Goal: Task Accomplishment & Management: Manage account settings

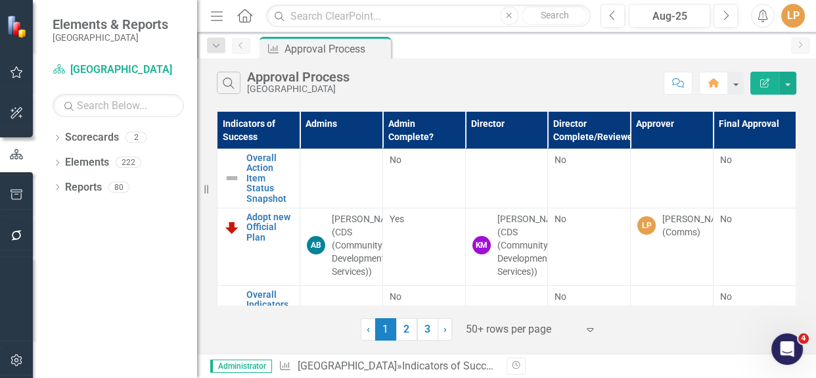
click at [51, 187] on div "Dropdown Scorecards 2 Niagara-on-the-[GEOGRAPHIC_DATA]-on-the-Lake TRAINING Dro…" at bounding box center [115, 252] width 164 height 251
click at [57, 185] on icon at bounding box center [57, 187] width 3 height 6
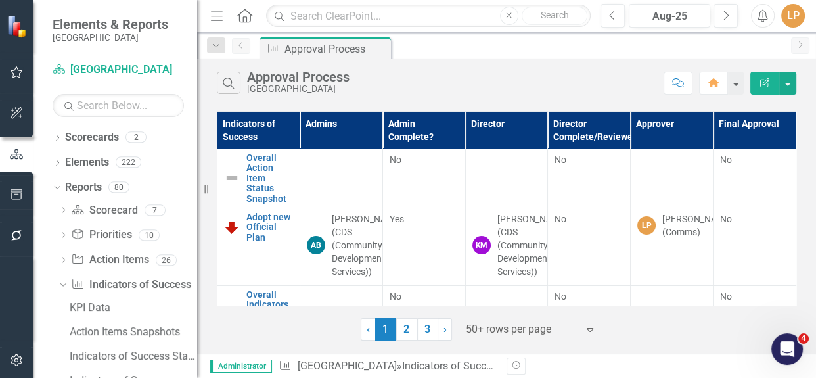
click at [51, 161] on div "Dropdown Scorecards 2 Niagara-on-the-[GEOGRAPHIC_DATA]-on-the-Lake TRAINING Dro…" at bounding box center [115, 252] width 164 height 251
click at [58, 161] on icon at bounding box center [57, 163] width 3 height 6
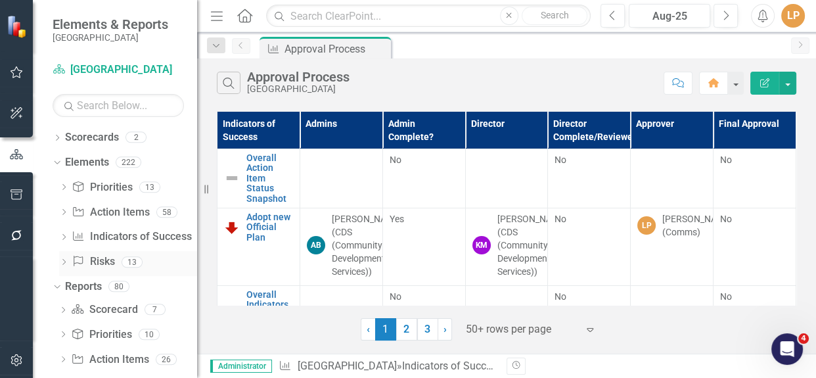
click at [108, 259] on link "Risks & Issues Risks" at bounding box center [93, 261] width 43 height 15
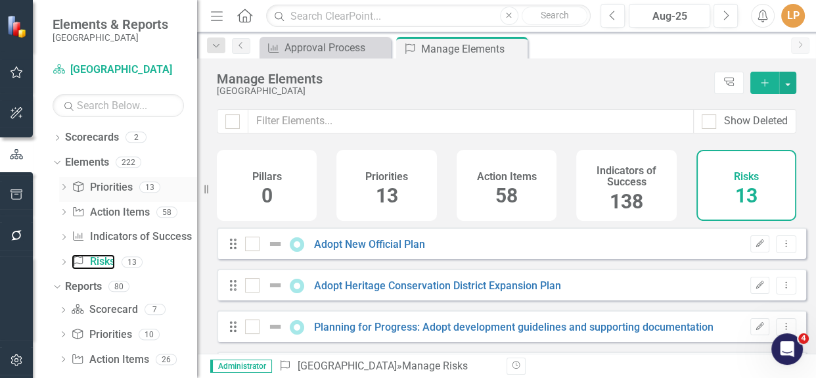
checkbox input "false"
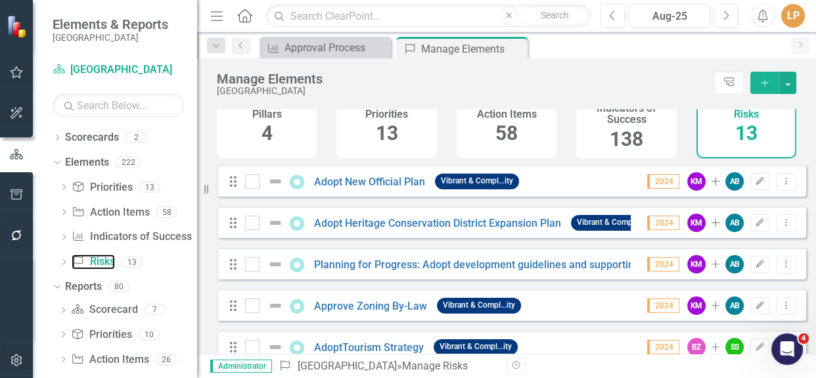
scroll to position [182, 0]
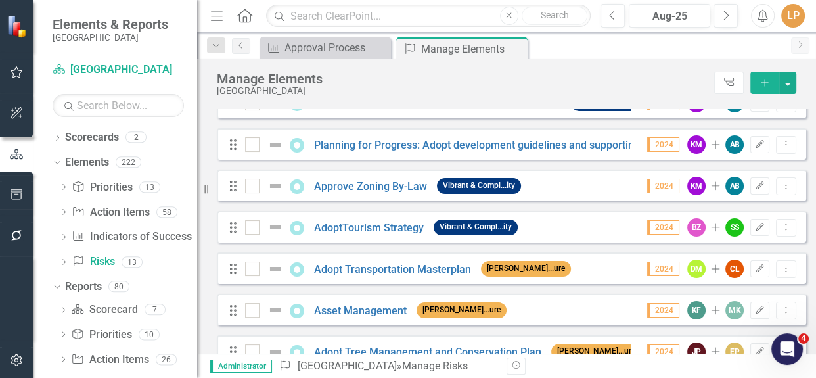
click at [768, 80] on icon "Add" at bounding box center [765, 82] width 12 height 9
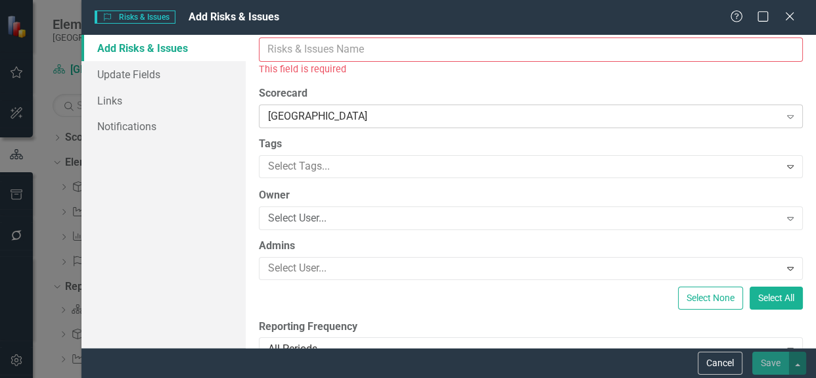
scroll to position [0, 0]
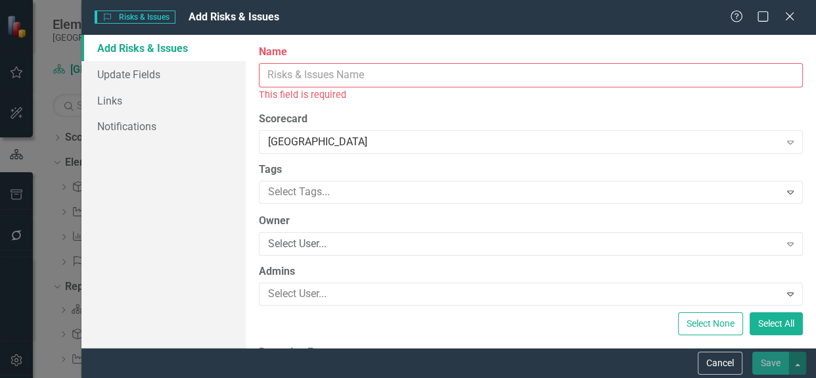
click at [368, 75] on input "Name" at bounding box center [531, 75] width 544 height 24
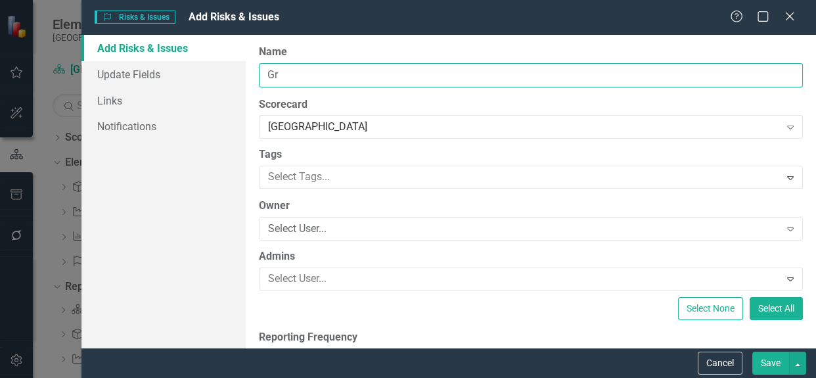
type input "G"
type input "Fees & Charges"
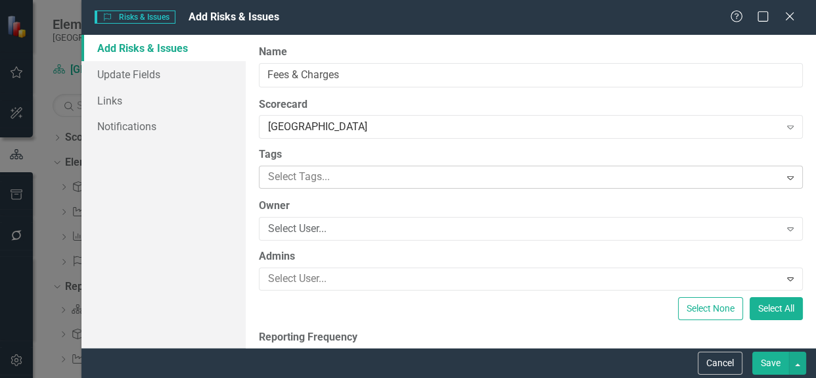
click at [355, 177] on div at bounding box center [521, 177] width 517 height 18
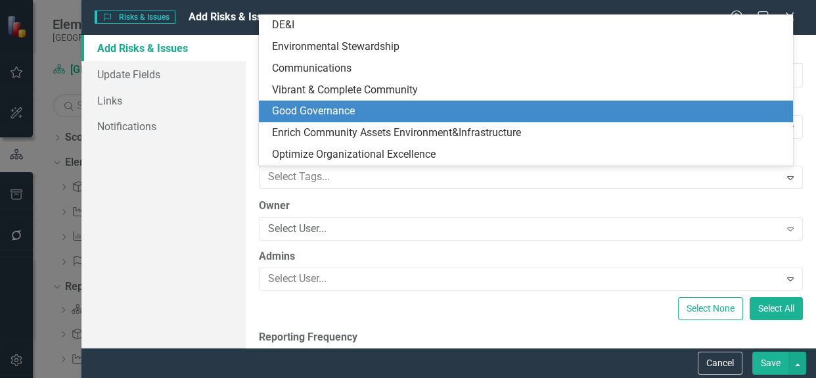
click at [390, 107] on div "Good Governance" at bounding box center [528, 111] width 513 height 15
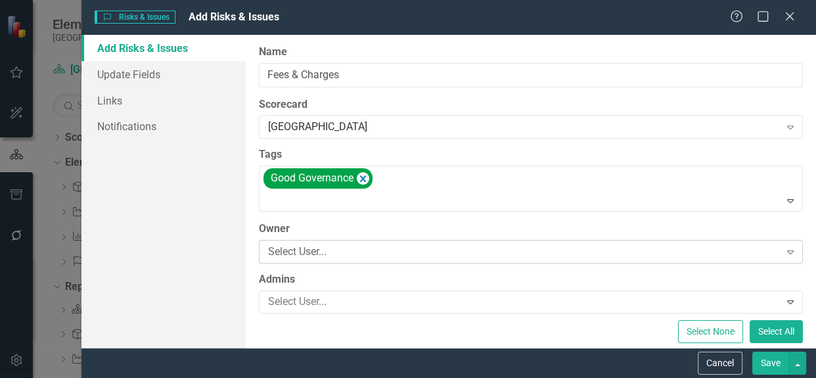
click at [362, 250] on div "Select User..." at bounding box center [523, 251] width 511 height 15
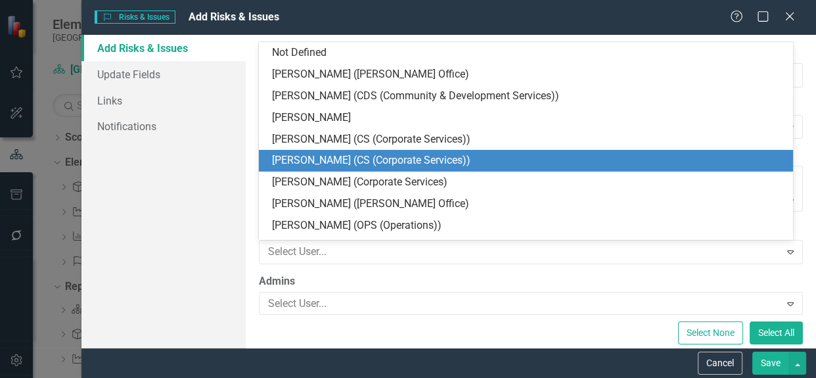
click at [365, 155] on div "[PERSON_NAME] (CS (Corporate Services))" at bounding box center [528, 160] width 513 height 15
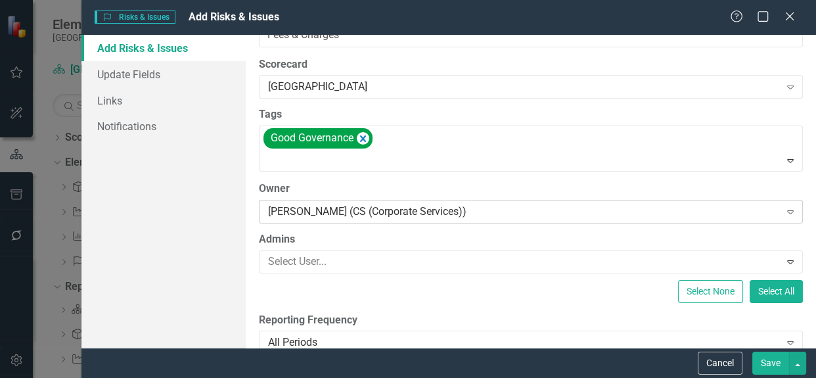
scroll to position [59, 0]
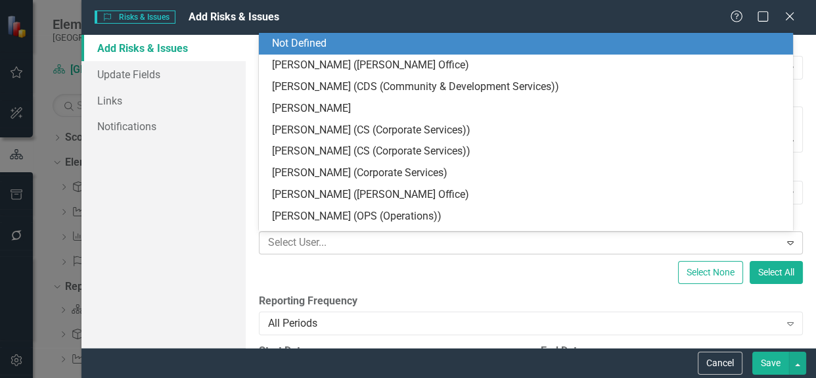
click at [364, 244] on div at bounding box center [521, 243] width 517 height 18
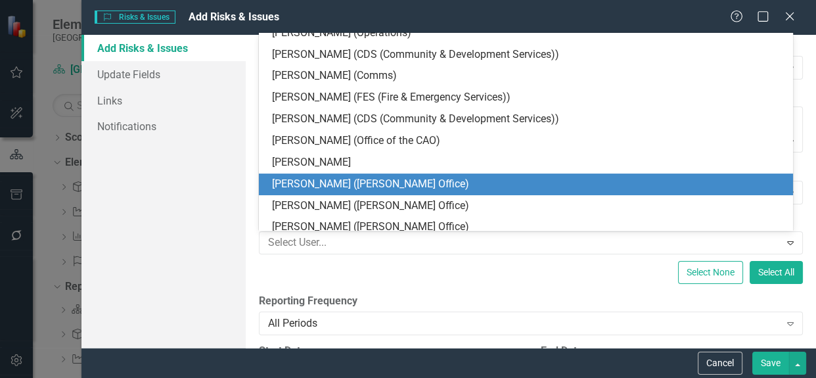
scroll to position [145, 0]
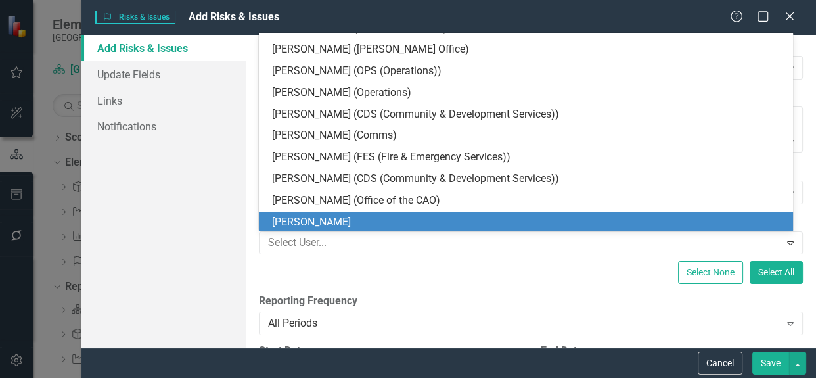
click at [375, 277] on div "Select None Select All" at bounding box center [531, 272] width 544 height 23
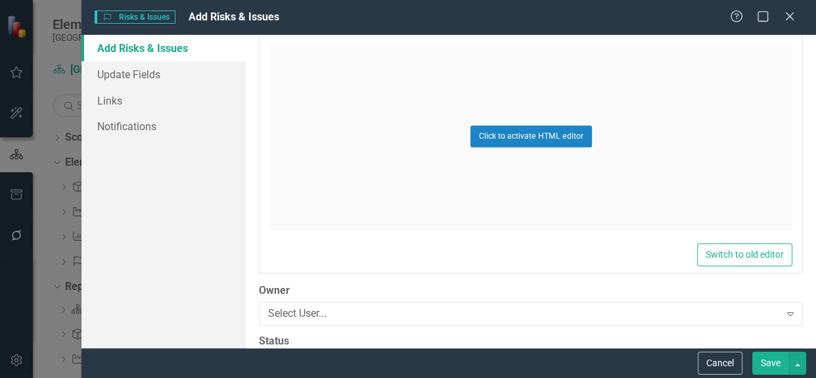
scroll to position [506, 0]
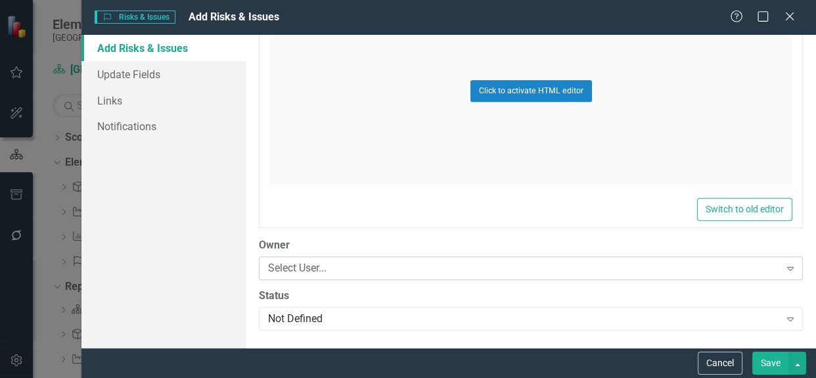
click at [307, 273] on div "Select User..." at bounding box center [523, 267] width 511 height 15
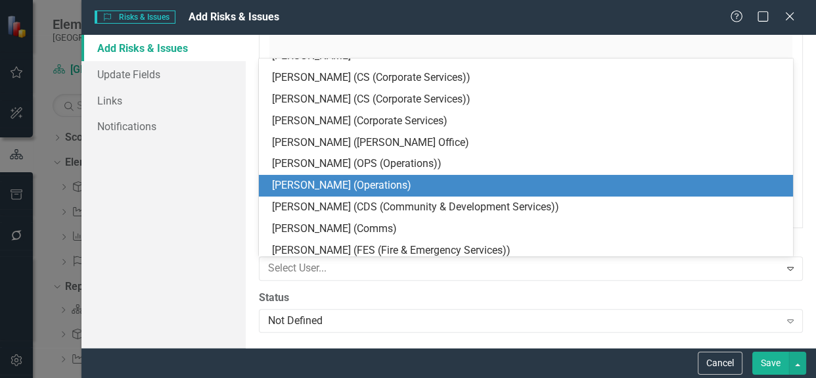
scroll to position [59, 0]
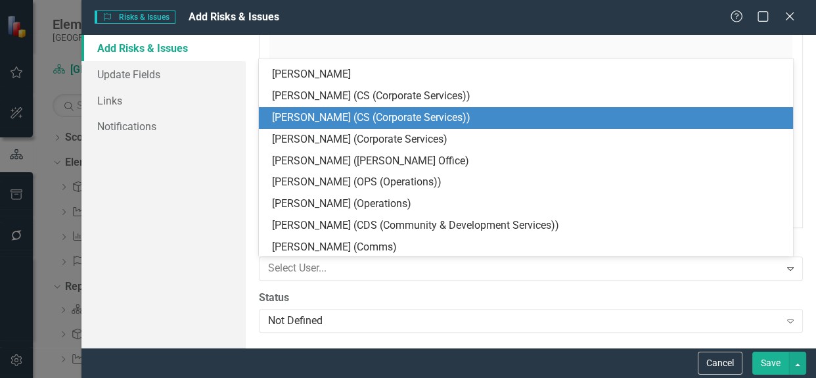
click at [335, 112] on div "[PERSON_NAME] (CS (Corporate Services))" at bounding box center [528, 117] width 513 height 15
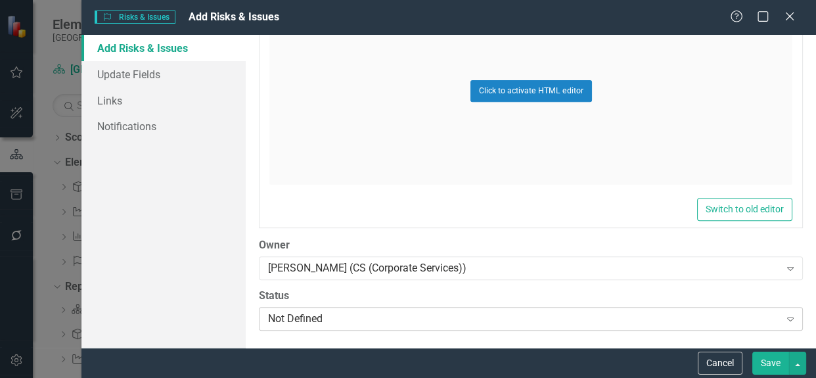
click at [310, 311] on div "Not Defined" at bounding box center [523, 318] width 511 height 15
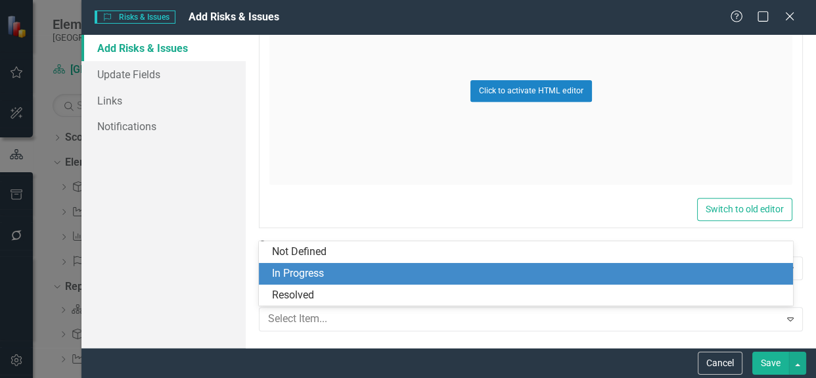
click at [310, 276] on div "In Progress" at bounding box center [528, 273] width 513 height 15
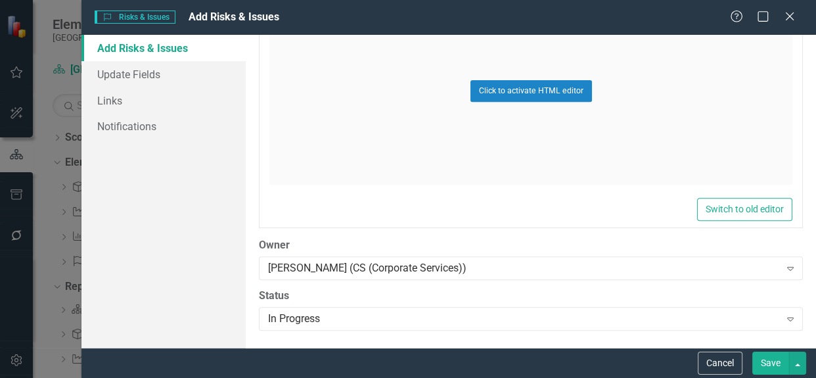
click at [777, 360] on button "Save" at bounding box center [771, 363] width 37 height 23
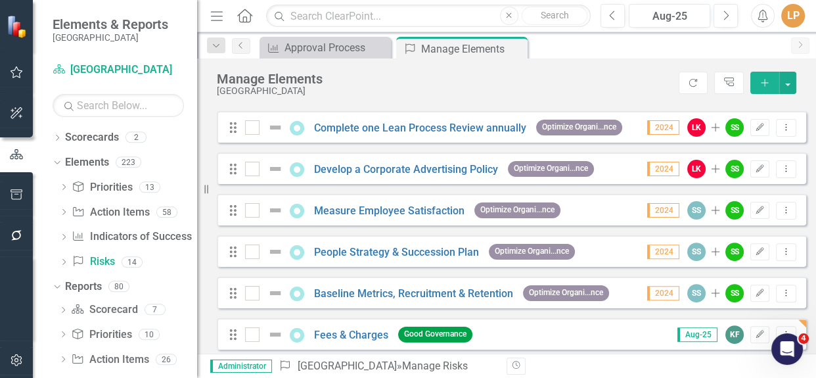
scroll to position [462, 0]
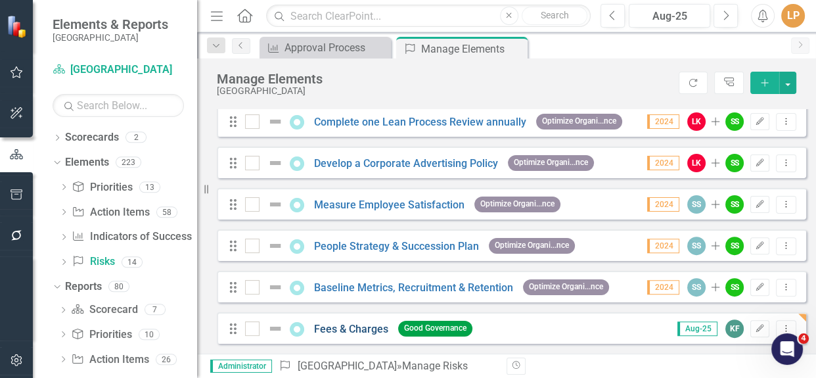
click at [350, 329] on link "Fees & Charges" at bounding box center [351, 329] width 74 height 12
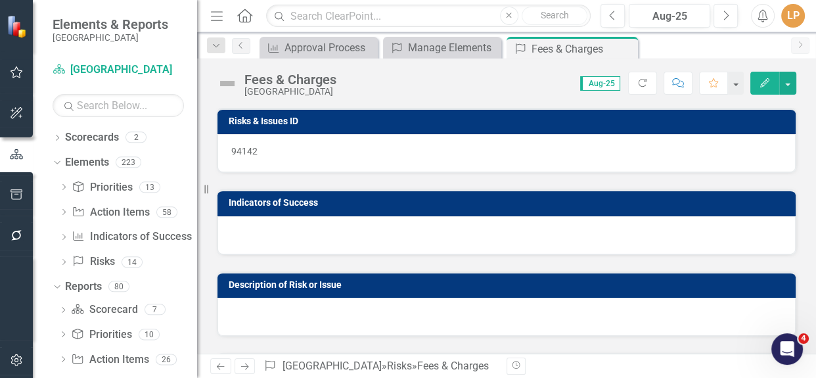
click at [374, 233] on div at bounding box center [507, 235] width 578 height 38
click at [323, 237] on div at bounding box center [507, 235] width 578 height 38
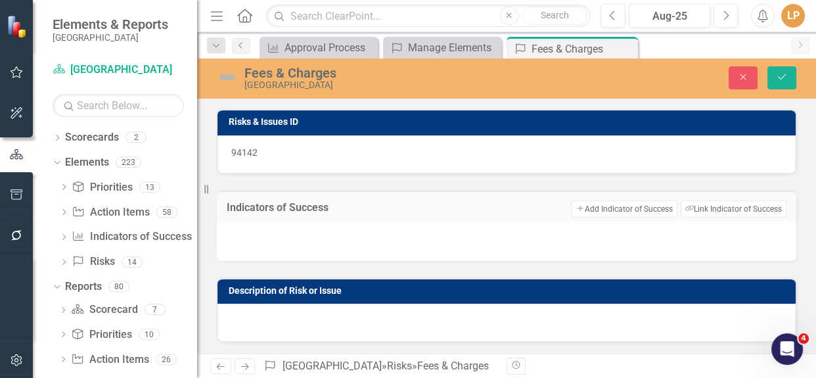
click at [302, 237] on div at bounding box center [507, 242] width 580 height 38
click at [584, 211] on button "Add Add Indicator of Success" at bounding box center [624, 208] width 106 height 17
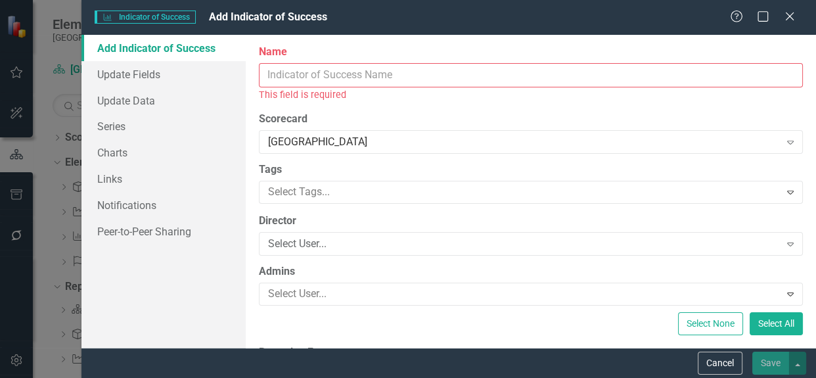
click at [307, 72] on input "Name" at bounding box center [531, 75] width 544 height 24
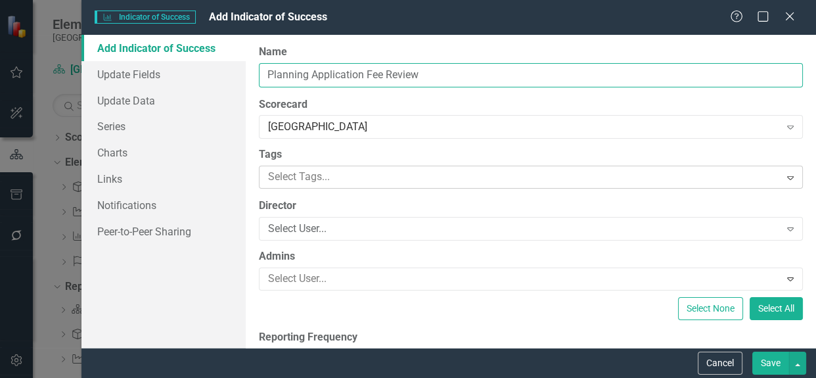
type input "Planning Application Fee Review"
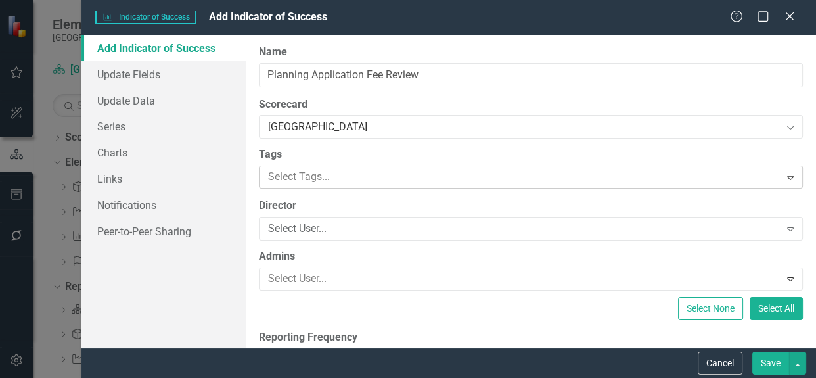
click at [325, 179] on div at bounding box center [521, 177] width 517 height 18
click at [321, 177] on div at bounding box center [521, 177] width 517 height 18
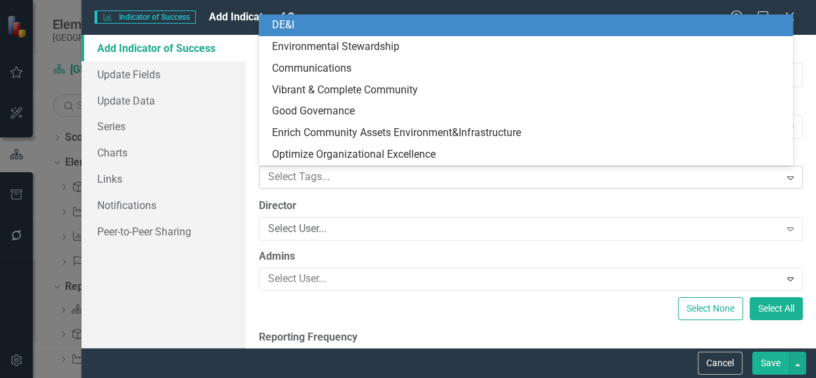
click at [355, 179] on div at bounding box center [521, 177] width 517 height 18
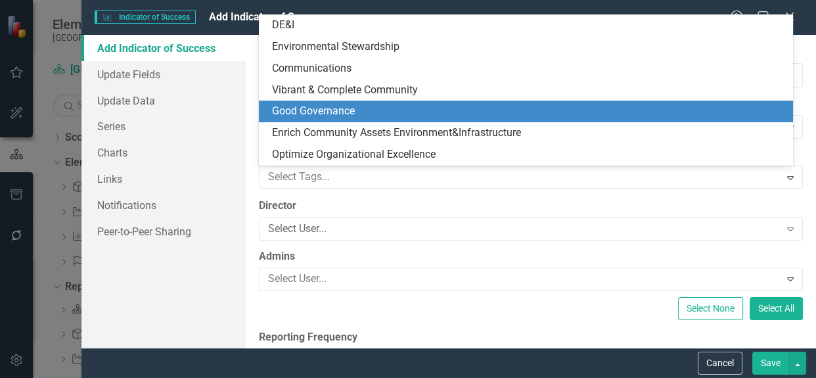
click at [377, 101] on div "Good Governance" at bounding box center [526, 112] width 534 height 22
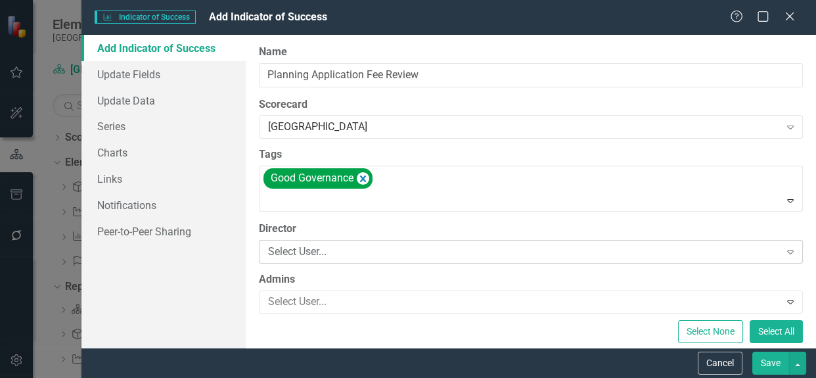
click at [364, 250] on div "Select User..." at bounding box center [523, 251] width 511 height 15
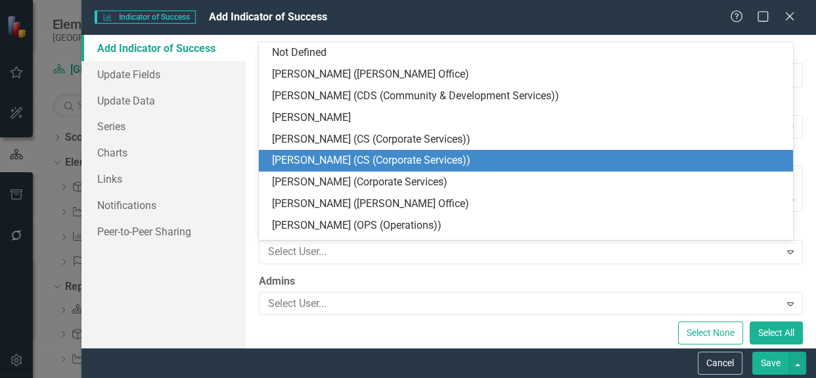
click at [379, 168] on div "[PERSON_NAME] (CS (Corporate Services))" at bounding box center [526, 161] width 534 height 22
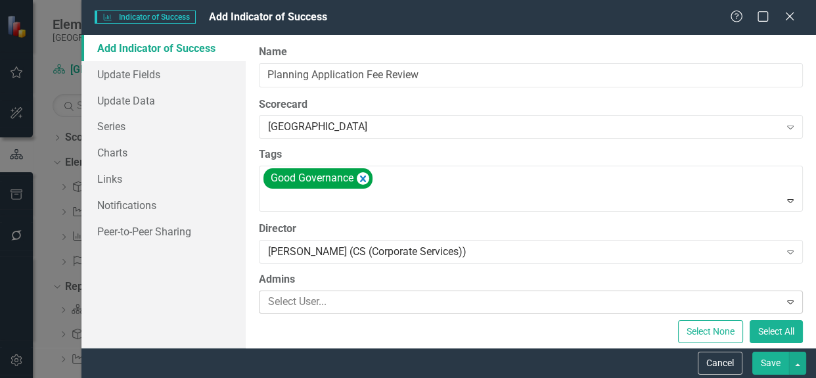
click at [339, 302] on div at bounding box center [521, 302] width 517 height 18
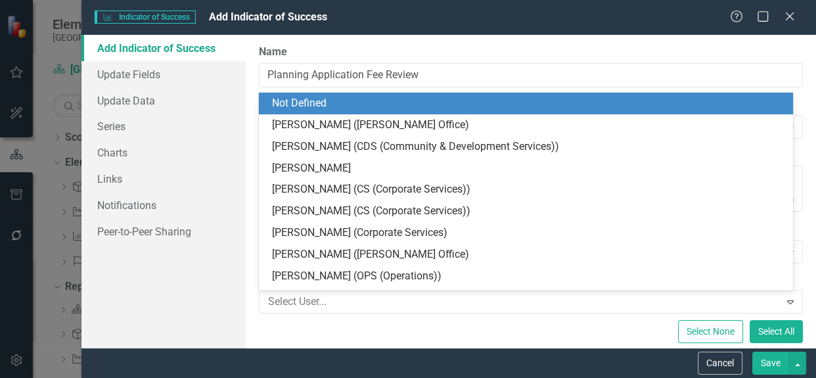
scroll to position [26, 0]
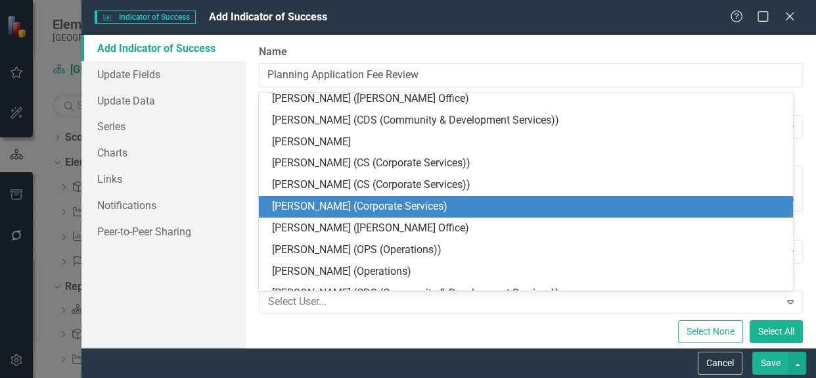
click at [337, 201] on div "[PERSON_NAME] (Corporate Services)" at bounding box center [528, 206] width 513 height 15
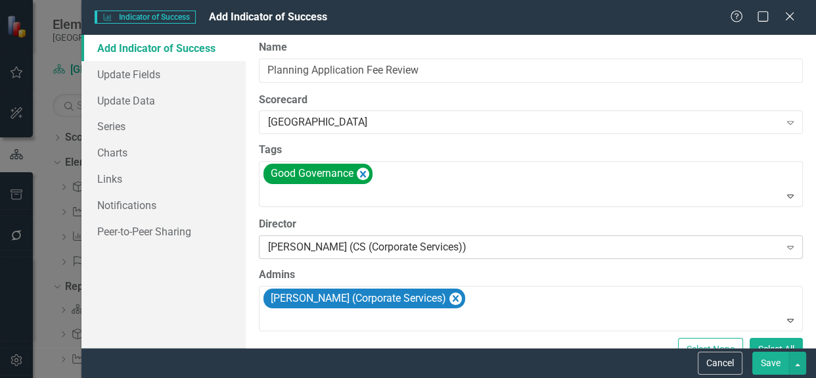
scroll to position [0, 0]
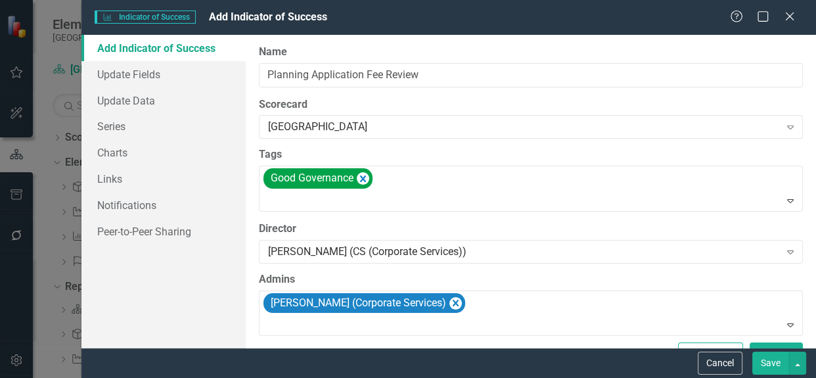
click at [773, 362] on button "Save" at bounding box center [771, 363] width 37 height 23
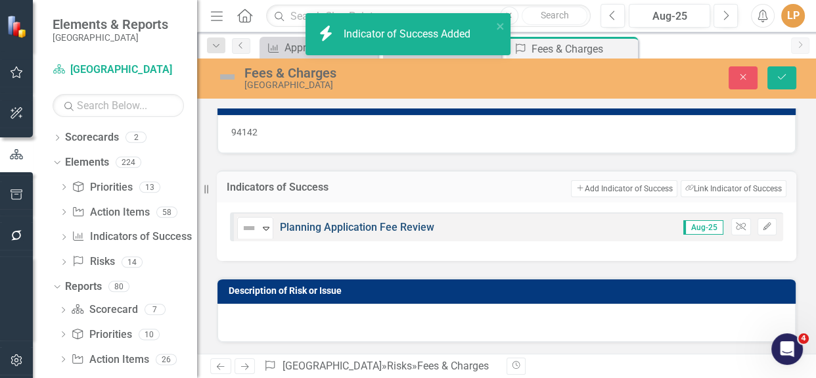
scroll to position [20, 0]
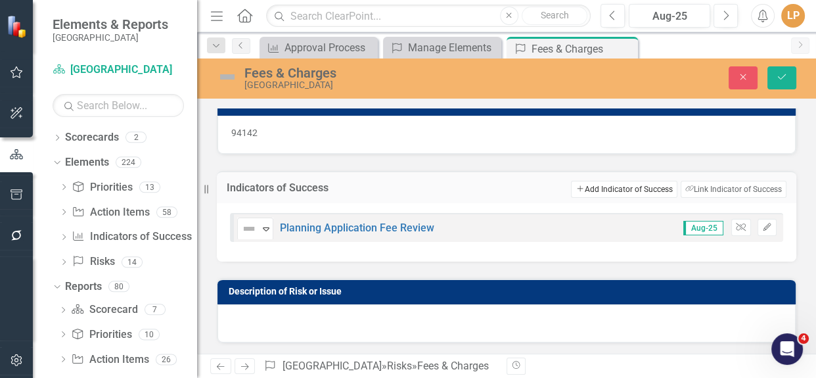
click at [592, 188] on button "Add Add Indicator of Success" at bounding box center [624, 189] width 106 height 17
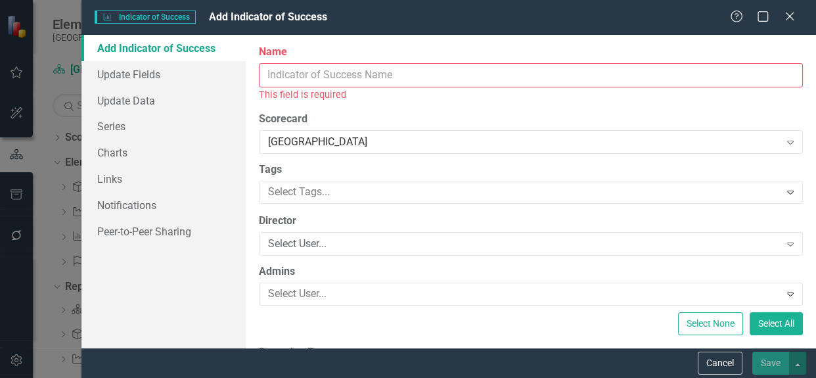
click at [312, 76] on input "Name" at bounding box center [531, 75] width 544 height 24
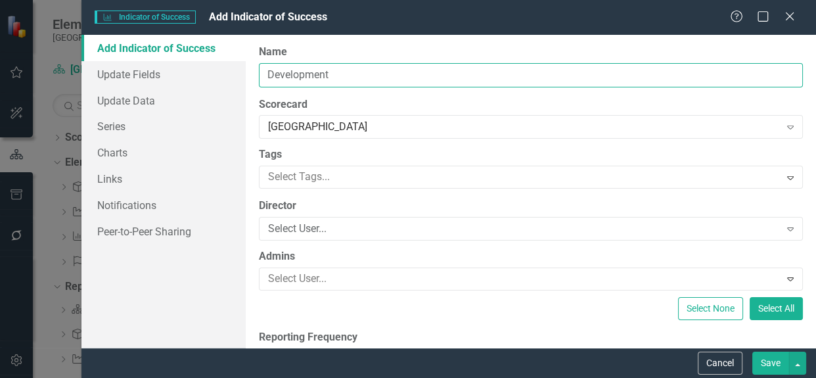
type input "Development"
drag, startPoint x: 296, startPoint y: 47, endPoint x: 250, endPoint y: 64, distance: 49.5
click at [235, 59] on div "Add Indicator of Success Update Fields Update Data Series Charts Links Notifica…" at bounding box center [449, 191] width 735 height 313
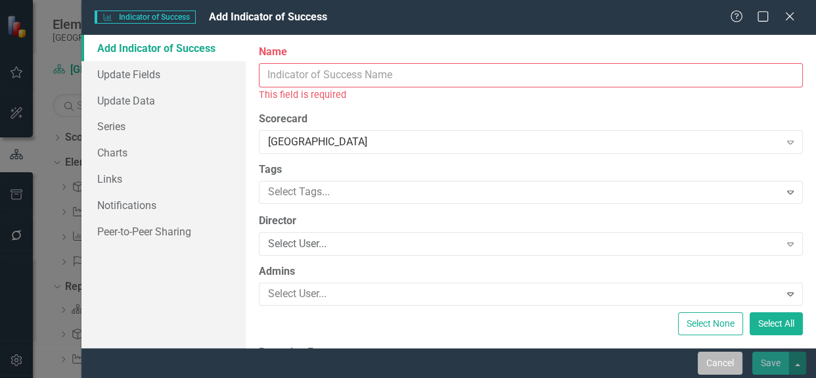
click at [713, 362] on button "Cancel" at bounding box center [720, 363] width 45 height 23
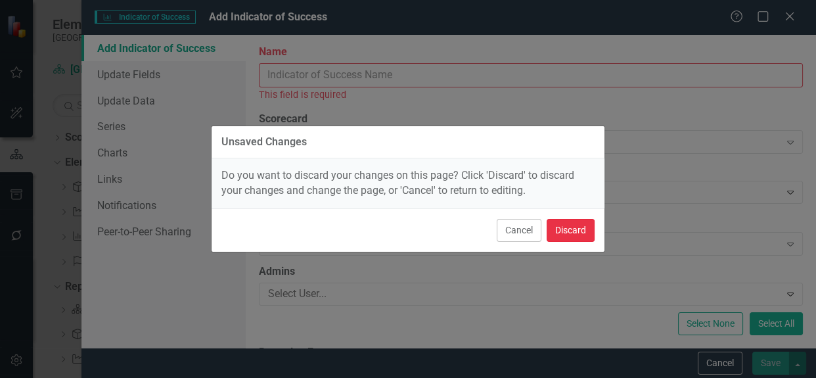
click at [568, 231] on button "Discard" at bounding box center [571, 230] width 48 height 23
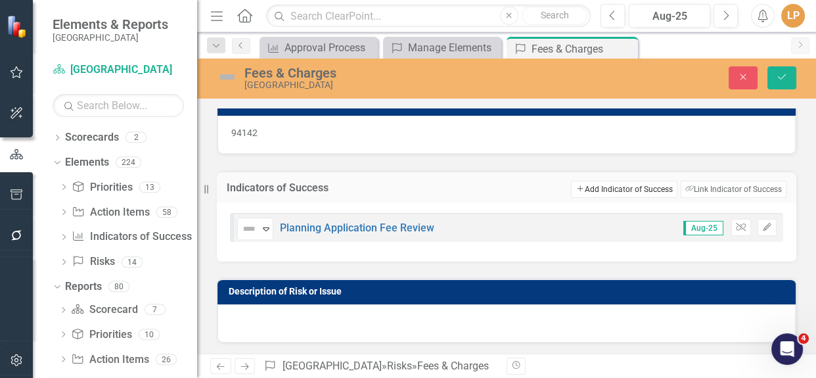
click at [597, 189] on button "Add Add Indicator of Success" at bounding box center [624, 189] width 106 height 17
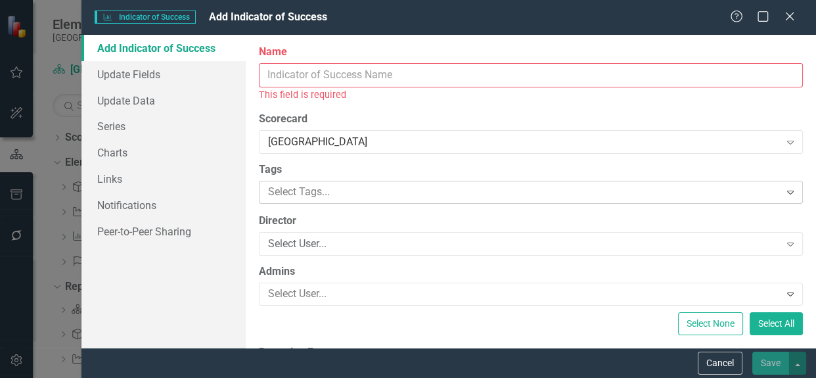
click at [323, 193] on div at bounding box center [521, 192] width 517 height 18
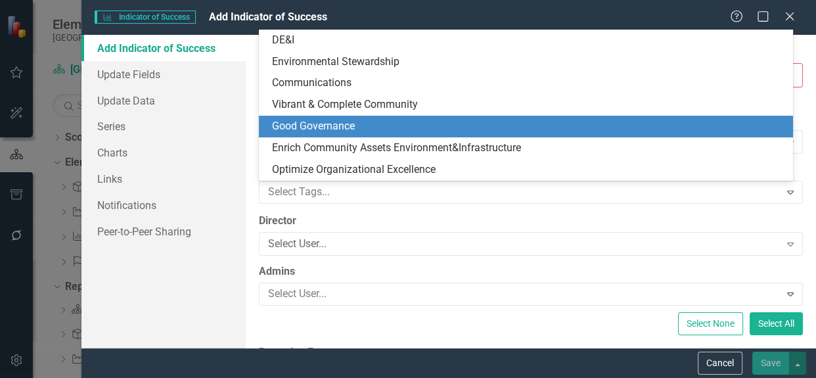
click at [331, 131] on span "Good Governance" at bounding box center [313, 126] width 83 height 12
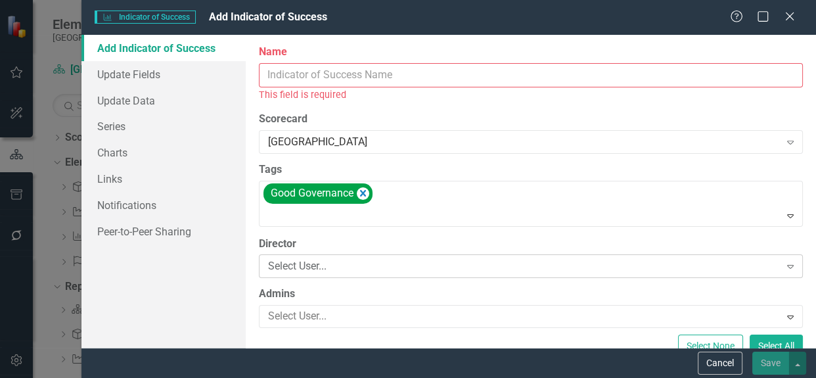
click at [292, 264] on div "Select User..." at bounding box center [523, 266] width 511 height 15
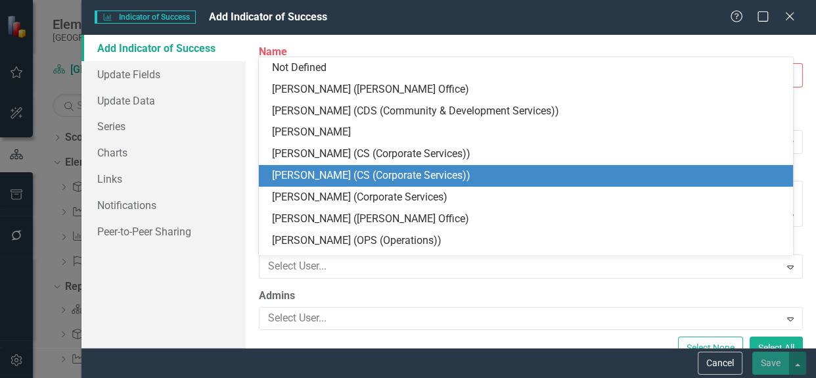
click at [304, 175] on div "[PERSON_NAME] (CS (Corporate Services))" at bounding box center [528, 175] width 513 height 15
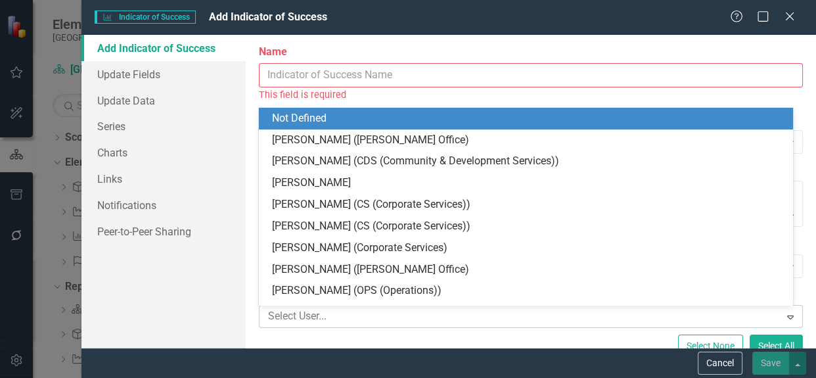
click at [283, 315] on div at bounding box center [521, 317] width 517 height 18
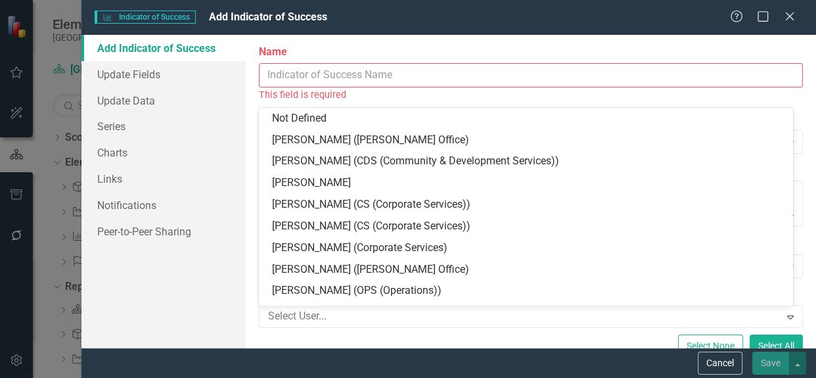
scroll to position [26, 0]
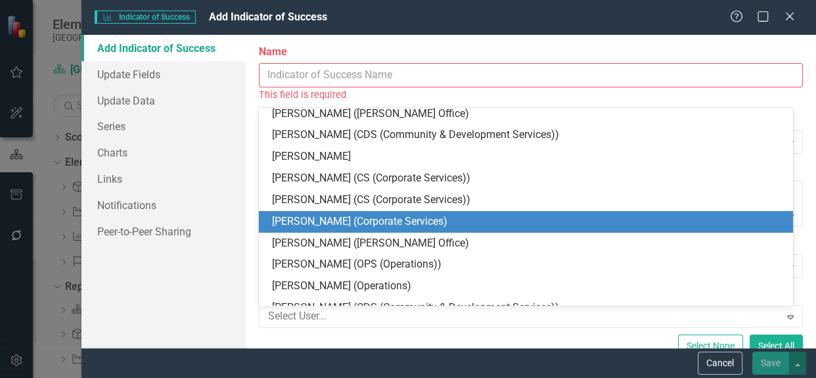
click at [290, 223] on div "[PERSON_NAME] (Corporate Services)" at bounding box center [528, 221] width 513 height 15
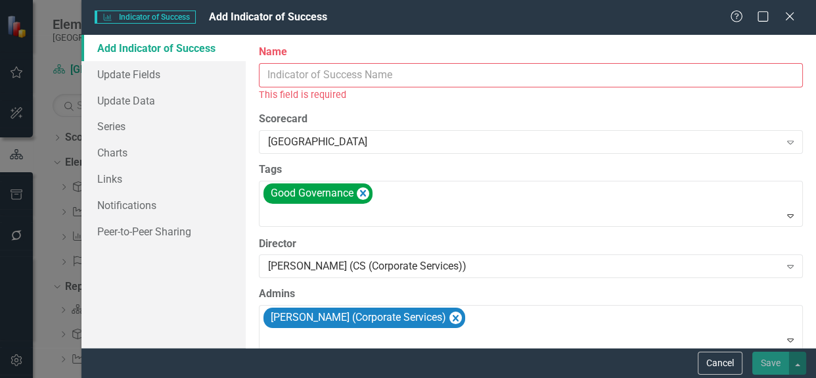
click at [406, 76] on input "Name" at bounding box center [531, 75] width 544 height 24
click at [331, 71] on input "Name" at bounding box center [531, 75] width 544 height 24
paste input "• Development Charge Study"
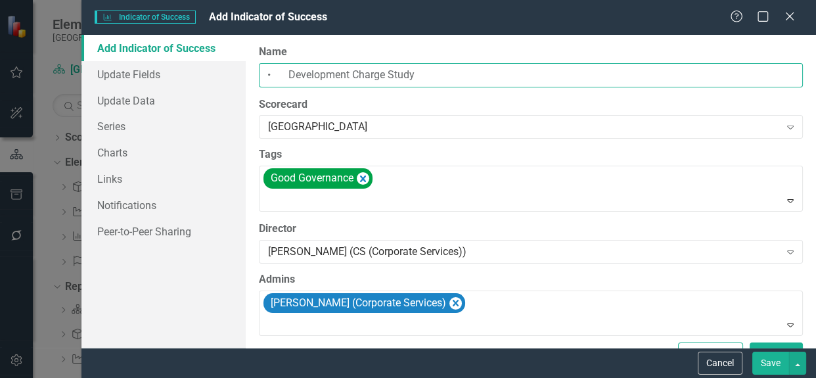
click at [293, 68] on input "• Development Charge Study" at bounding box center [531, 75] width 544 height 24
click at [283, 72] on input "• Development Charge Study" at bounding box center [531, 75] width 544 height 24
click at [433, 72] on input "Development Charge Study" at bounding box center [531, 75] width 544 height 24
click at [270, 75] on input "Development Charge Study" at bounding box center [531, 75] width 544 height 24
click at [467, 78] on input "Undertake Development Charge Study" at bounding box center [531, 75] width 544 height 24
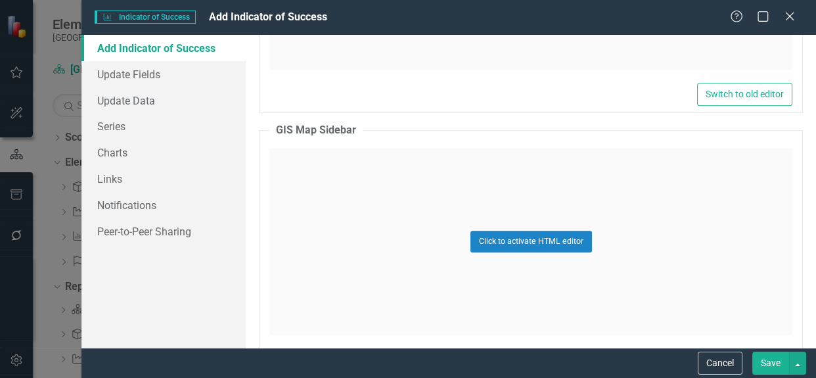
scroll to position [776, 0]
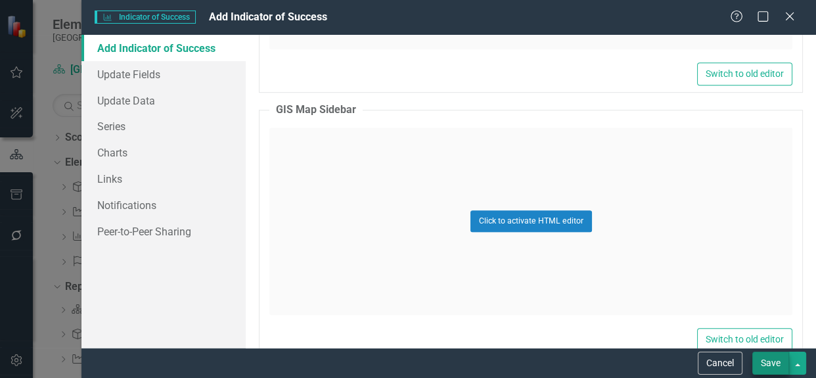
type input "Undertake Development Charge Study and Community Benefits Charge Study"
click at [769, 361] on button "Save" at bounding box center [771, 363] width 37 height 23
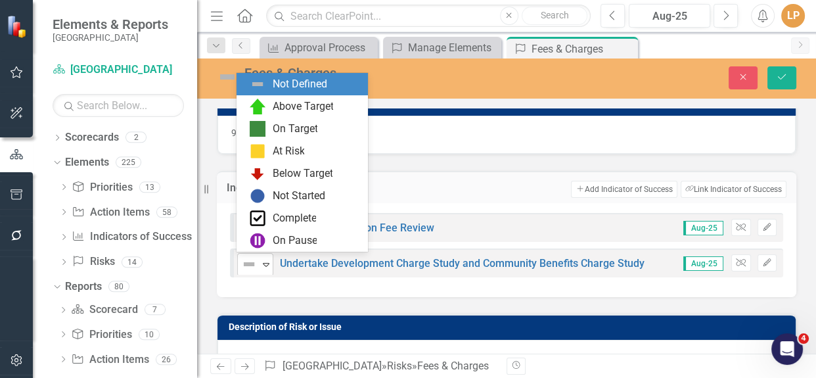
click at [267, 266] on icon "Expand" at bounding box center [266, 264] width 13 height 11
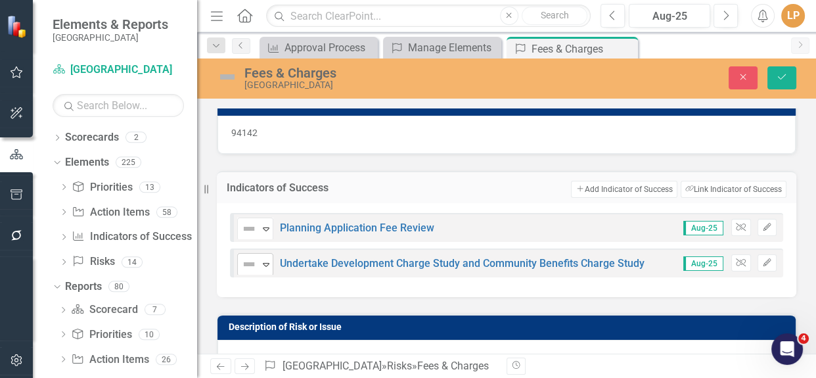
click at [267, 266] on icon "Expand" at bounding box center [266, 264] width 13 height 11
click at [763, 224] on icon "Edit" at bounding box center [768, 227] width 10 height 8
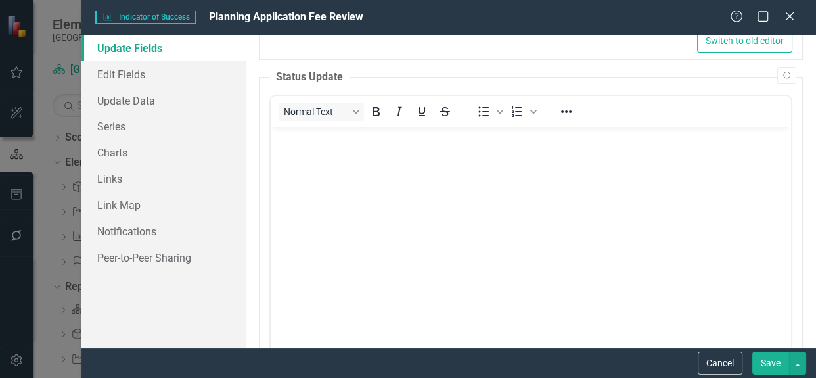
scroll to position [593, 0]
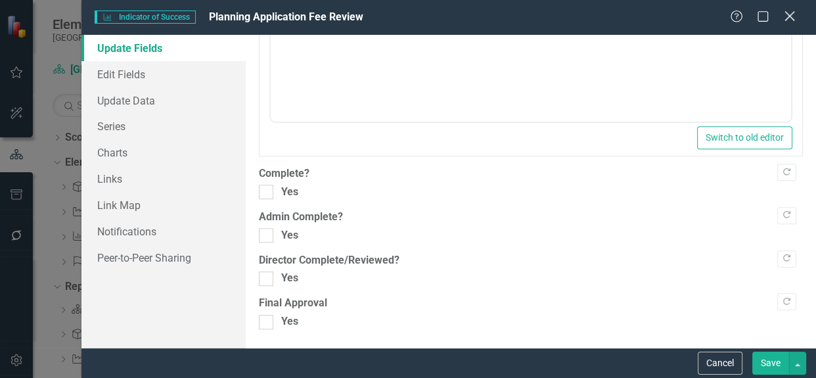
drag, startPoint x: 784, startPoint y: 18, endPoint x: 782, endPoint y: 26, distance: 7.3
click at [784, 18] on icon "Close" at bounding box center [790, 16] width 16 height 12
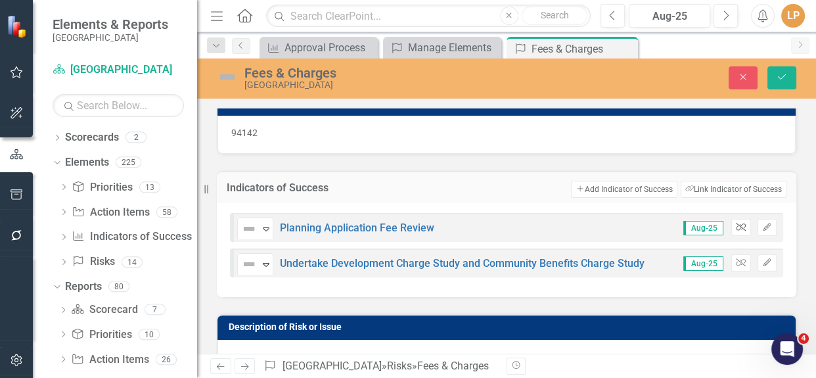
click at [736, 223] on icon "Unlink" at bounding box center [741, 227] width 10 height 8
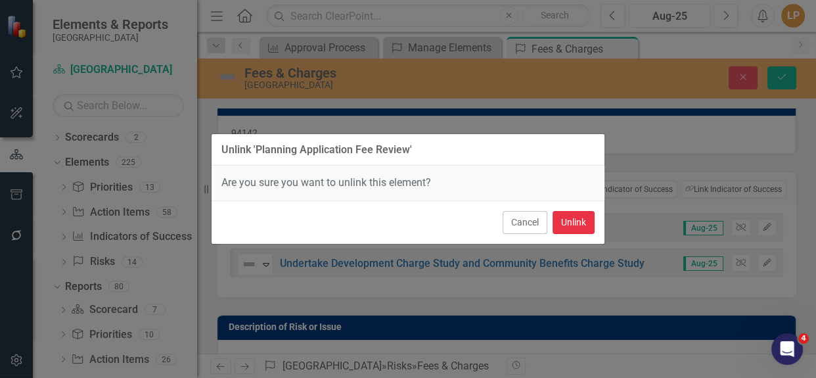
click at [578, 221] on button "Unlink" at bounding box center [574, 222] width 42 height 23
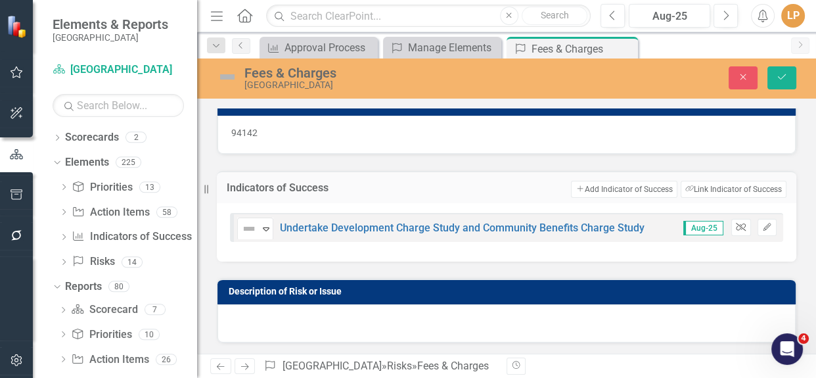
click at [732, 233] on button "Unlink" at bounding box center [741, 227] width 19 height 17
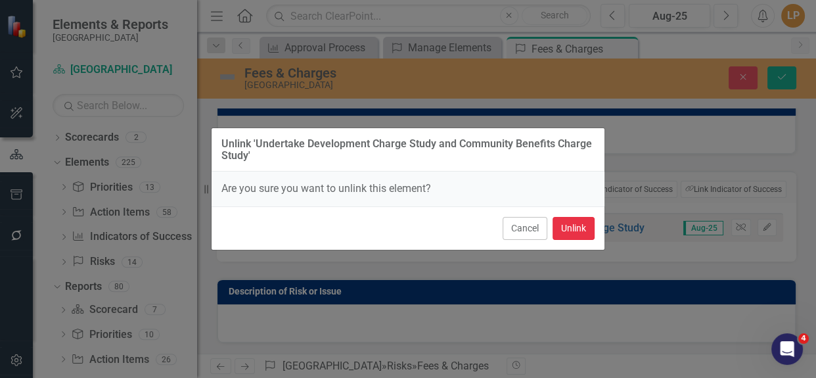
drag, startPoint x: 584, startPoint y: 233, endPoint x: 680, endPoint y: 210, distance: 98.8
click at [586, 233] on button "Unlink" at bounding box center [574, 228] width 42 height 23
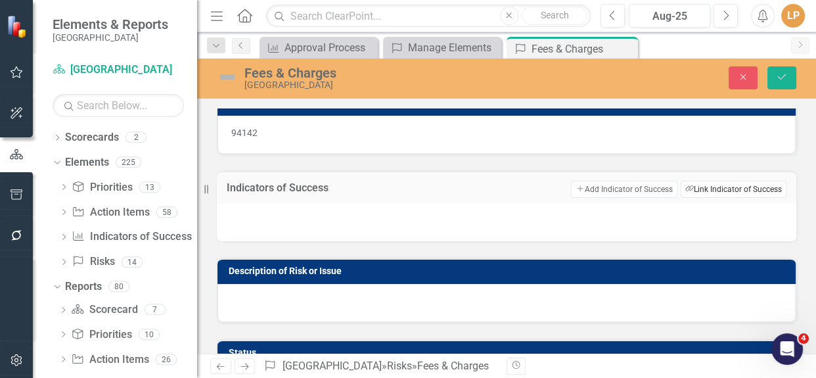
click at [749, 191] on button "Link Tag Link Indicator of Success" at bounding box center [734, 189] width 106 height 17
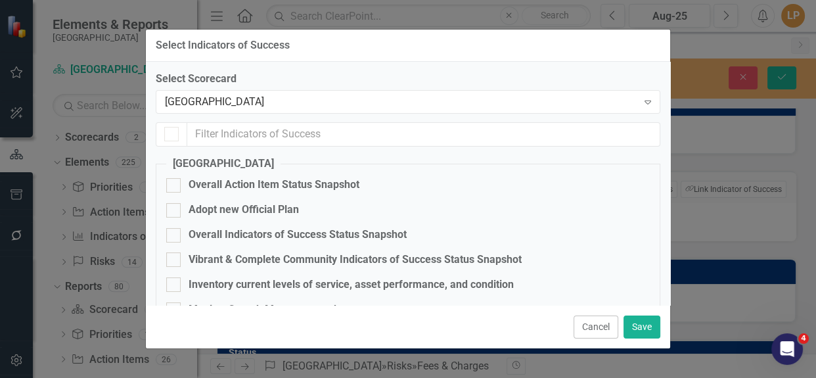
checkbox input "false"
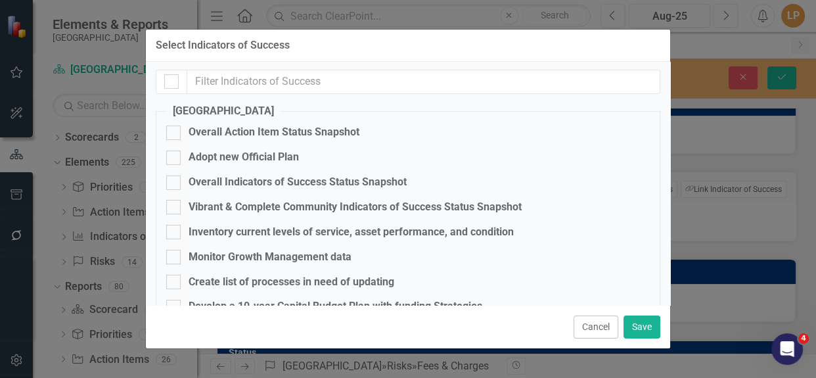
scroll to position [0, 0]
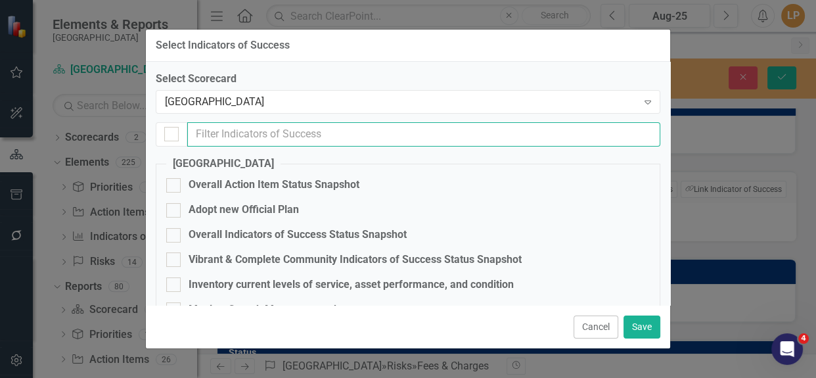
click at [233, 135] on input "text" at bounding box center [423, 134] width 473 height 24
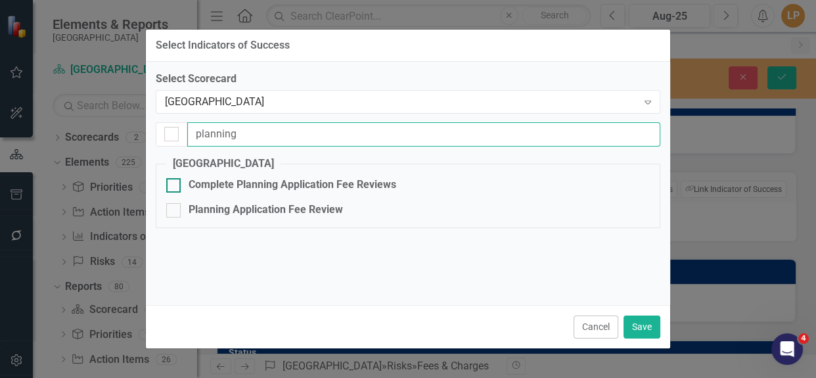
type input "planning"
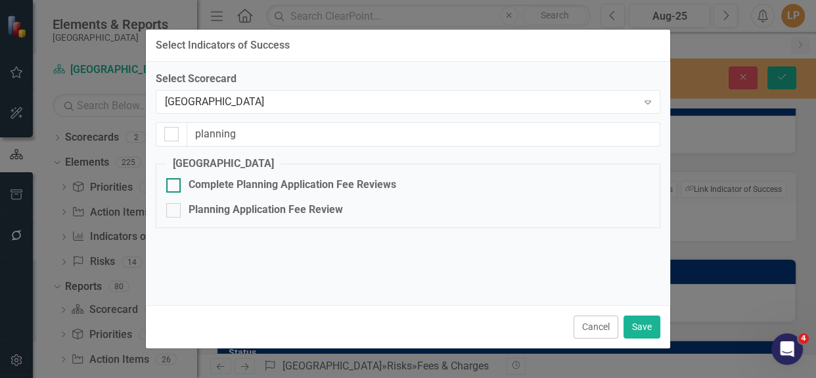
click at [172, 181] on input "Complete Planning Application Fee Reviews" at bounding box center [170, 182] width 9 height 9
checkbox input "true"
click at [172, 205] on input "Planning Application Fee Review" at bounding box center [170, 207] width 9 height 9
checkbox input "true"
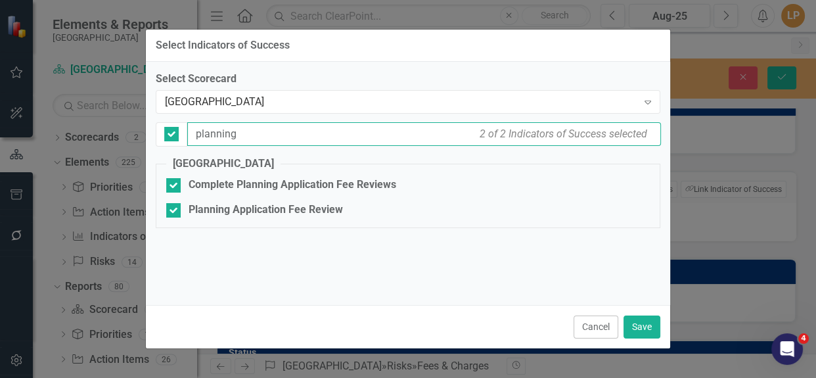
drag, startPoint x: 210, startPoint y: 135, endPoint x: 185, endPoint y: 131, distance: 25.2
click at [187, 131] on div "planning 2 of 2 Indicators of Success selected" at bounding box center [424, 134] width 474 height 24
type input "c"
checkbox input "false"
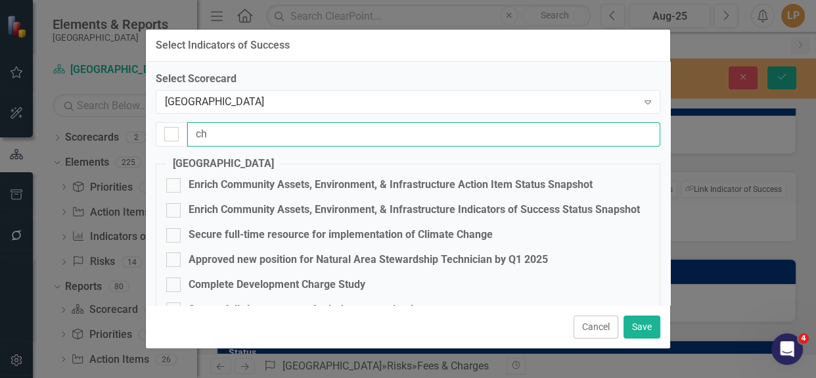
click at [218, 142] on input "ch" at bounding box center [423, 134] width 473 height 24
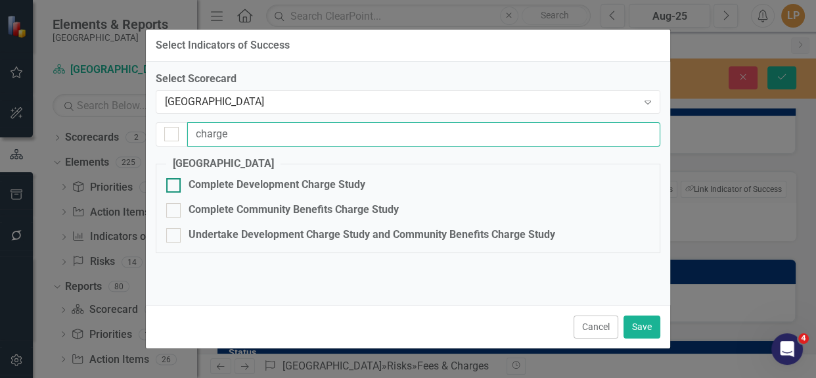
type input "charge"
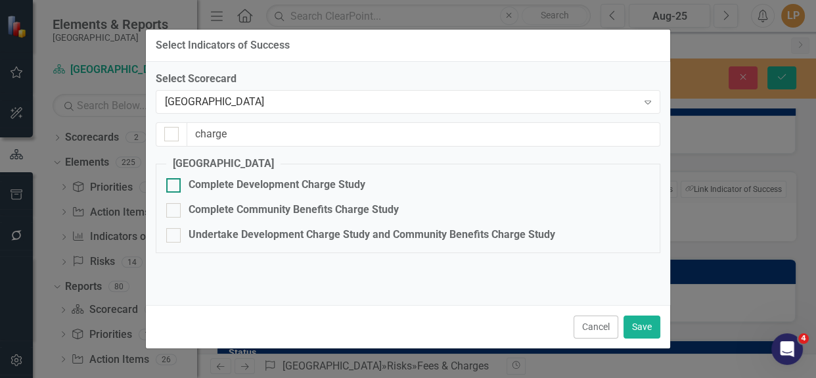
click at [174, 183] on input "Complete Development Charge Study" at bounding box center [170, 182] width 9 height 9
checkbox input "true"
drag, startPoint x: 177, startPoint y: 210, endPoint x: 174, endPoint y: 228, distance: 18.8
click at [176, 210] on div at bounding box center [173, 210] width 14 height 14
click at [175, 210] on input "Complete Community Benefits Charge Study" at bounding box center [170, 207] width 9 height 9
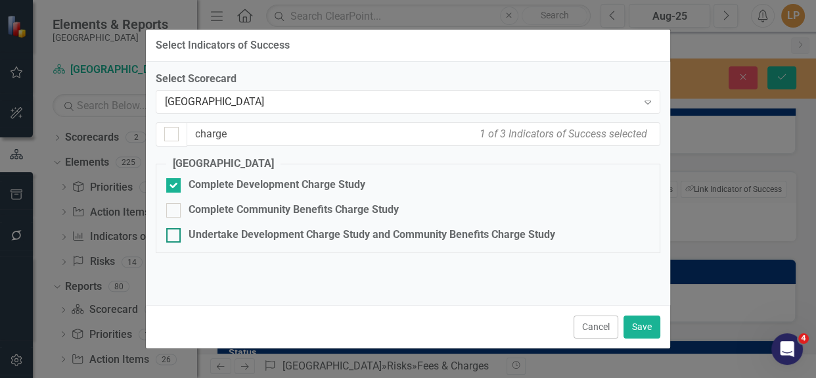
checkbox input "true"
drag, startPoint x: 174, startPoint y: 235, endPoint x: 204, endPoint y: 250, distance: 33.8
click at [175, 235] on div at bounding box center [173, 235] width 14 height 14
click at [175, 235] on input "Undertake Development Charge Study and Community Benefits Charge Study" at bounding box center [170, 232] width 9 height 9
checkbox input "true"
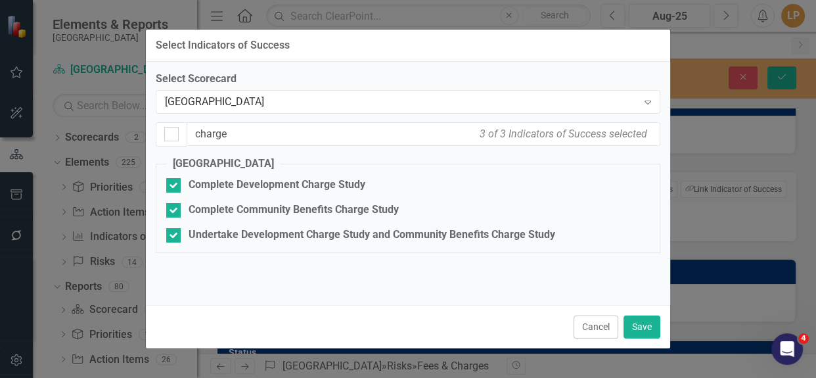
checkbox input "true"
click at [644, 334] on button "Save" at bounding box center [642, 327] width 37 height 23
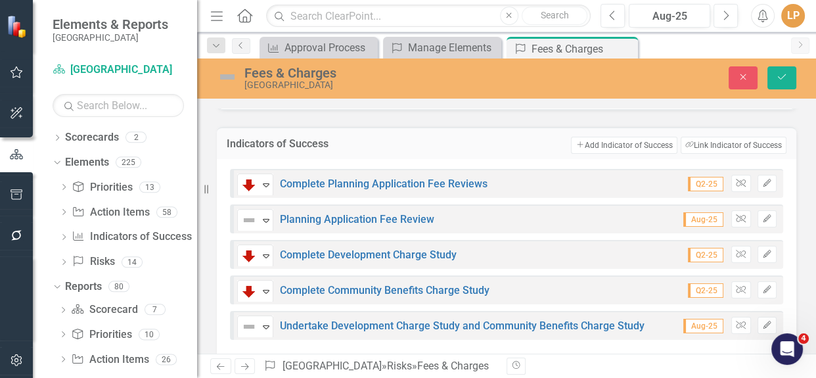
scroll to position [80, 0]
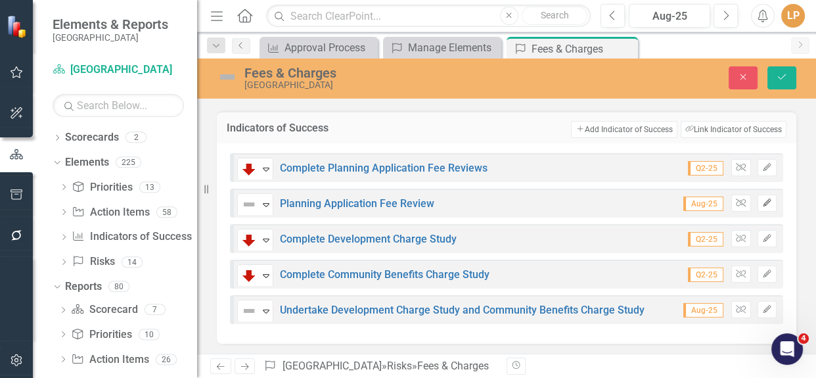
click at [763, 201] on icon "Edit" at bounding box center [768, 203] width 10 height 8
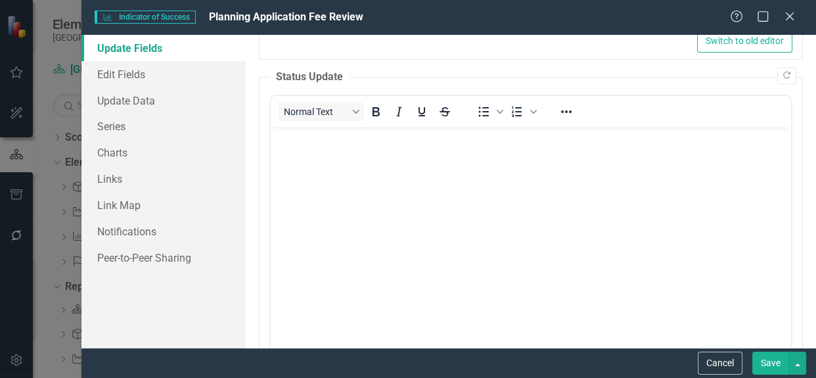
scroll to position [593, 0]
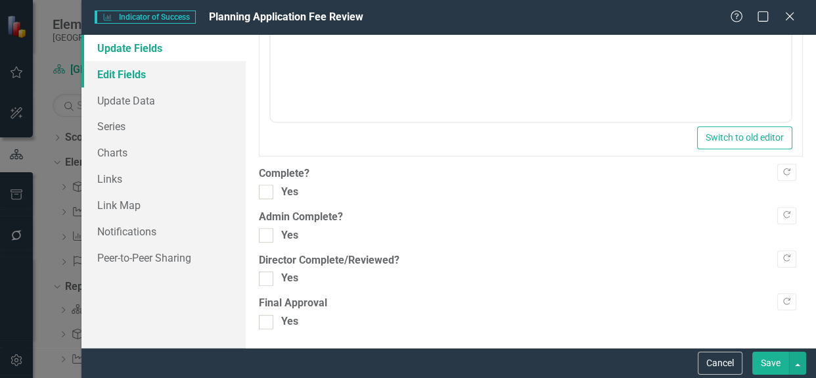
click at [171, 76] on link "Edit Fields" at bounding box center [164, 74] width 164 height 26
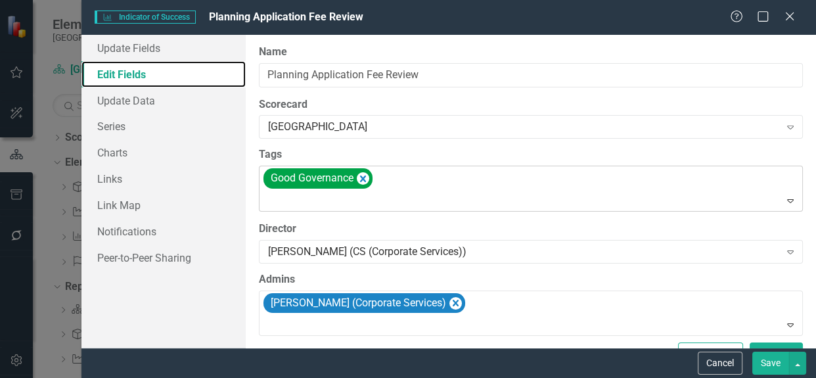
click at [362, 177] on icon "Remove [object Object]" at bounding box center [363, 178] width 12 height 16
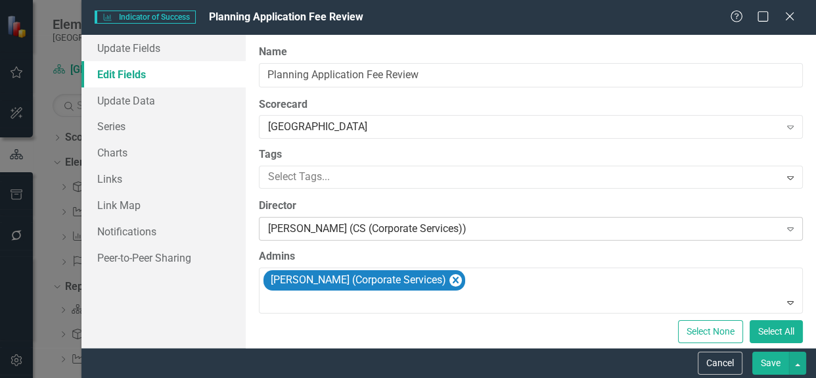
click at [779, 229] on div "Expand" at bounding box center [791, 228] width 24 height 21
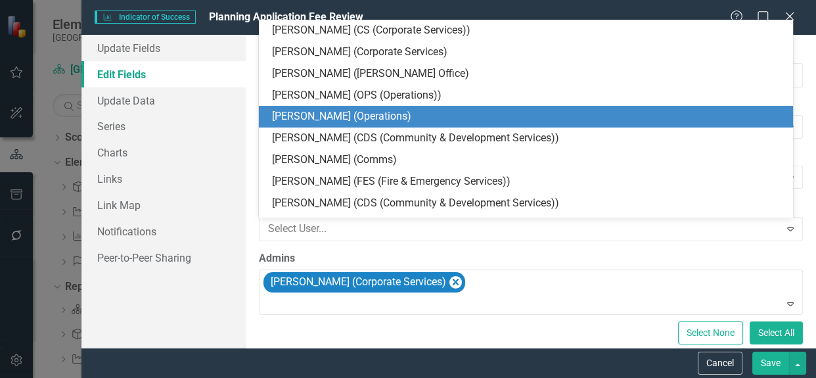
scroll to position [0, 0]
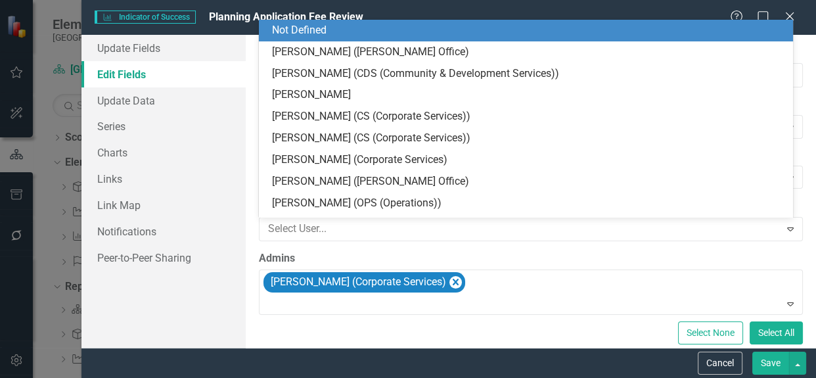
click at [511, 34] on div "Not Defined" at bounding box center [528, 30] width 513 height 15
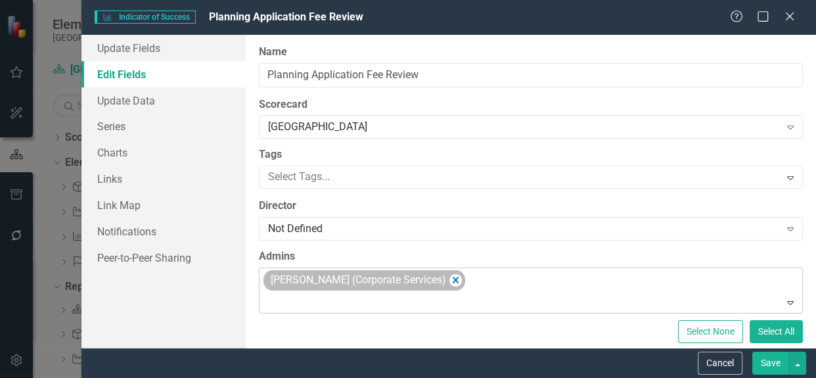
click at [441, 276] on div "[PERSON_NAME] (Corporate Services)" at bounding box center [357, 280] width 181 height 19
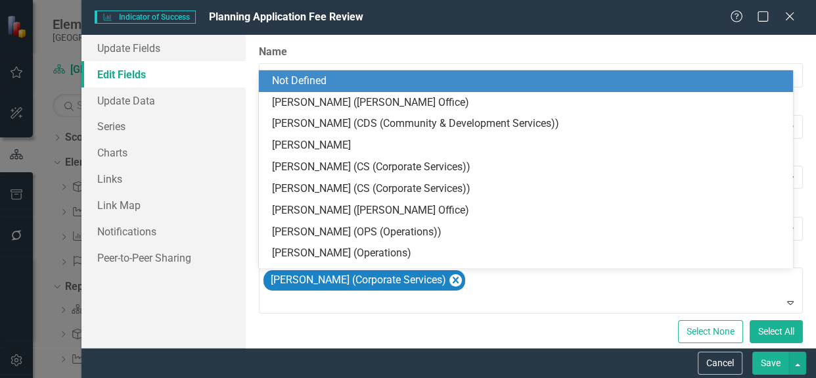
click at [431, 78] on div "Not Defined" at bounding box center [528, 81] width 513 height 15
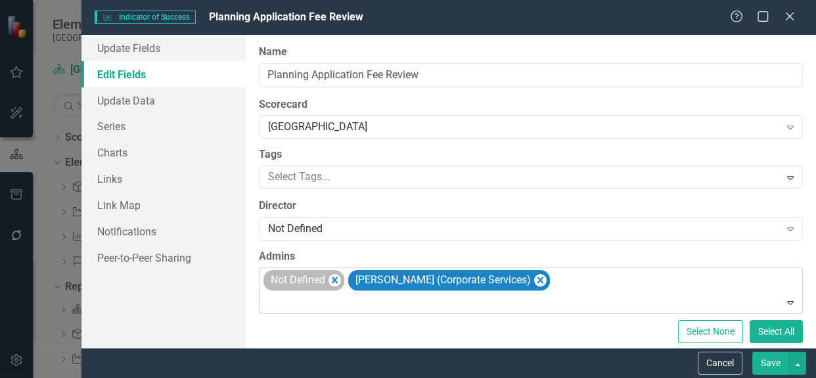
click at [328, 278] on div "Not Defined" at bounding box center [304, 280] width 81 height 20
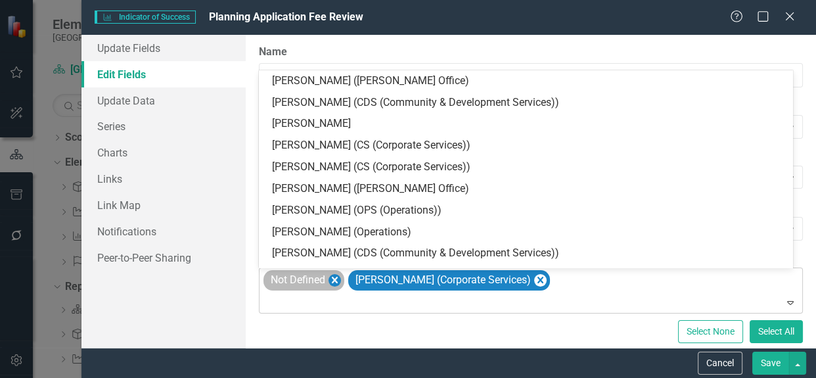
click at [335, 281] on icon "Remove Not Defined" at bounding box center [335, 280] width 6 height 7
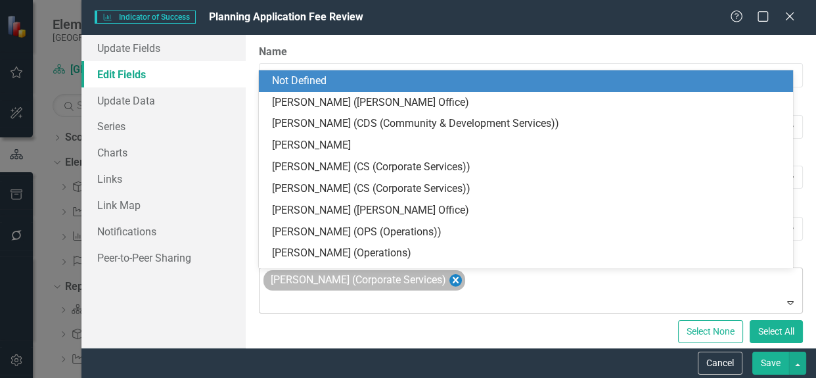
click at [453, 282] on icon "Remove Michelle Kallies (Corporate Services)" at bounding box center [456, 280] width 6 height 7
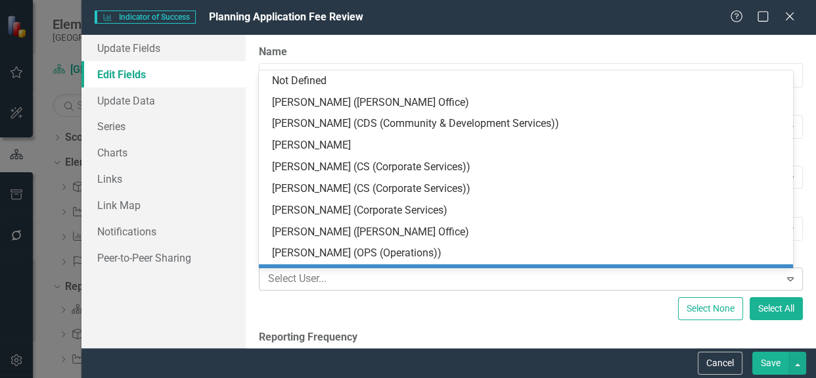
drag, startPoint x: 441, startPoint y: 312, endPoint x: 401, endPoint y: 301, distance: 41.6
click at [440, 312] on div "Select None Select All" at bounding box center [531, 308] width 544 height 23
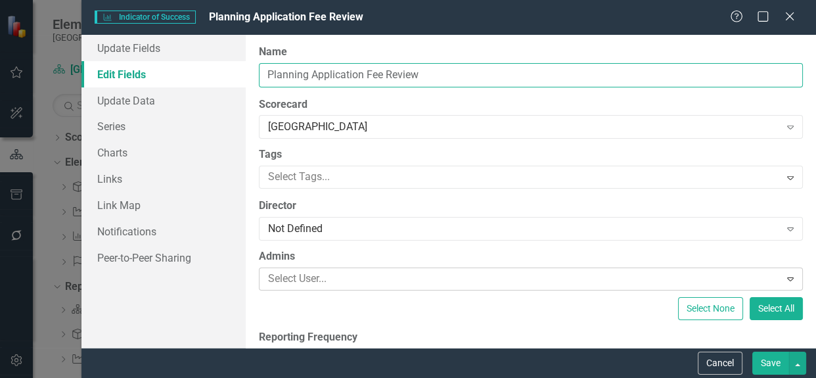
drag, startPoint x: 430, startPoint y: 71, endPoint x: 174, endPoint y: 85, distance: 256.7
click at [174, 85] on div "Update Fields Edit Fields Update Data Series Charts Links Link Map Notification…" at bounding box center [449, 191] width 735 height 313
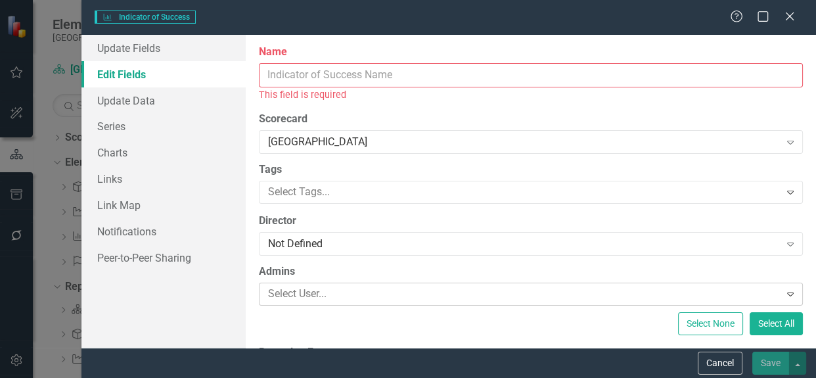
click at [282, 74] on input "Name" at bounding box center [531, 75] width 544 height 24
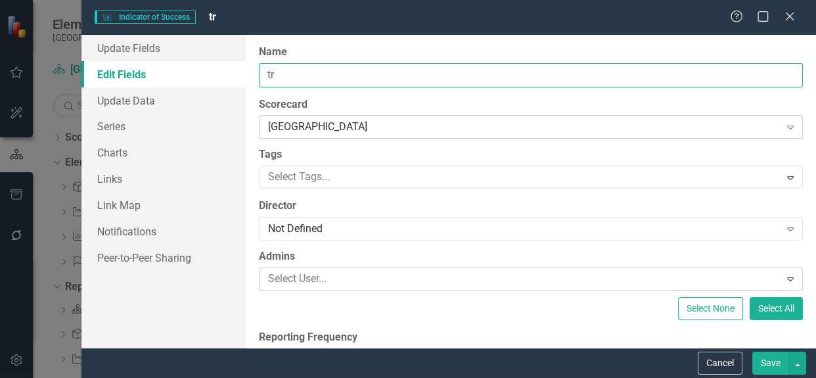
type input "t"
type input "Delete"
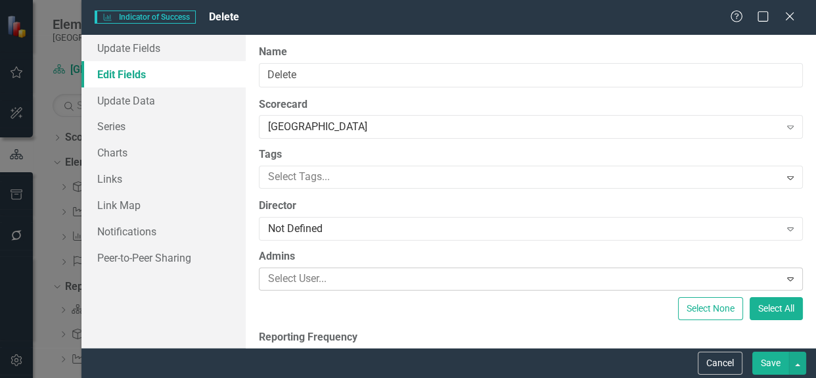
click at [775, 356] on button "Save" at bounding box center [771, 363] width 37 height 23
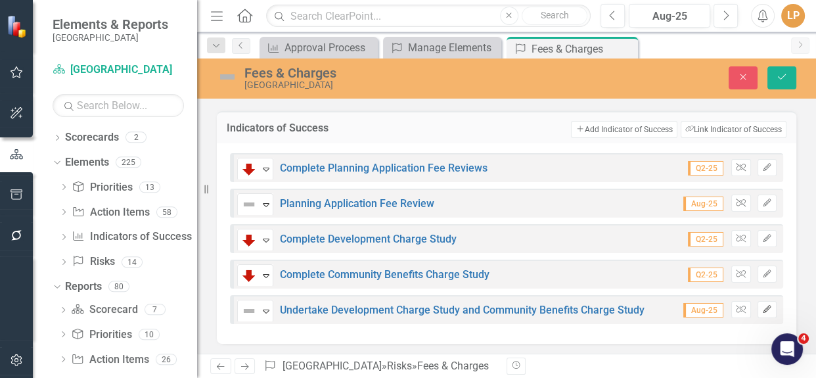
click at [763, 306] on icon "Edit" at bounding box center [768, 310] width 10 height 8
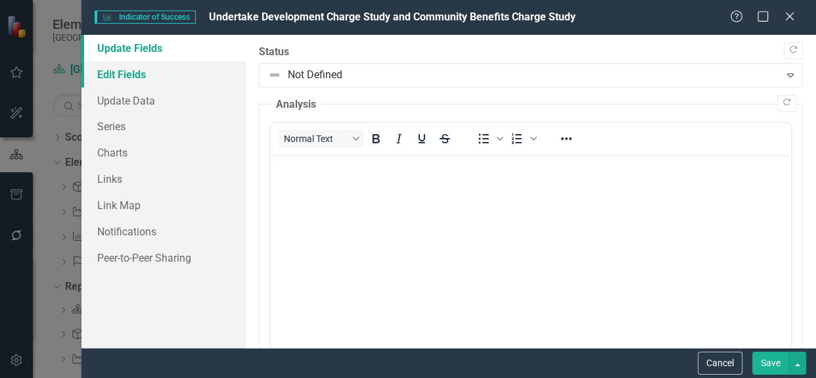
click at [139, 78] on link "Edit Fields" at bounding box center [164, 74] width 164 height 26
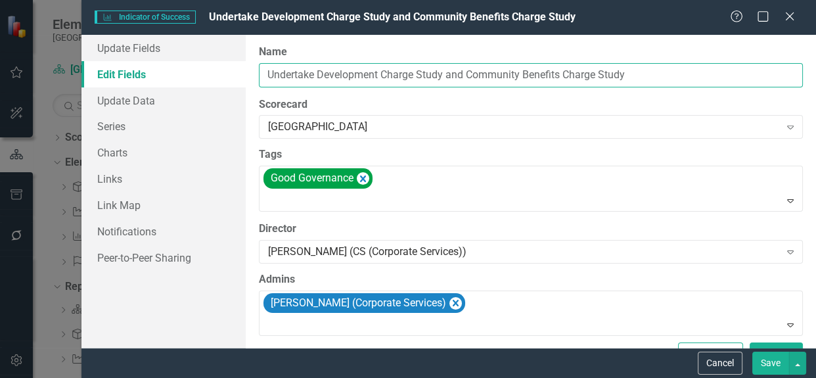
drag, startPoint x: 500, startPoint y: 80, endPoint x: 210, endPoint y: 80, distance: 289.9
click at [210, 80] on div "Update Fields Edit Fields Update Data Series Charts Links Link Map Notification…" at bounding box center [449, 191] width 735 height 313
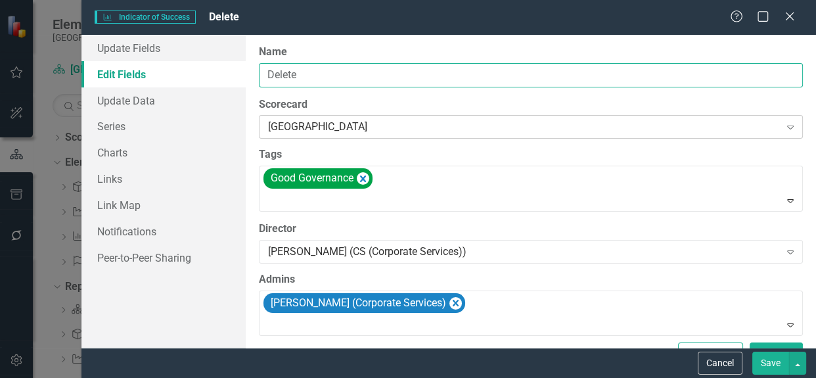
type input "Delete"
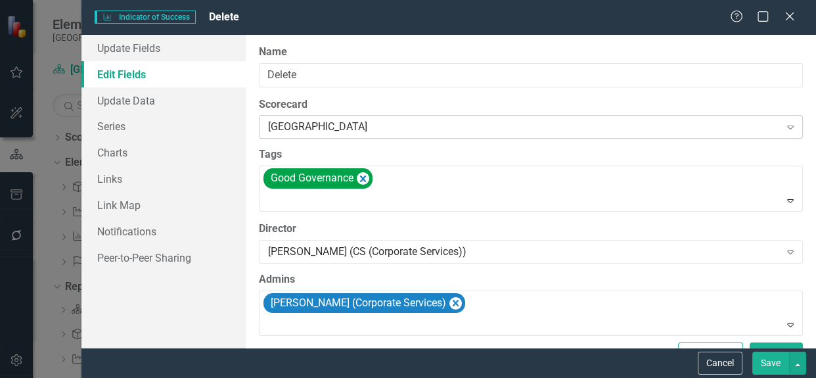
click at [784, 126] on icon "Expand" at bounding box center [790, 127] width 13 height 11
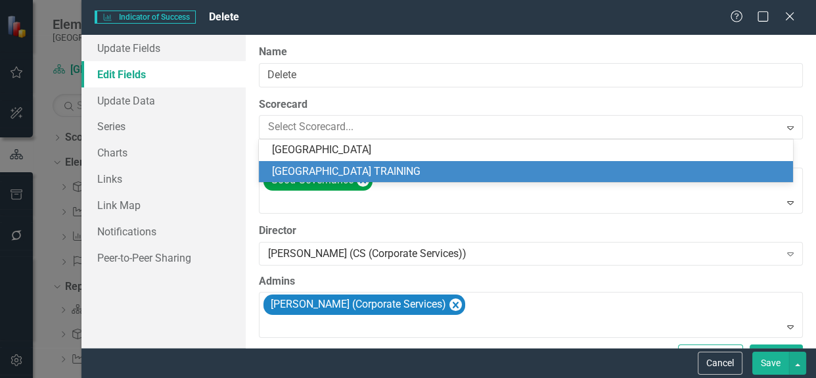
click at [378, 163] on div "[GEOGRAPHIC_DATA] TRAINING" at bounding box center [526, 172] width 534 height 22
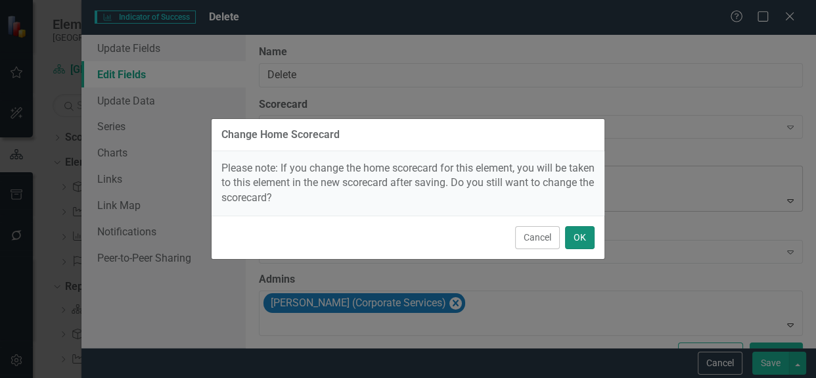
drag, startPoint x: 582, startPoint y: 237, endPoint x: 482, endPoint y: 195, distance: 108.2
click at [582, 237] on button "OK" at bounding box center [580, 237] width 30 height 23
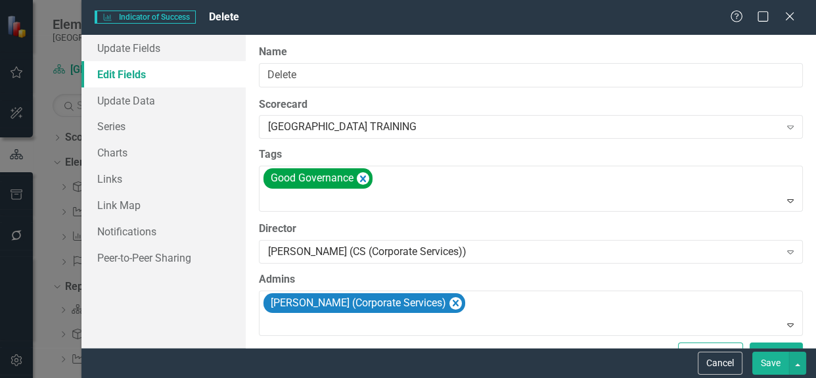
drag, startPoint x: 359, startPoint y: 178, endPoint x: 420, endPoint y: 210, distance: 68.8
click at [362, 180] on icon "Remove [object Object]" at bounding box center [363, 178] width 12 height 16
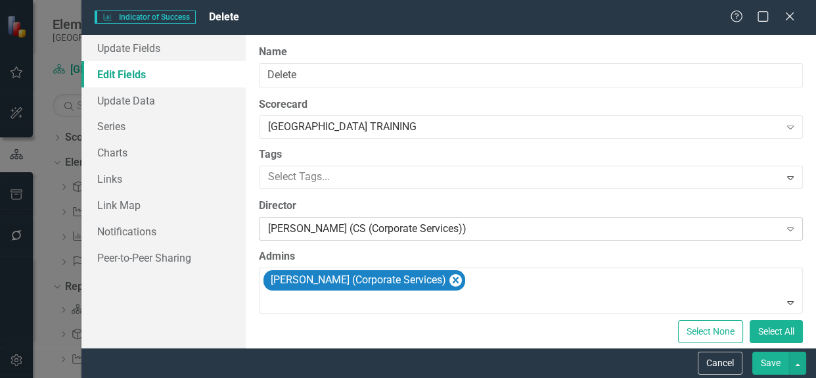
click at [770, 228] on div "[PERSON_NAME] (CS (Corporate Services)) Expand" at bounding box center [531, 229] width 544 height 24
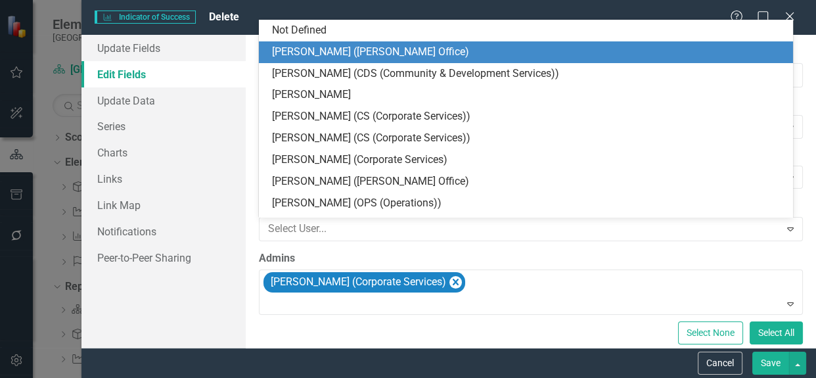
click at [386, 43] on div "Not Defined [PERSON_NAME] ([PERSON_NAME] Office) [PERSON_NAME] (CDS (Community …" at bounding box center [526, 118] width 534 height 197
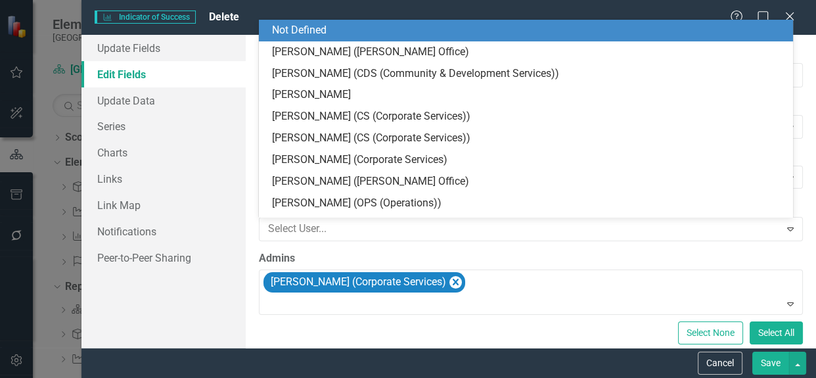
click at [337, 28] on div "Not Defined" at bounding box center [528, 30] width 513 height 15
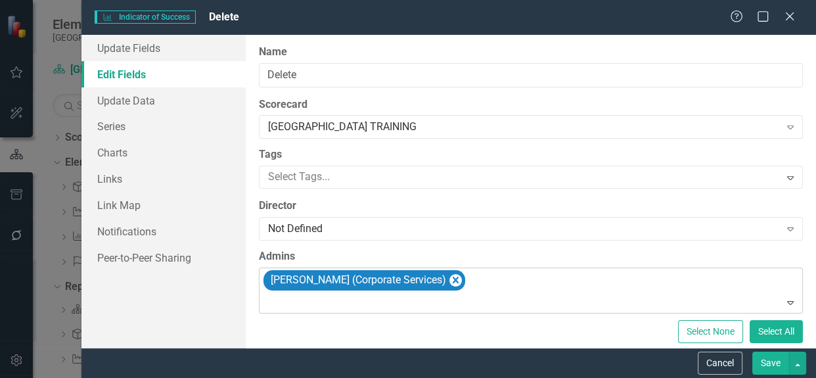
click at [453, 279] on icon "Remove Michelle Kallies (Corporate Services)" at bounding box center [456, 280] width 6 height 7
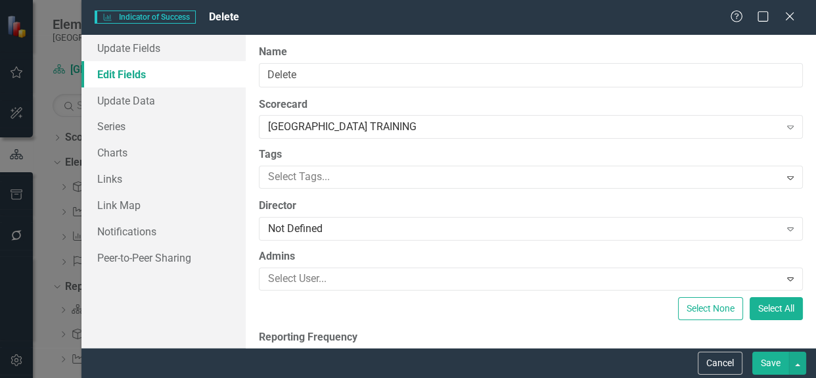
click at [772, 365] on button "Save" at bounding box center [771, 363] width 37 height 23
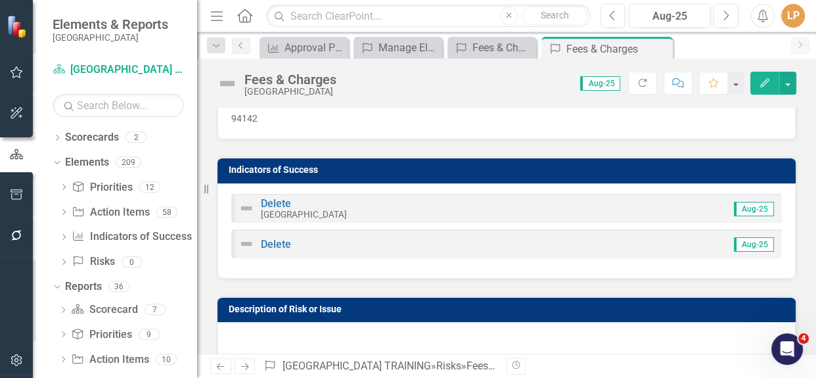
scroll to position [119, 0]
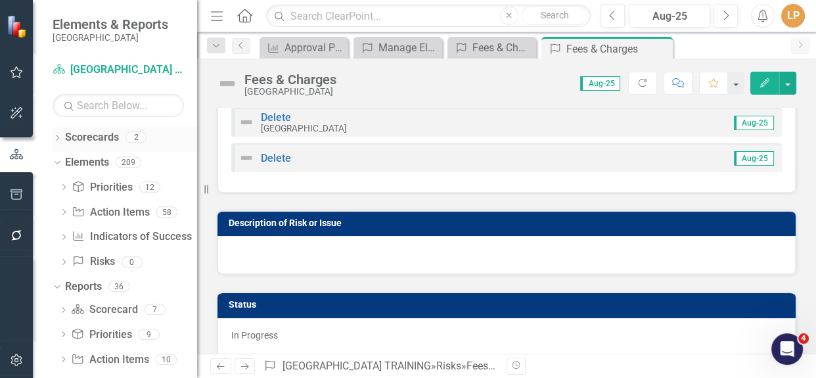
click at [61, 138] on icon "Dropdown" at bounding box center [57, 138] width 9 height 7
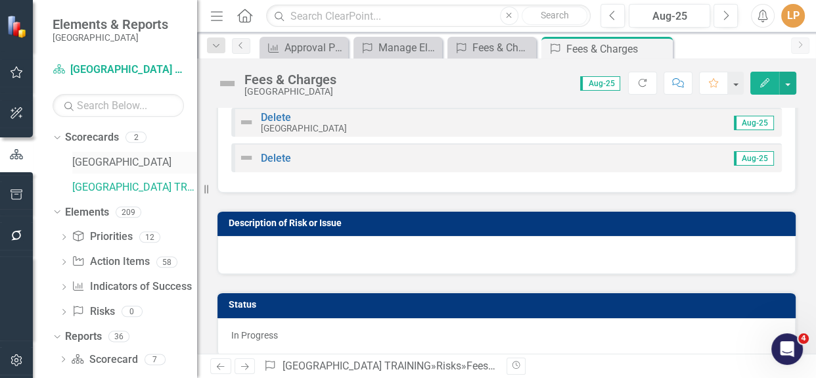
click at [110, 164] on link "[GEOGRAPHIC_DATA]" at bounding box center [134, 162] width 125 height 15
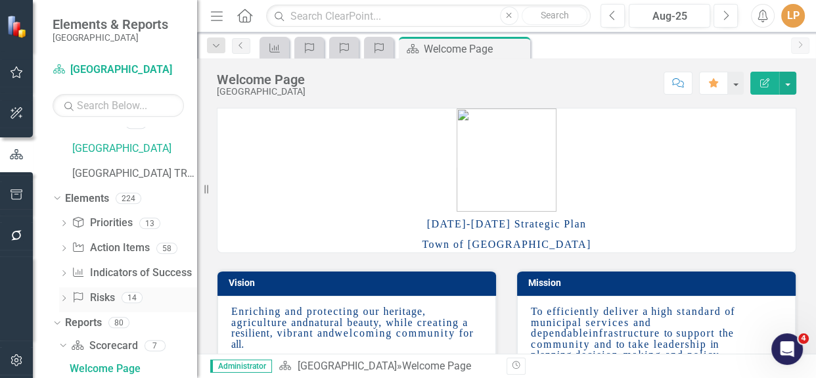
click at [94, 294] on link "Risks & Issues Risks" at bounding box center [93, 298] width 43 height 15
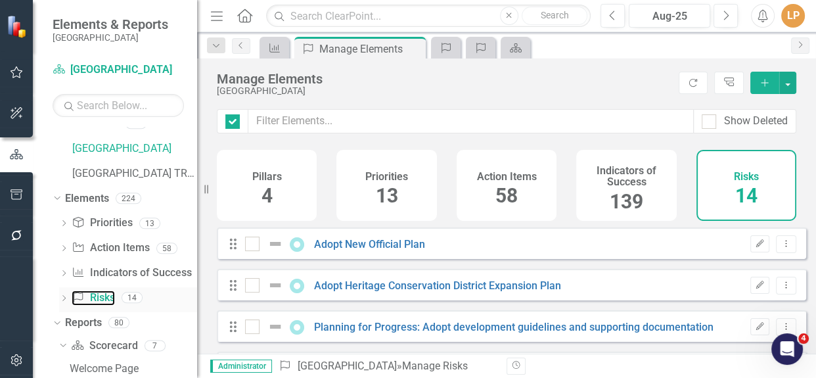
checkbox input "false"
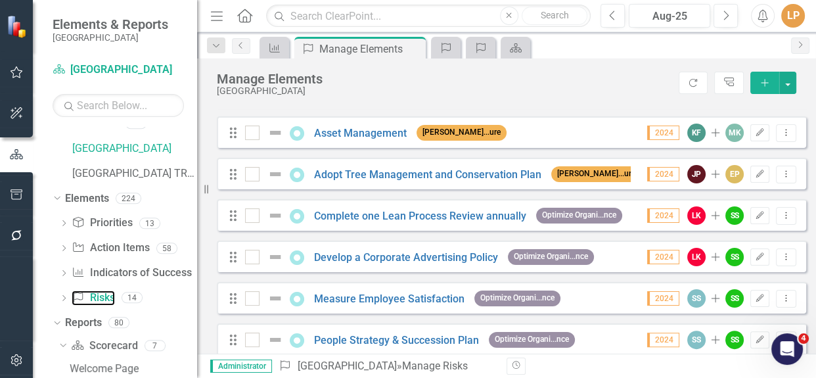
scroll to position [462, 0]
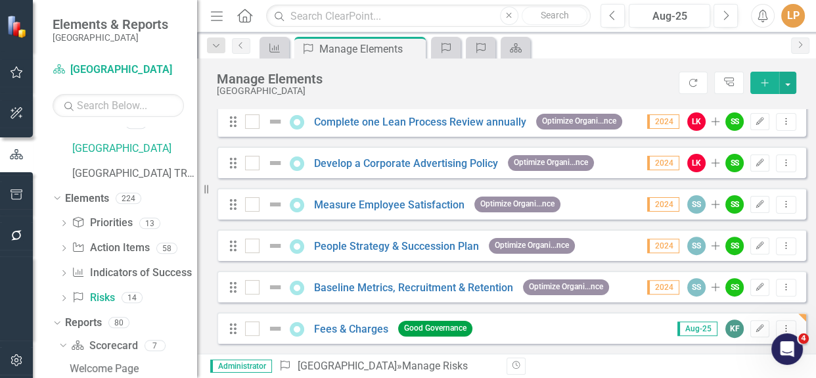
drag, startPoint x: 753, startPoint y: 327, endPoint x: 638, endPoint y: 305, distance: 116.4
click at [757, 327] on icon "button" at bounding box center [761, 328] width 8 height 8
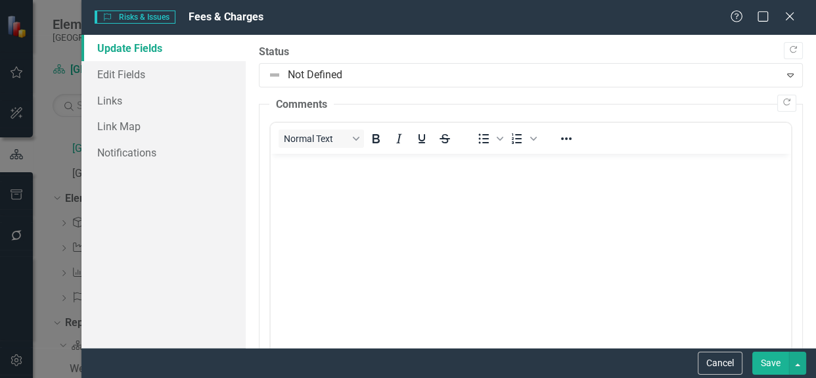
scroll to position [358, 0]
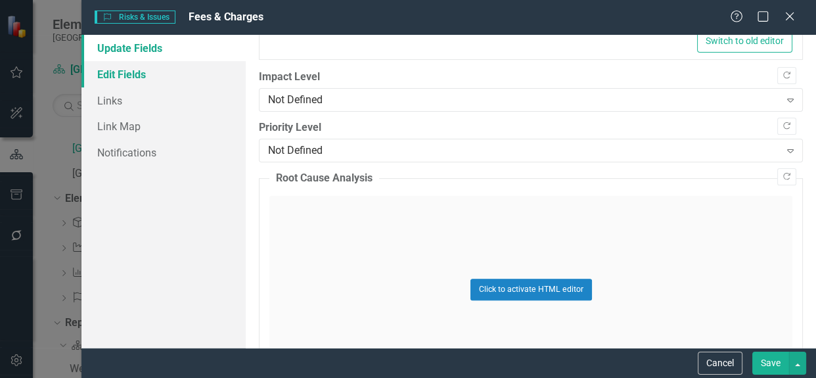
click at [167, 77] on link "Edit Fields" at bounding box center [164, 74] width 164 height 26
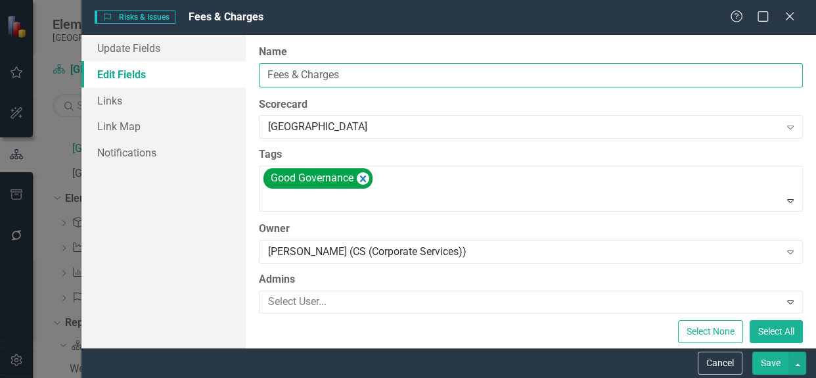
click at [348, 74] on input "Fees & Charges" at bounding box center [531, 75] width 544 height 24
drag, startPoint x: 349, startPoint y: 74, endPoint x: 229, endPoint y: 72, distance: 120.3
click at [229, 72] on div "Update Fields Edit Fields Links Link Map Notifications "Update" fields in Clear…" at bounding box center [449, 191] width 735 height 313
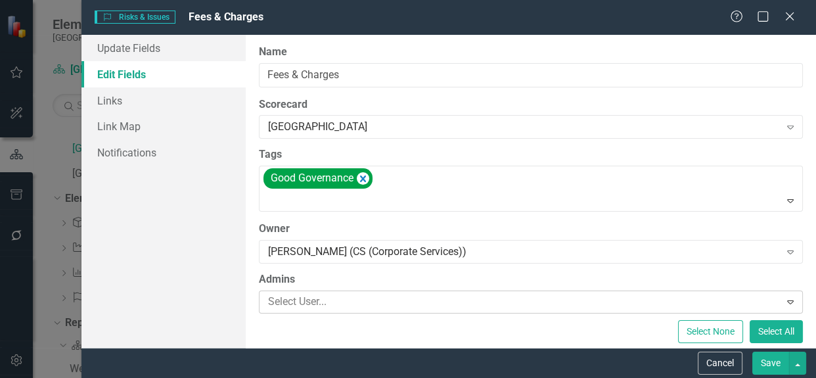
click at [366, 296] on div at bounding box center [521, 302] width 517 height 18
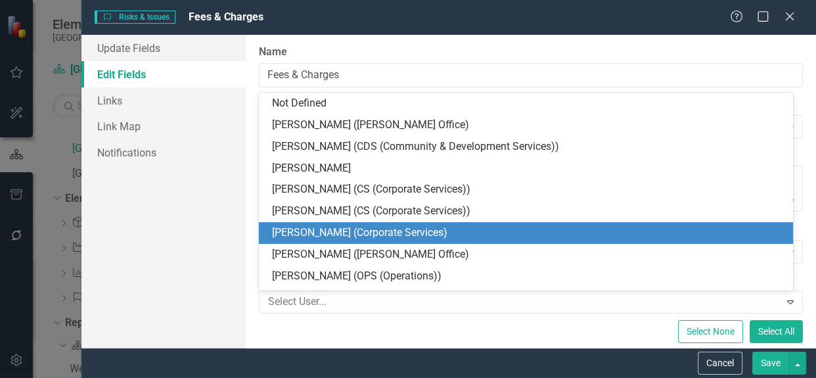
scroll to position [5, 0]
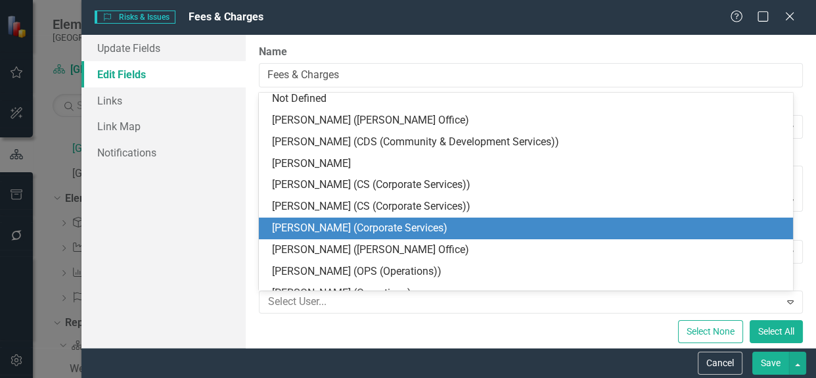
click at [377, 232] on div "[PERSON_NAME] (Corporate Services)" at bounding box center [528, 228] width 513 height 15
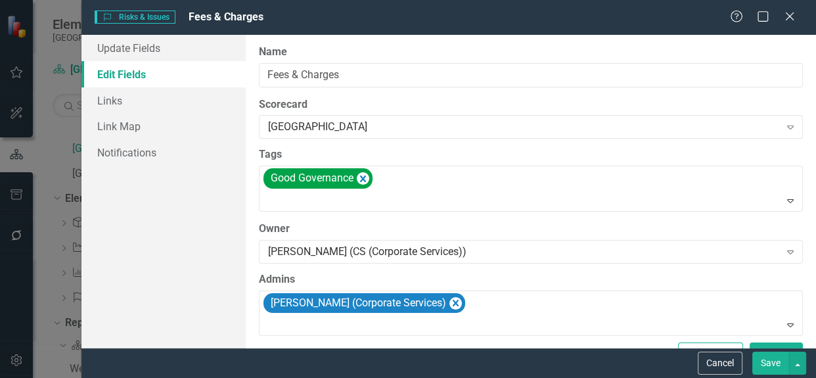
click at [770, 358] on button "Save" at bounding box center [771, 363] width 37 height 23
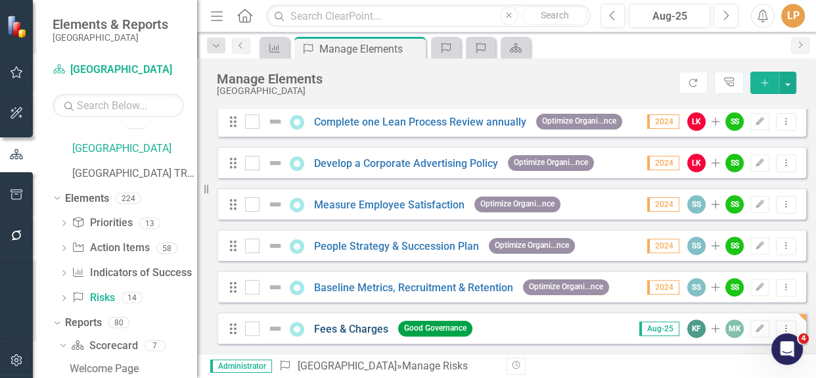
click at [333, 333] on link "Fees & Charges" at bounding box center [351, 329] width 74 height 12
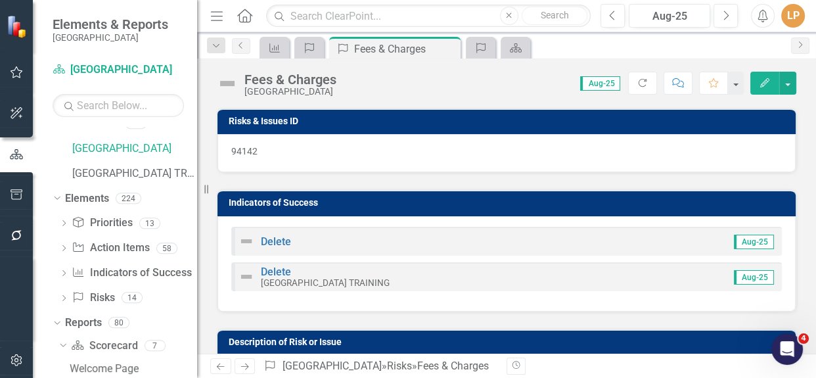
click at [686, 234] on div "Delete Aug-25" at bounding box center [506, 241] width 551 height 29
click at [769, 79] on icon "button" at bounding box center [765, 82] width 9 height 9
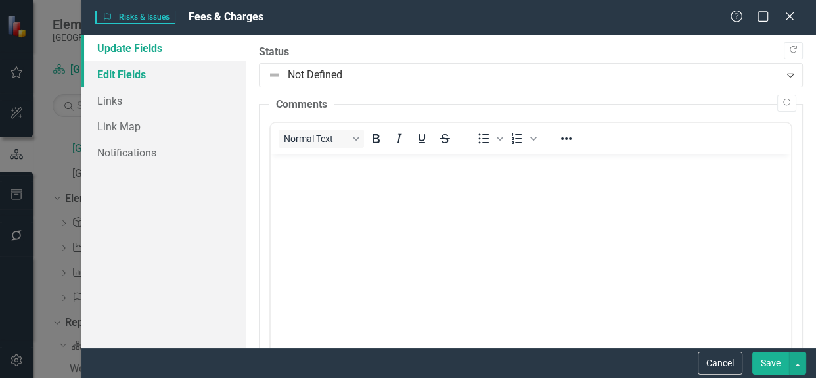
click at [114, 72] on link "Edit Fields" at bounding box center [164, 74] width 164 height 26
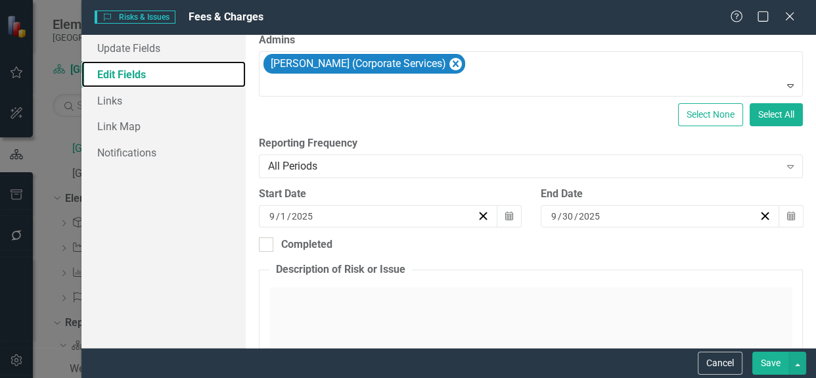
scroll to position [59, 0]
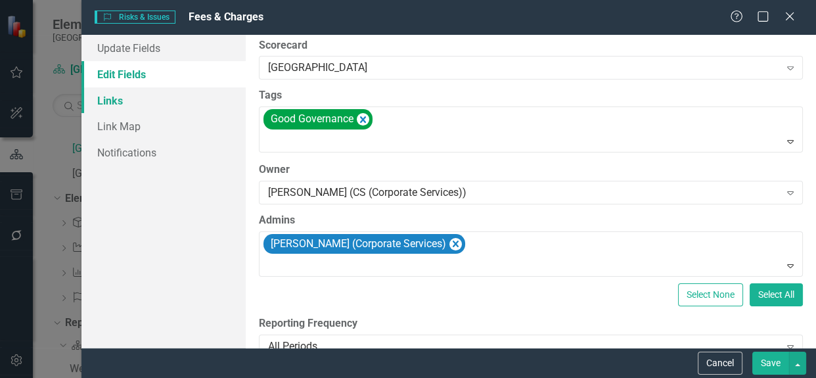
click at [123, 98] on link "Links" at bounding box center [164, 100] width 164 height 26
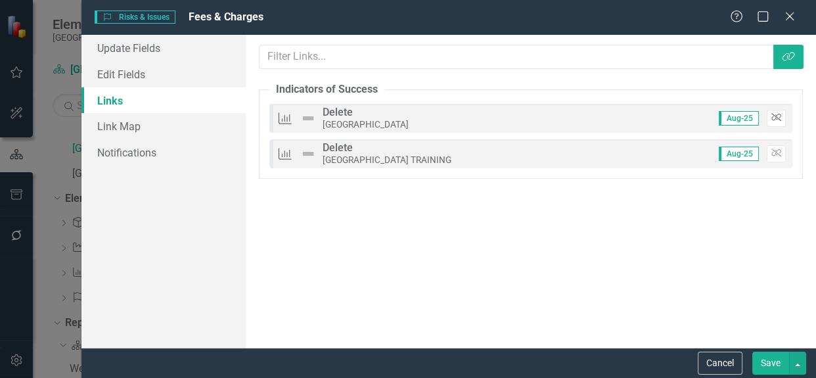
click at [778, 116] on icon "Unlink" at bounding box center [777, 118] width 10 height 8
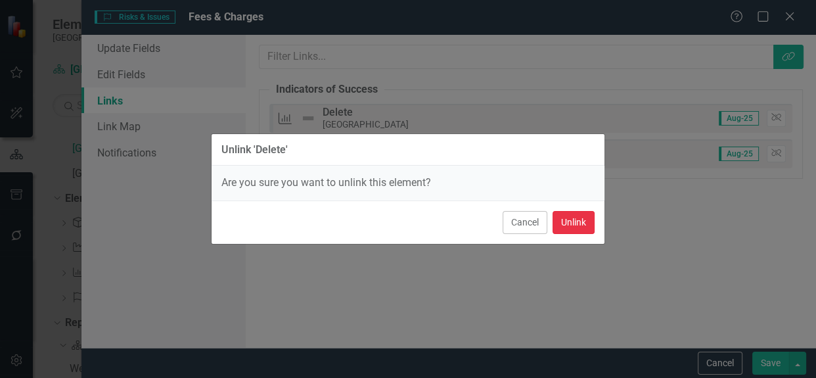
click at [575, 223] on button "Unlink" at bounding box center [574, 222] width 42 height 23
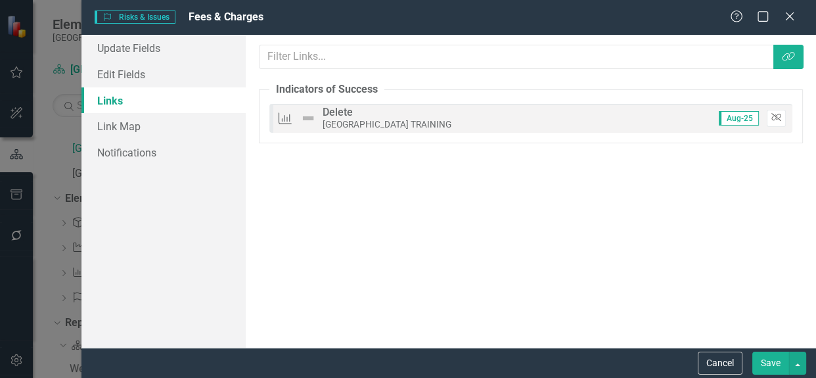
click at [778, 118] on icon "button" at bounding box center [777, 118] width 10 height 8
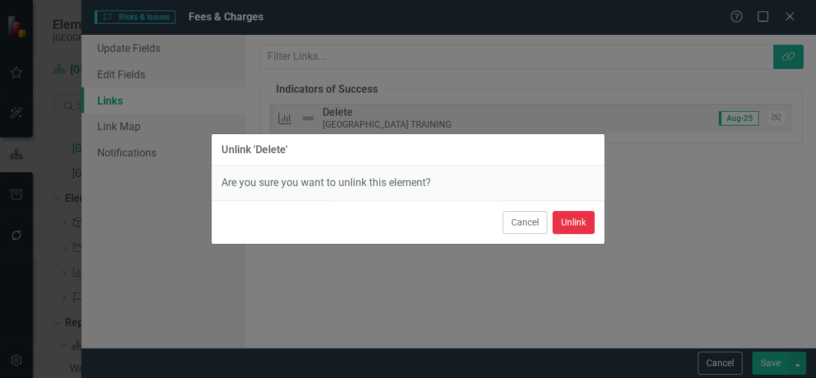
click at [580, 227] on button "Unlink" at bounding box center [574, 222] width 42 height 23
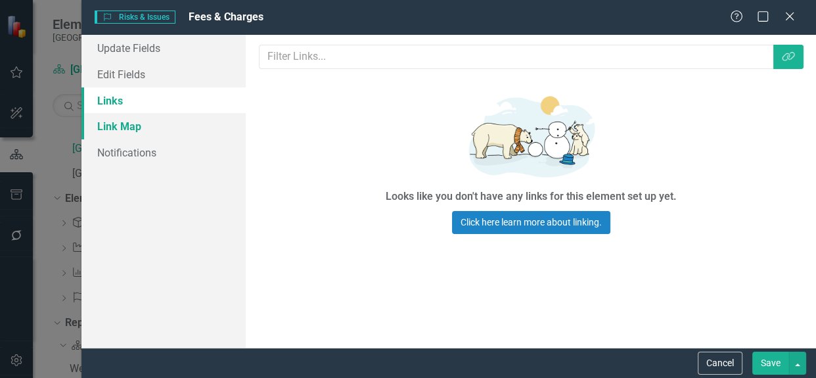
click at [112, 133] on link "Link Map" at bounding box center [164, 126] width 164 height 26
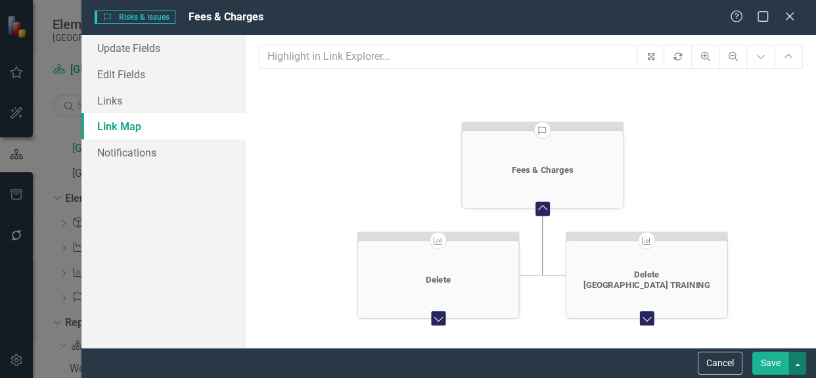
click at [795, 359] on button "button" at bounding box center [797, 363] width 17 height 23
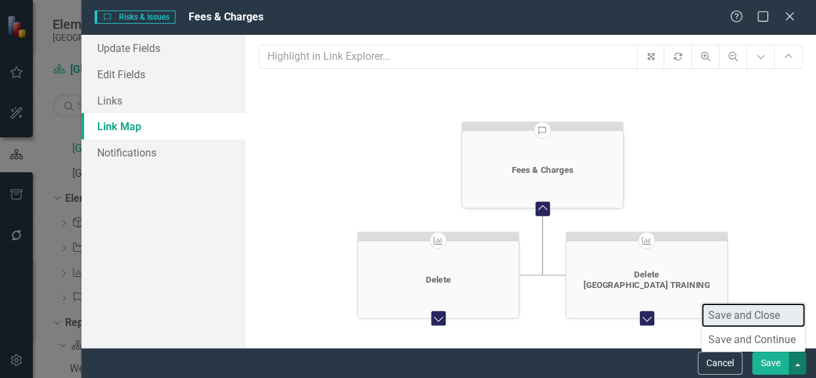
click at [772, 317] on link "Save and Close" at bounding box center [754, 315] width 104 height 24
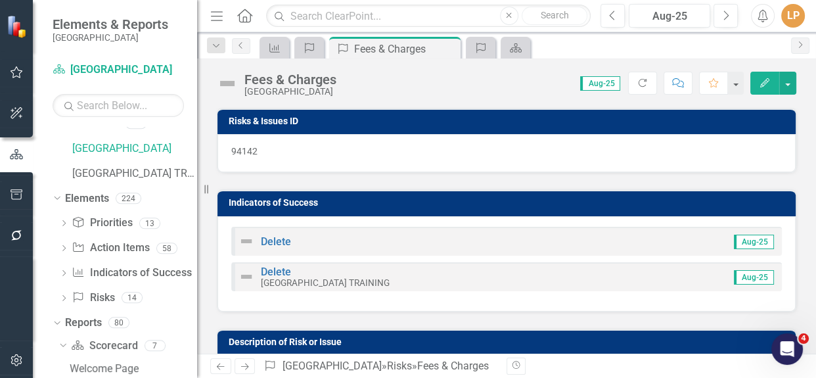
click at [333, 206] on h3 "Indicators of Success" at bounding box center [509, 203] width 561 height 10
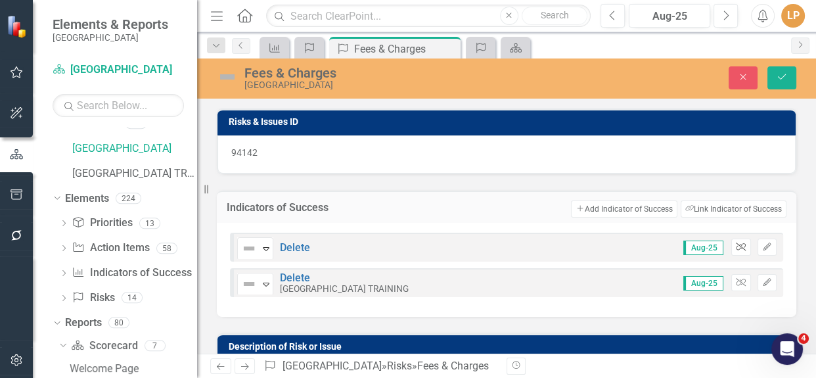
click at [735, 250] on button "Unlink" at bounding box center [741, 247] width 19 height 17
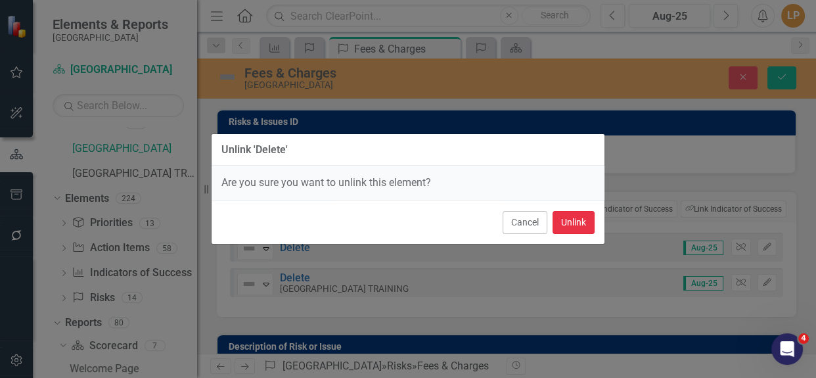
drag, startPoint x: 576, startPoint y: 217, endPoint x: 682, endPoint y: 248, distance: 110.4
click at [582, 221] on button "Unlink" at bounding box center [574, 222] width 42 height 23
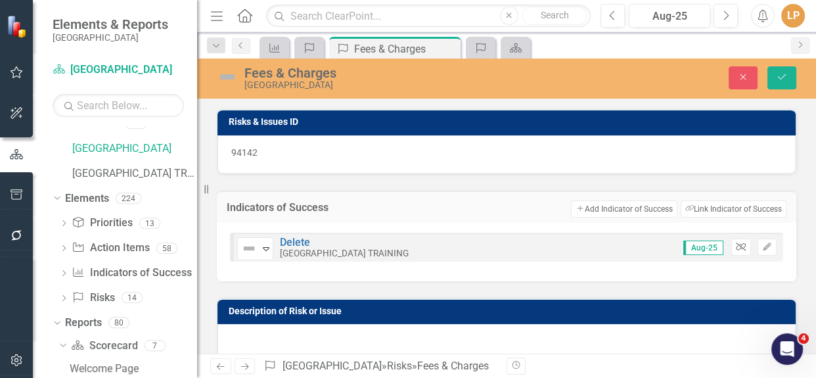
click at [736, 248] on icon "Unlink" at bounding box center [741, 247] width 10 height 8
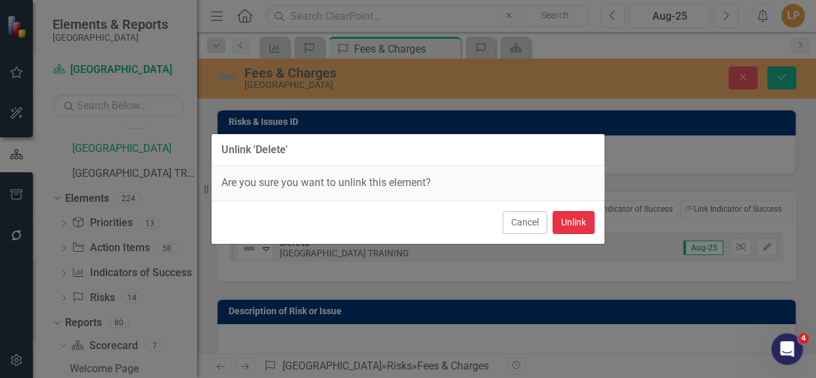
click at [576, 223] on button "Unlink" at bounding box center [574, 222] width 42 height 23
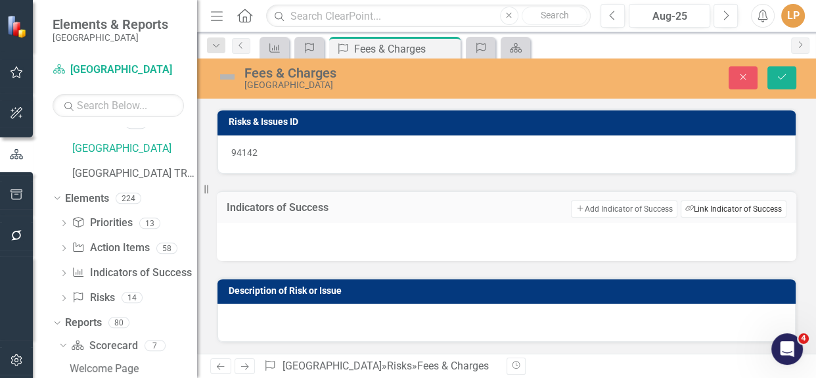
click at [723, 204] on button "Link Tag Link Indicator of Success" at bounding box center [734, 208] width 106 height 17
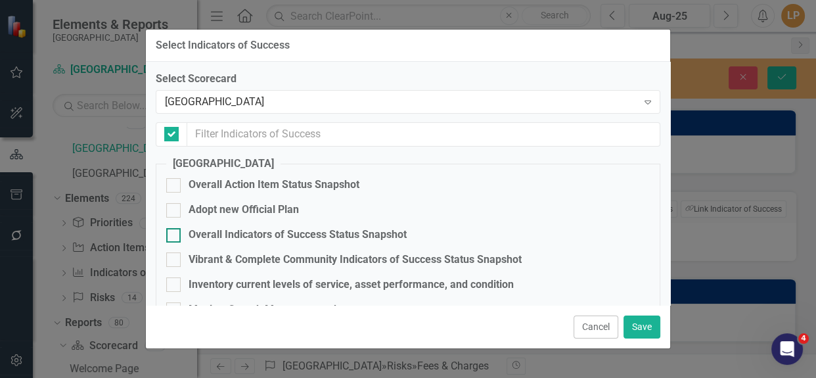
checkbox input "false"
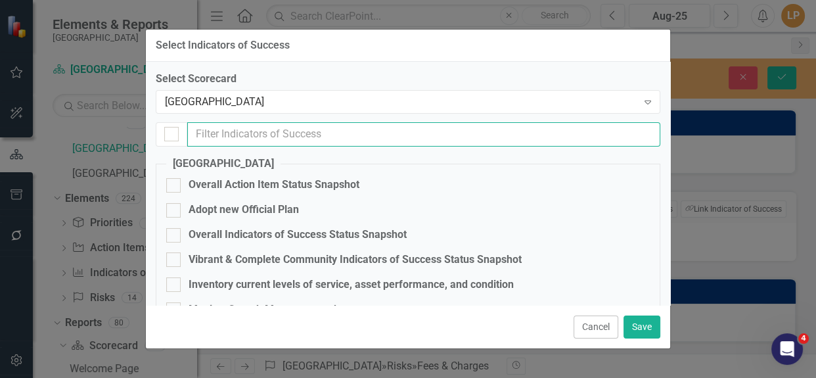
click at [237, 133] on input "text" at bounding box center [423, 134] width 473 height 24
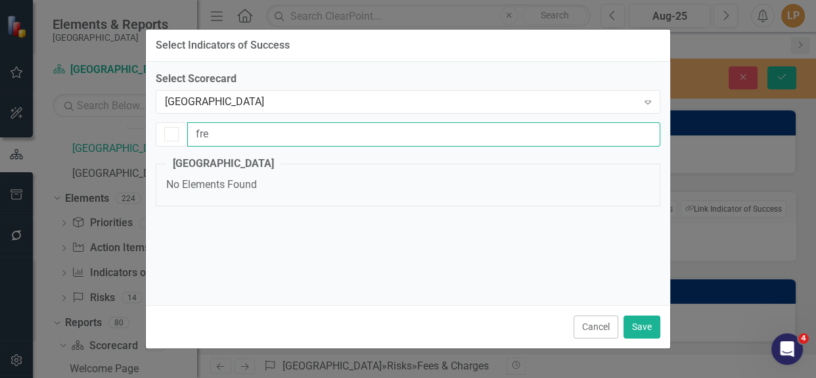
type input "fr"
checkbox input "false"
type input "fr"
checkbox input "false"
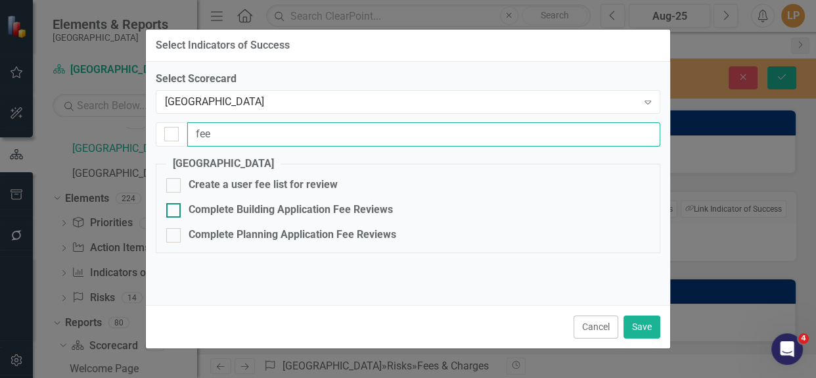
type input "fee"
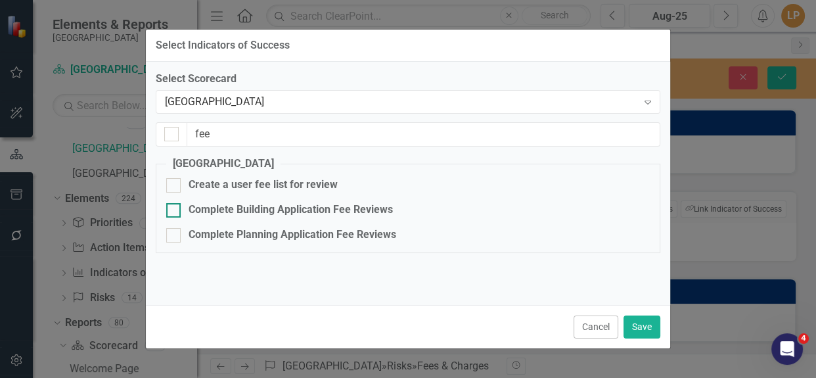
click at [171, 214] on div at bounding box center [173, 210] width 14 height 14
click at [171, 212] on input "Complete Building Application Fee Reviews" at bounding box center [170, 207] width 9 height 9
checkbox input "true"
click at [167, 229] on input "Complete Planning Application Fee Reviews" at bounding box center [170, 232] width 9 height 9
checkbox input "true"
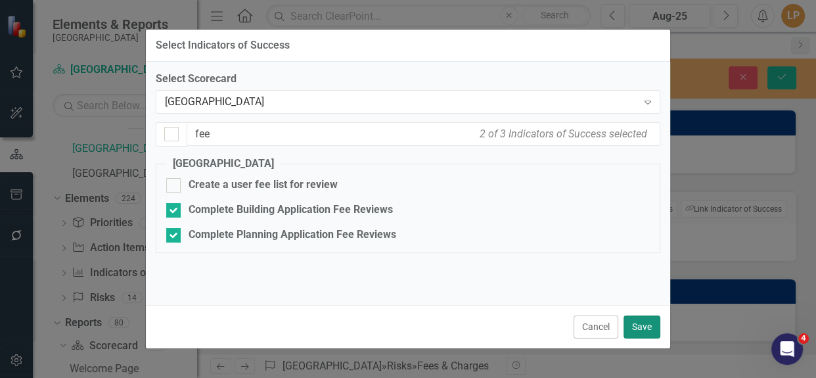
click at [645, 327] on button "Save" at bounding box center [642, 327] width 37 height 23
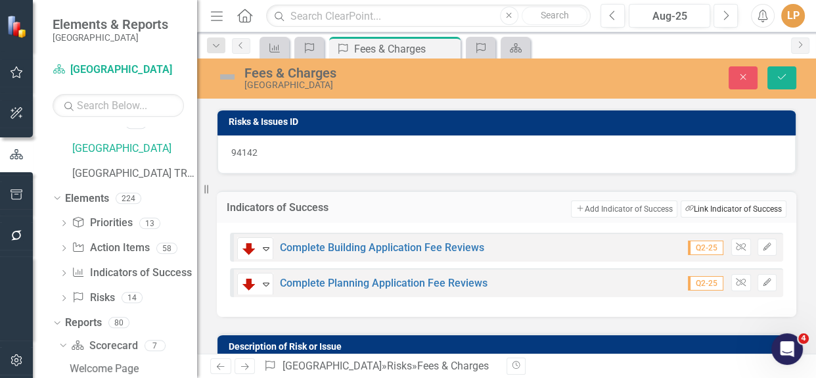
click at [730, 203] on button "Link Tag Link Indicator of Success" at bounding box center [734, 208] width 106 height 17
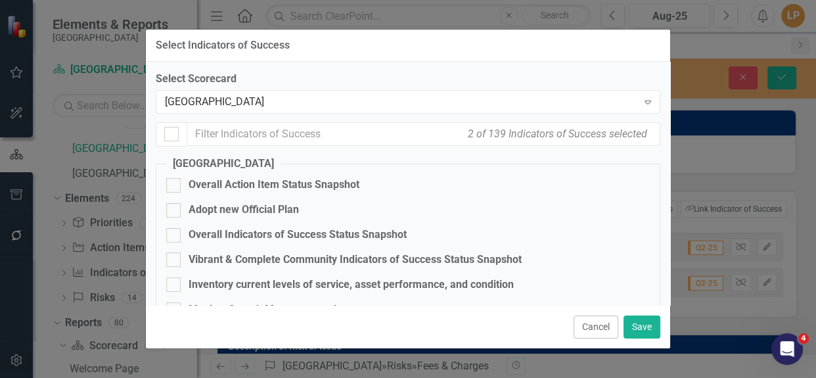
checkbox input "false"
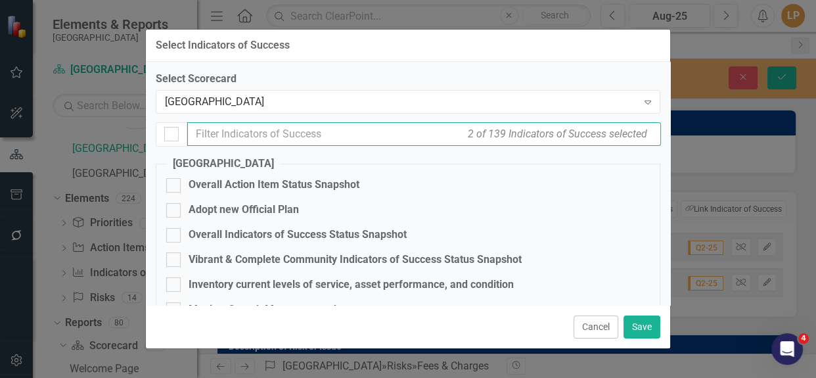
click at [225, 131] on input "text" at bounding box center [424, 134] width 474 height 24
type input "c"
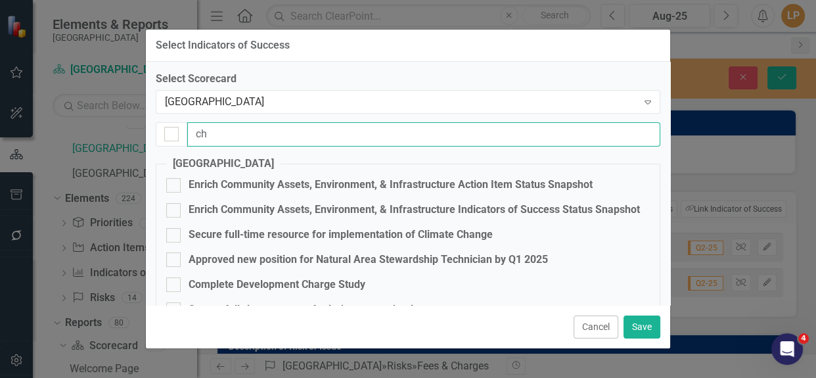
click at [210, 128] on input "ch" at bounding box center [423, 134] width 473 height 24
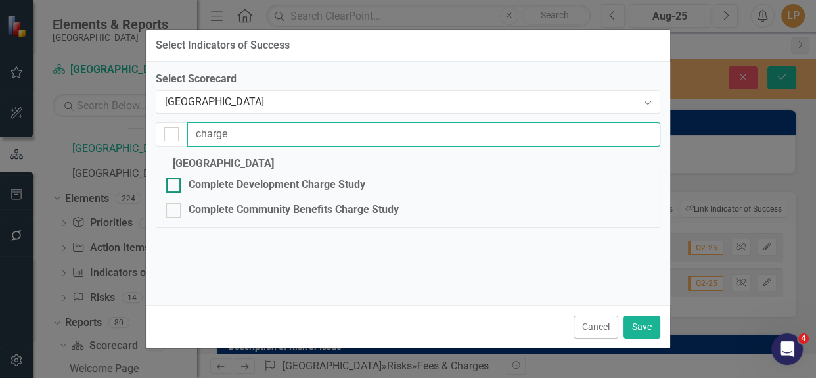
type input "charge"
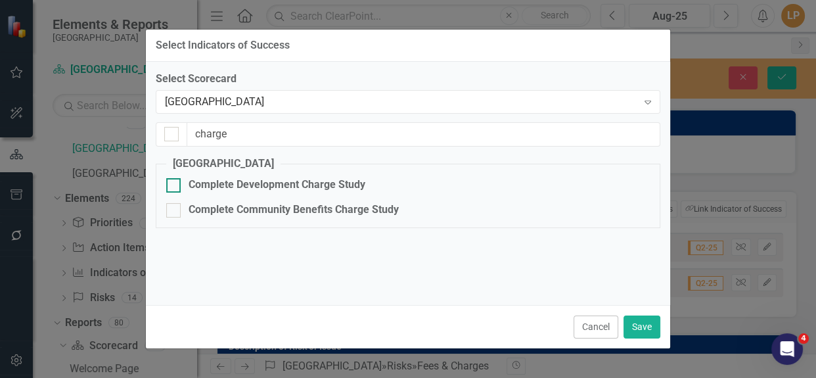
click at [172, 183] on input "Complete Development Charge Study" at bounding box center [170, 182] width 9 height 9
checkbox input "true"
click at [173, 211] on input "Complete Community Benefits Charge Study" at bounding box center [170, 207] width 9 height 9
checkbox input "true"
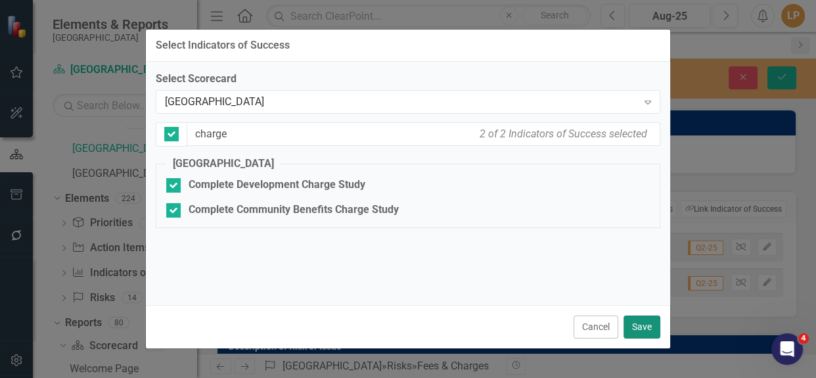
click at [644, 331] on button "Save" at bounding box center [642, 327] width 37 height 23
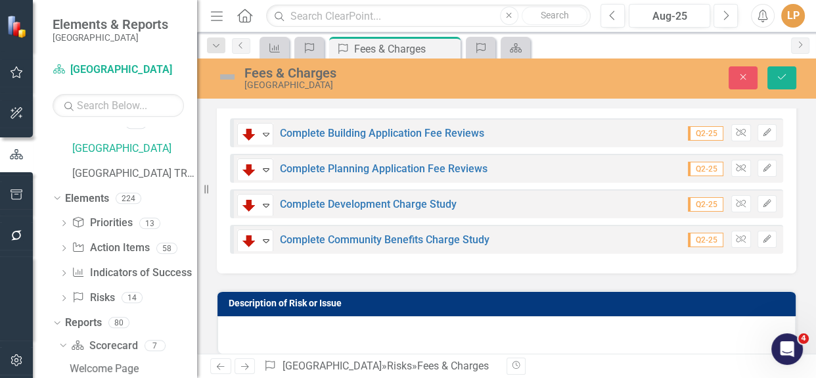
scroll to position [179, 0]
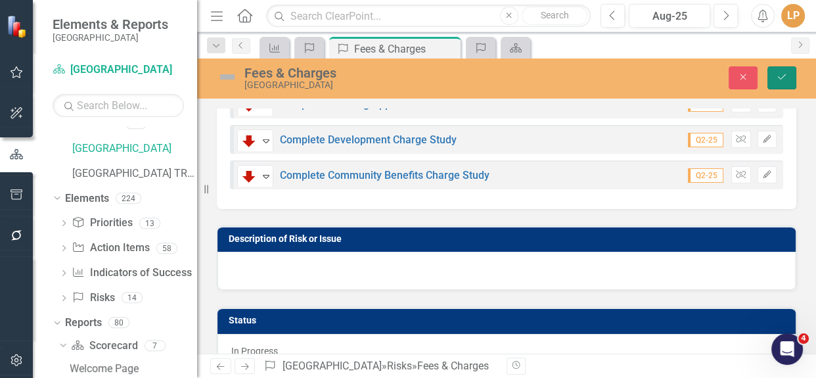
click at [783, 72] on icon "Save" at bounding box center [782, 76] width 12 height 9
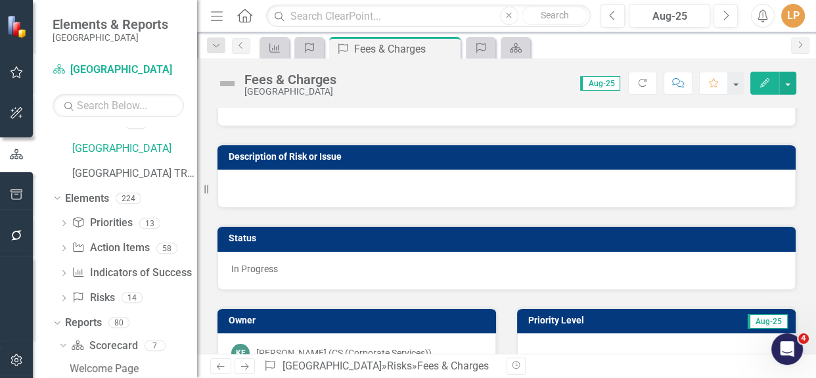
scroll to position [239, 0]
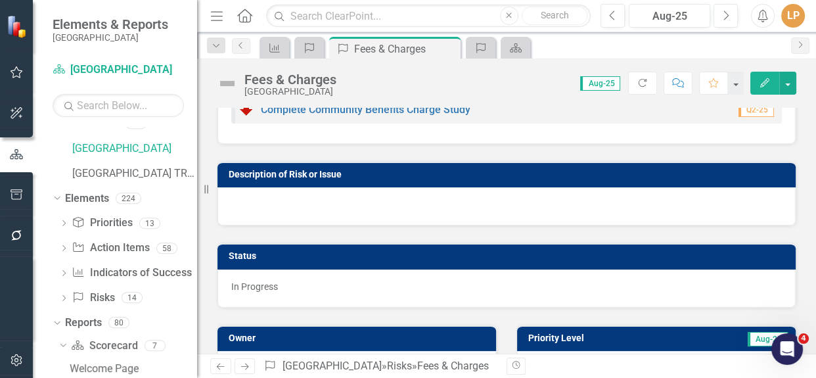
click at [258, 205] on div at bounding box center [507, 206] width 578 height 38
click at [259, 204] on div at bounding box center [507, 206] width 578 height 38
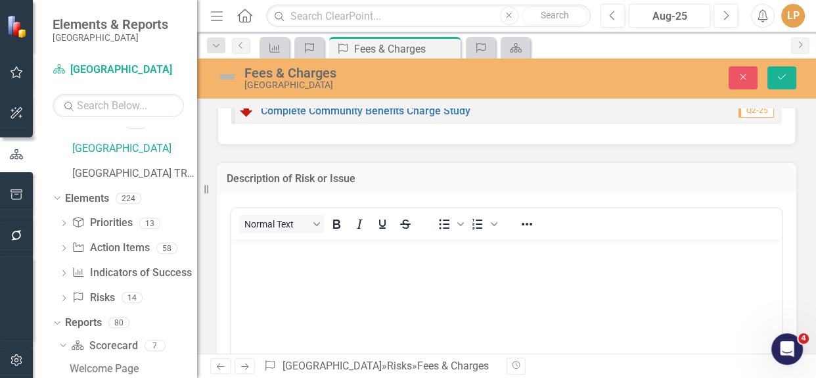
scroll to position [0, 0]
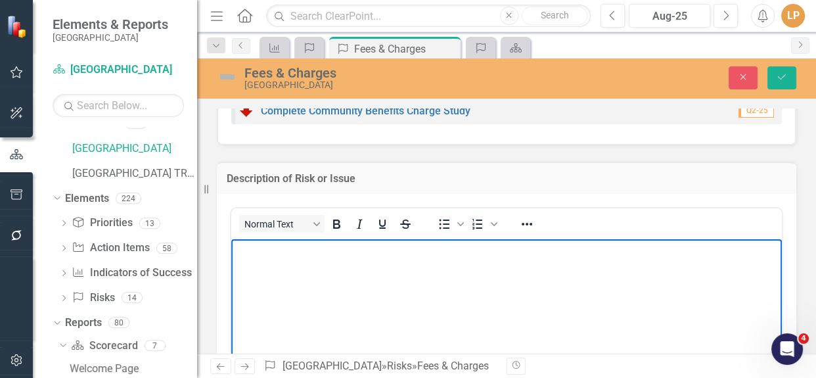
click at [256, 262] on body "Rich Text Area. Press ALT-0 for help." at bounding box center [506, 337] width 551 height 197
paste body "To enrich screen reader interactions, please activate Accessibility in Grammarl…"
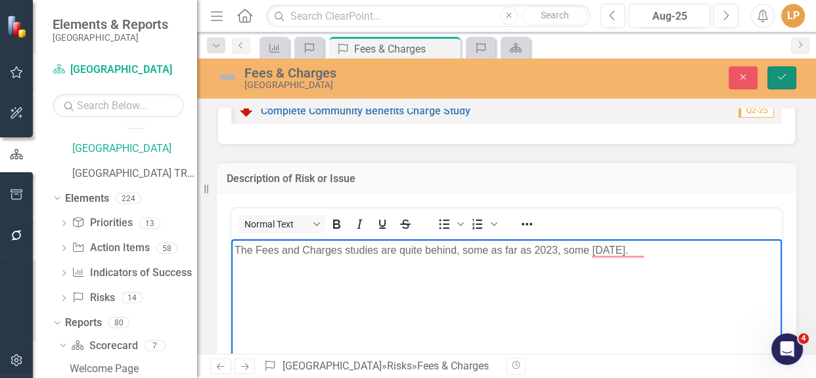
click at [778, 76] on icon "Save" at bounding box center [782, 76] width 12 height 9
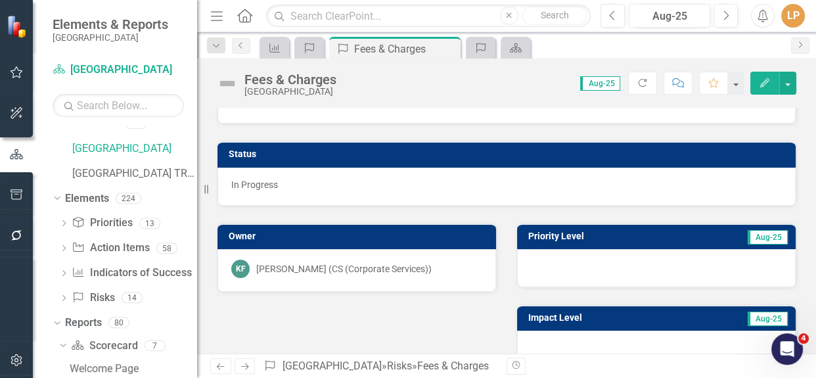
scroll to position [418, 0]
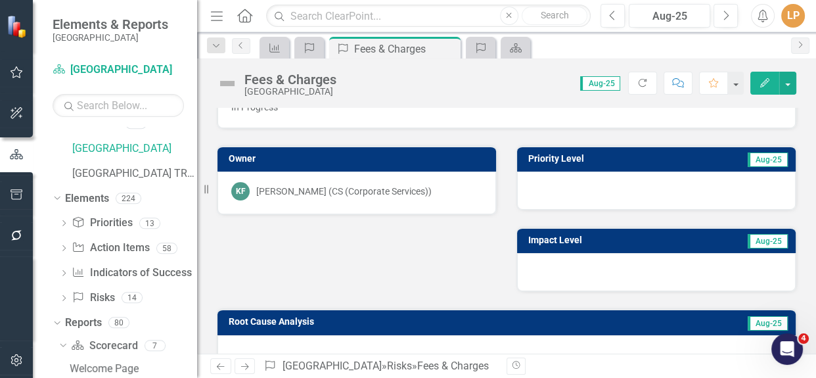
click at [596, 184] on div at bounding box center [656, 191] width 279 height 38
click at [551, 188] on div at bounding box center [656, 191] width 279 height 38
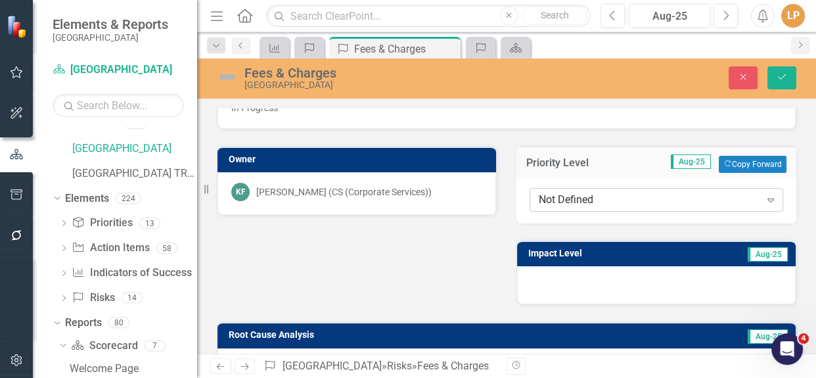
click at [575, 197] on div "Not Defined" at bounding box center [650, 200] width 222 height 15
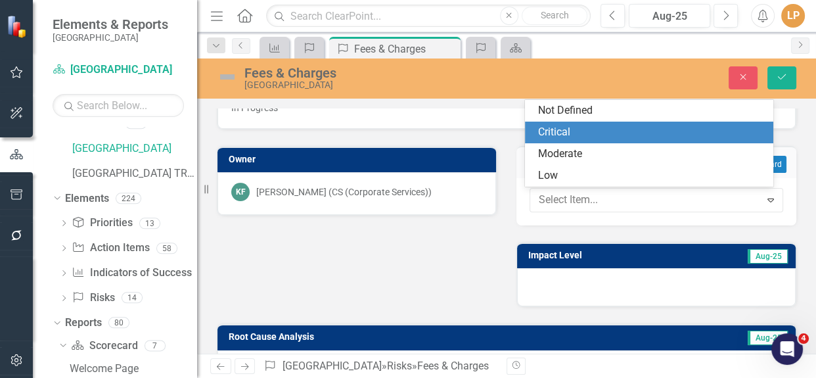
click at [575, 129] on div "Critical" at bounding box center [652, 132] width 228 height 15
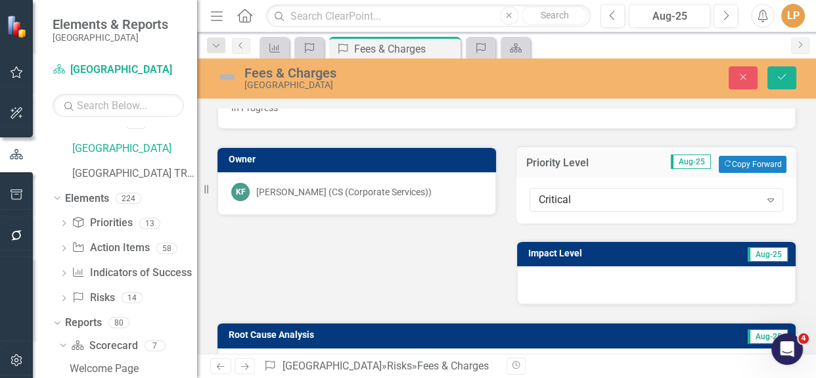
click at [554, 277] on div at bounding box center [656, 285] width 279 height 38
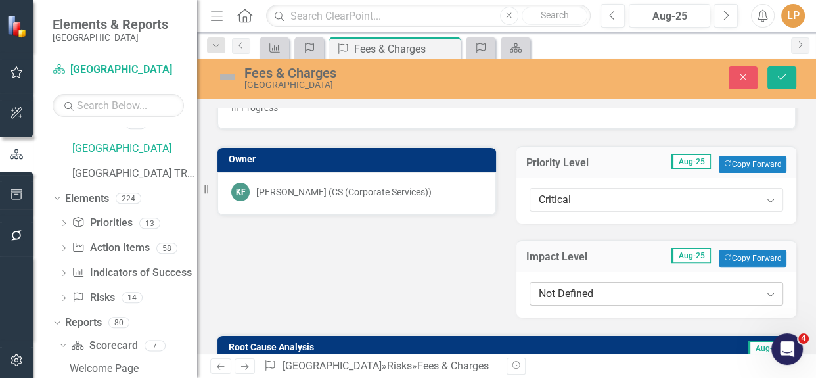
click at [555, 295] on div "Not Defined" at bounding box center [650, 294] width 222 height 15
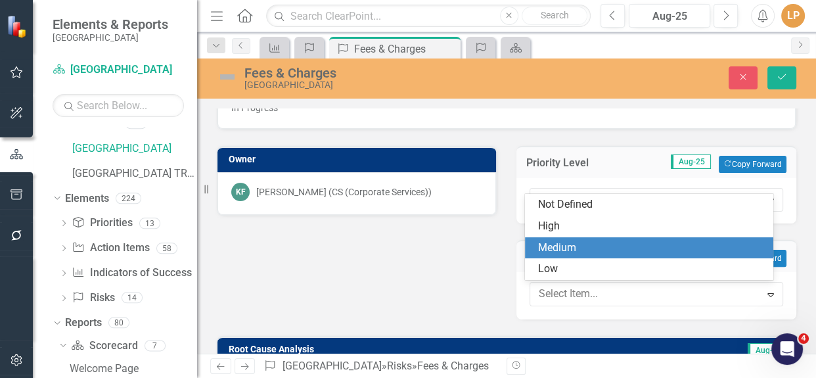
click at [565, 250] on div "Medium" at bounding box center [652, 248] width 228 height 15
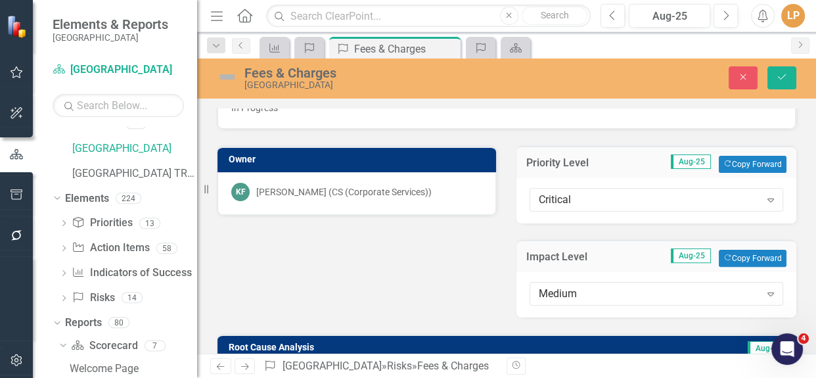
click at [387, 264] on div "Owner KF [PERSON_NAME] (CS (Corporate Services)) Priority Level Aug-25 Copy For…" at bounding box center [506, 223] width 599 height 188
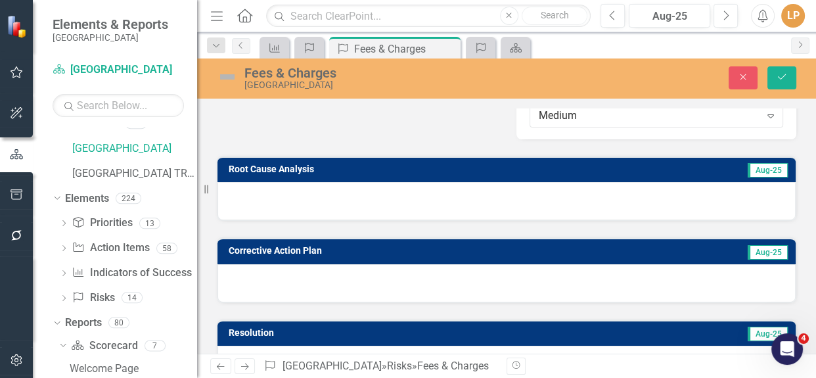
scroll to position [598, 0]
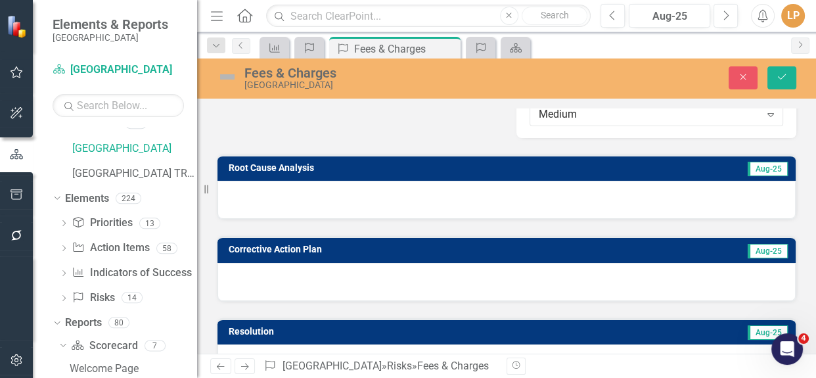
click at [229, 197] on div at bounding box center [507, 200] width 578 height 38
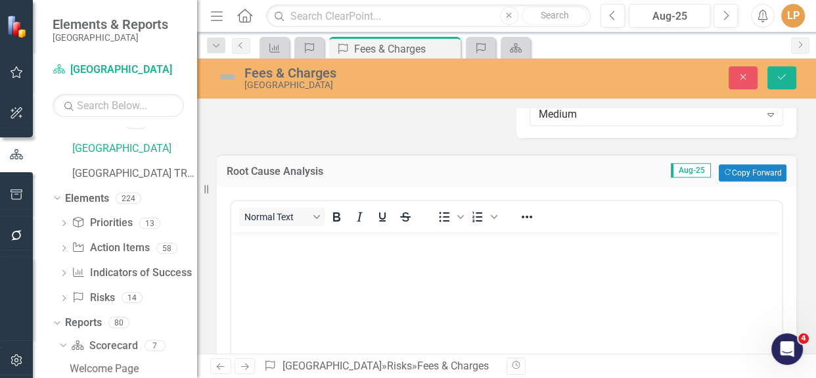
scroll to position [0, 0]
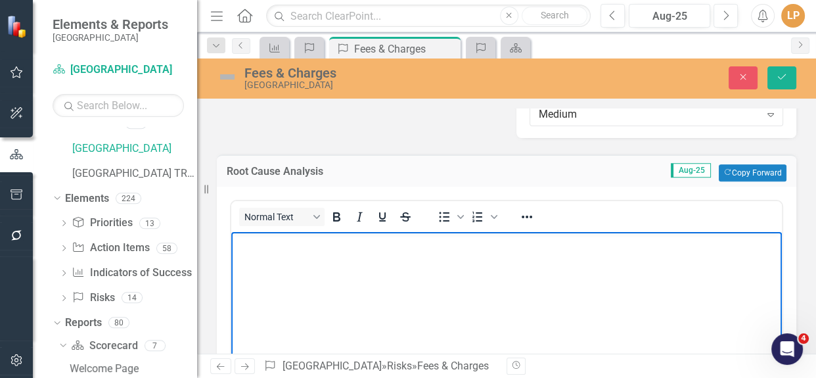
click at [250, 256] on body "Rich Text Area. Press ALT-0 for help." at bounding box center [506, 330] width 551 height 197
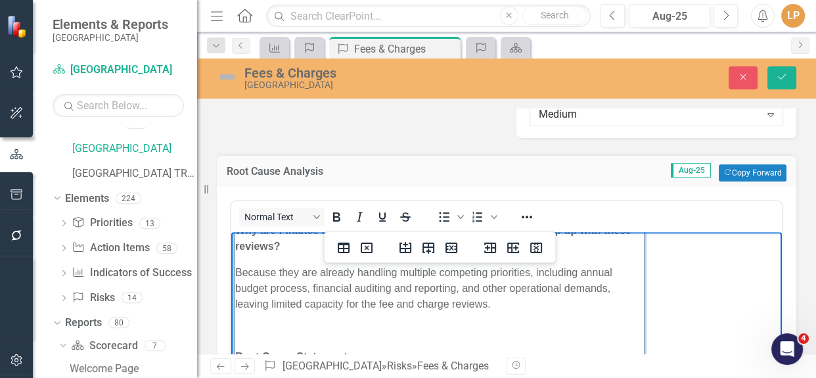
scroll to position [308, 0]
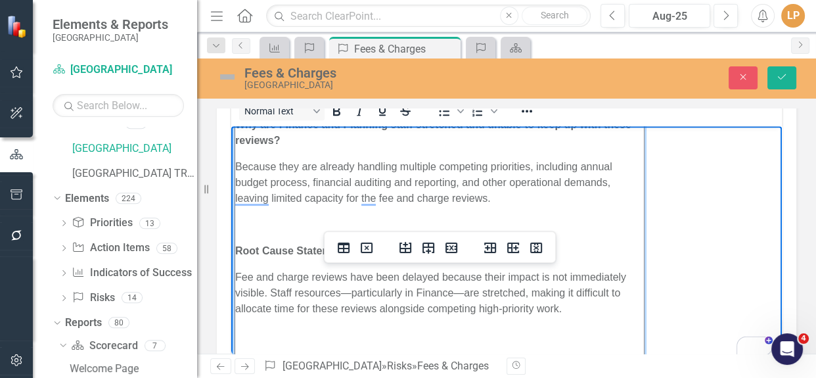
click at [256, 218] on p "To enrich screen reader interactions, please activate Accessibility in Grammarl…" at bounding box center [439, 225] width 409 height 16
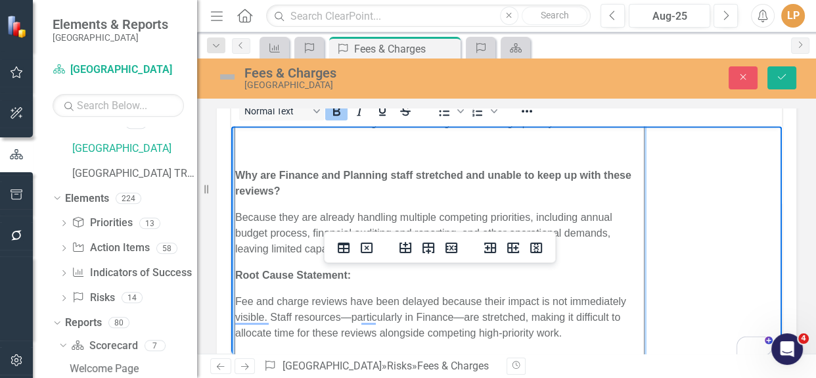
scroll to position [188, 0]
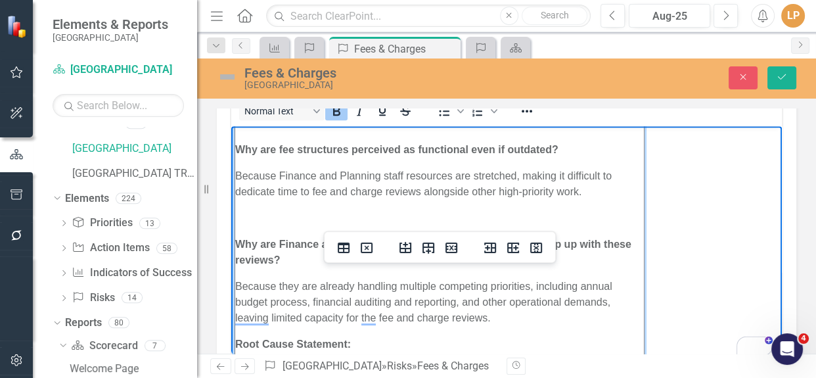
click at [257, 223] on p "To enrich screen reader interactions, please activate Accessibility in Grammarl…" at bounding box center [439, 218] width 409 height 16
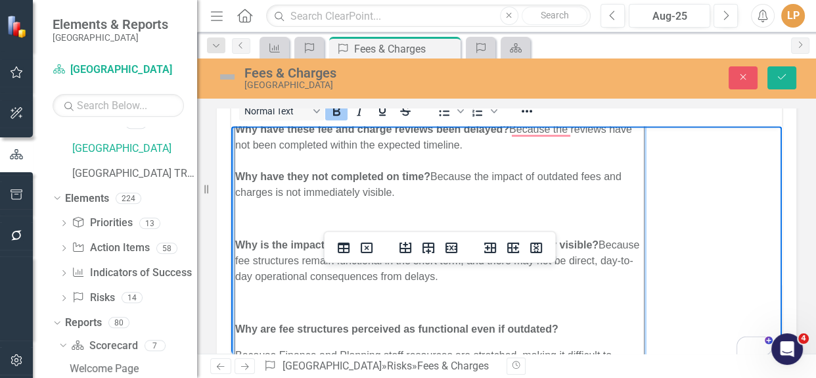
scroll to position [9, 0]
click at [250, 222] on p "To enrich screen reader interactions, please activate Accessibility in Grammarl…" at bounding box center [439, 219] width 409 height 16
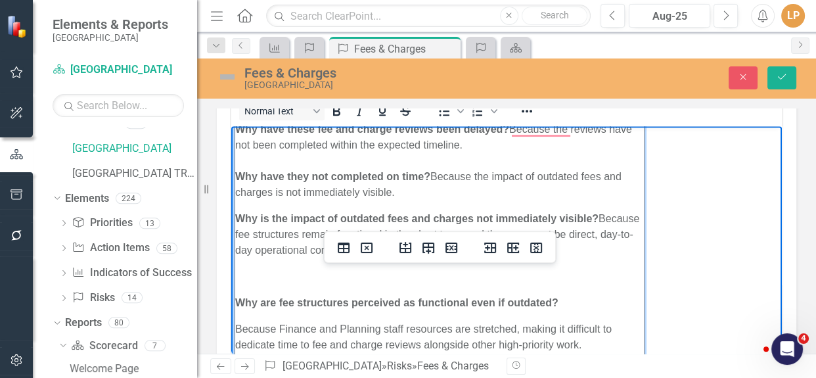
click at [245, 272] on p "To enrich screen reader interactions, please activate Accessibility in Grammarl…" at bounding box center [439, 277] width 409 height 16
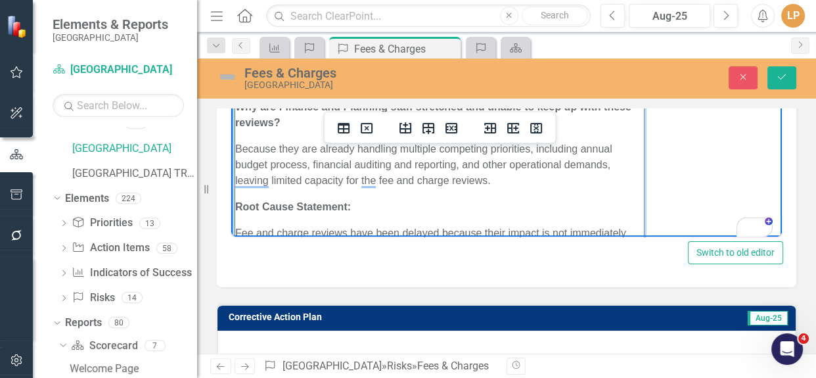
scroll to position [0, 0]
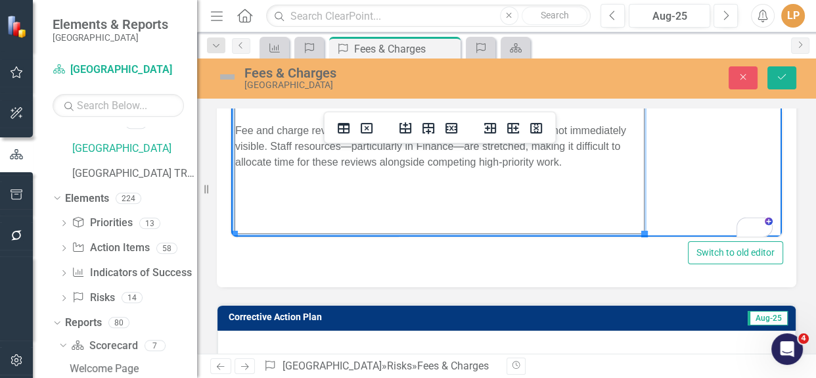
click at [298, 193] on p "To enrich screen reader interactions, please activate Accessibility in Grammarl…" at bounding box center [439, 189] width 409 height 16
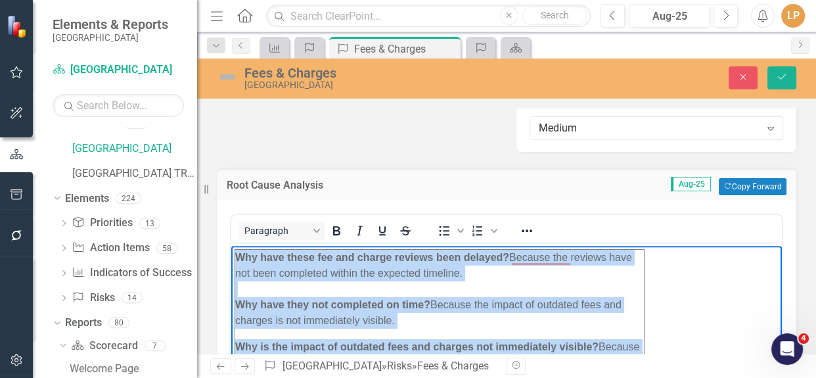
drag, startPoint x: 573, startPoint y: 457, endPoint x: 456, endPoint y: 505, distance: 126.7
click at [533, 230] on icon "Reveal or hide additional toolbar items" at bounding box center [527, 231] width 16 height 16
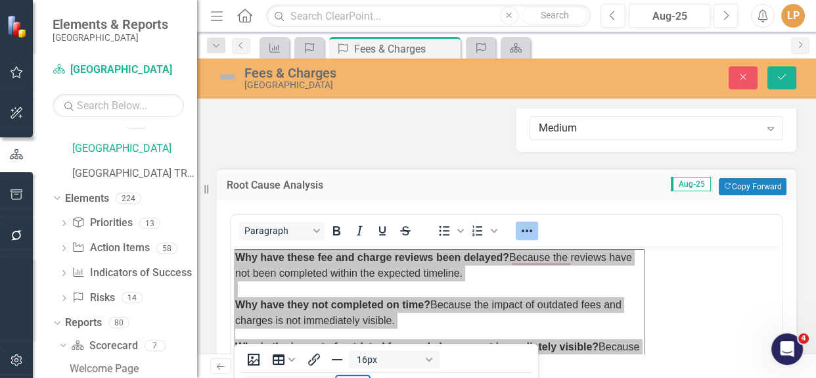
click at [344, 377] on icon "Text color Black" at bounding box center [348, 385] width 16 height 16
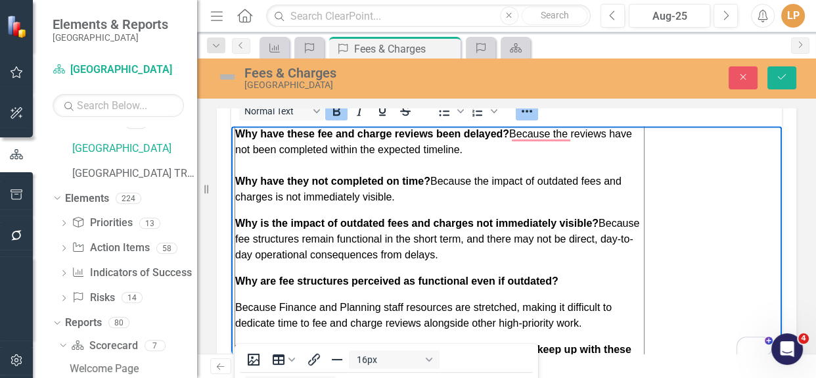
click at [727, 244] on body "Why have these fee and charge reviews been delayed? Because the reviews have no…" at bounding box center [506, 326] width 551 height 408
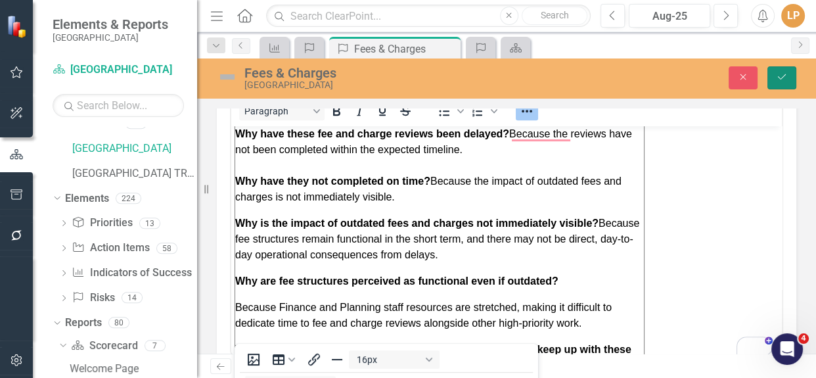
click at [778, 79] on icon "Save" at bounding box center [782, 76] width 12 height 9
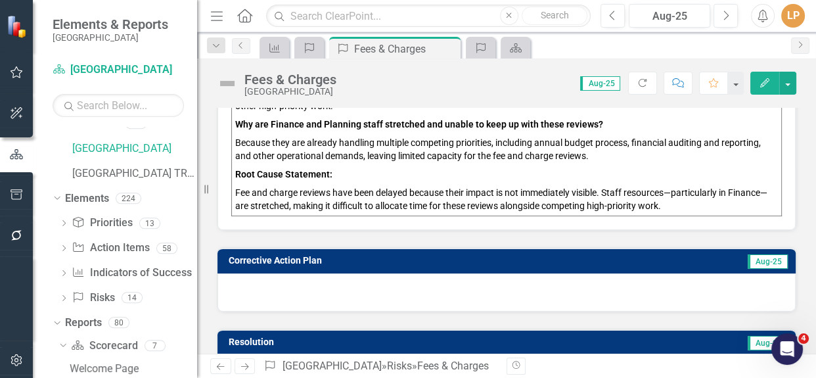
click at [268, 295] on div at bounding box center [507, 292] width 578 height 38
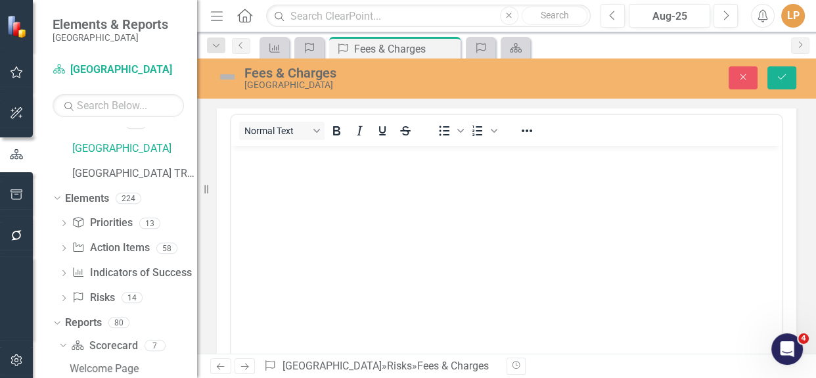
click at [257, 160] on p "Rich Text Area. Press ALT-0 for help." at bounding box center [507, 157] width 544 height 16
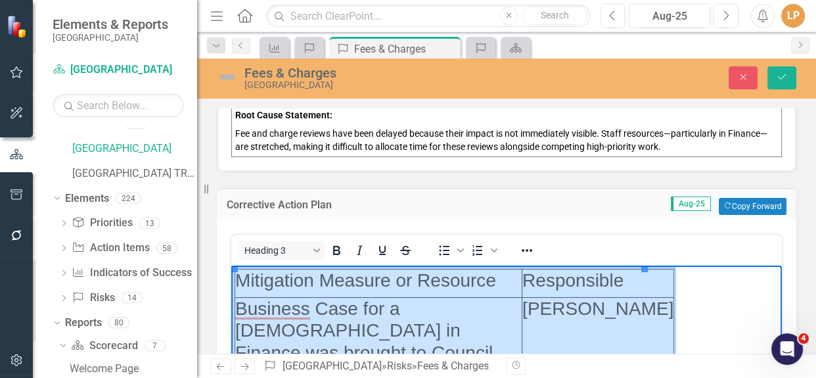
drag, startPoint x: 542, startPoint y: 473, endPoint x: 245, endPoint y: 281, distance: 353.2
click at [307, 254] on button "Heading 3" at bounding box center [281, 250] width 85 height 18
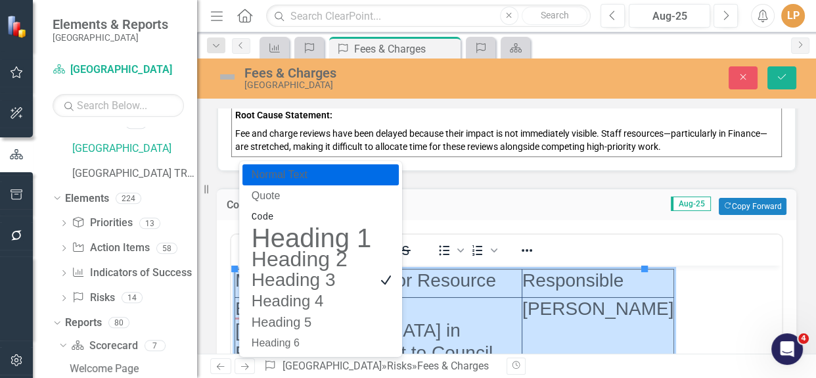
drag, startPoint x: 305, startPoint y: 78, endPoint x: 292, endPoint y: 83, distance: 13.9
click at [295, 162] on div "Normal Text Quote Code Heading 1 Heading 2 Heading 3 Heading 4 Heading 5 Headin…" at bounding box center [321, 259] width 156 height 195
drag, startPoint x: 302, startPoint y: 60, endPoint x: 341, endPoint y: 104, distance: 59.1
click at [302, 164] on div "Normal Text" at bounding box center [321, 174] width 156 height 21
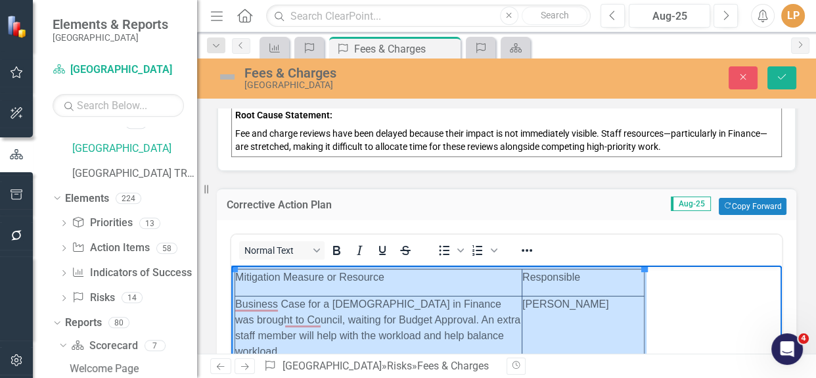
drag, startPoint x: 525, startPoint y: 261, endPoint x: 562, endPoint y: 257, distance: 37.0
click at [528, 258] on icon "Reveal or hide additional toolbar items" at bounding box center [527, 251] width 16 height 16
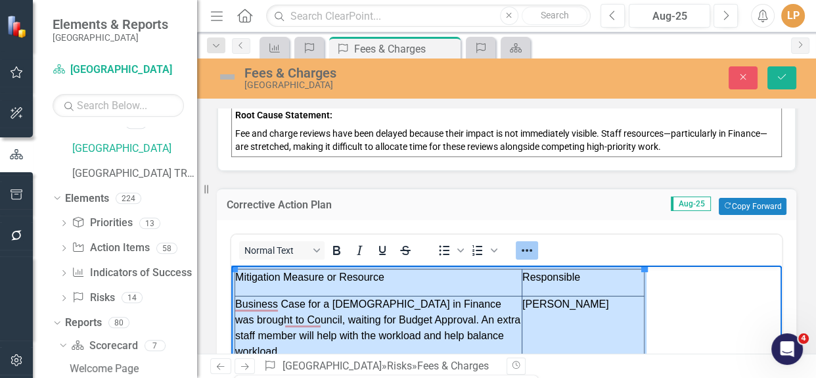
click at [688, 298] on body "Mitigation Measure or Resource Responsible Business Case for a [DEMOGRAPHIC_DAT…" at bounding box center [506, 364] width 551 height 197
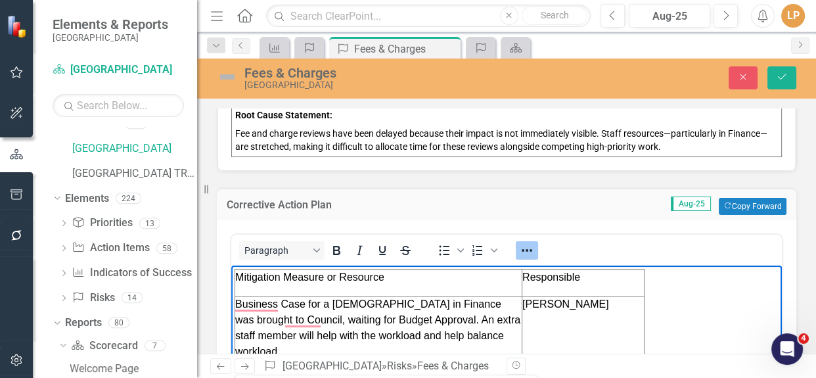
drag, startPoint x: 610, startPoint y: 212, endPoint x: 558, endPoint y: 175, distance: 64.0
click at [611, 212] on td "Aug-25 Copy Forward Copy Forward" at bounding box center [640, 206] width 294 height 17
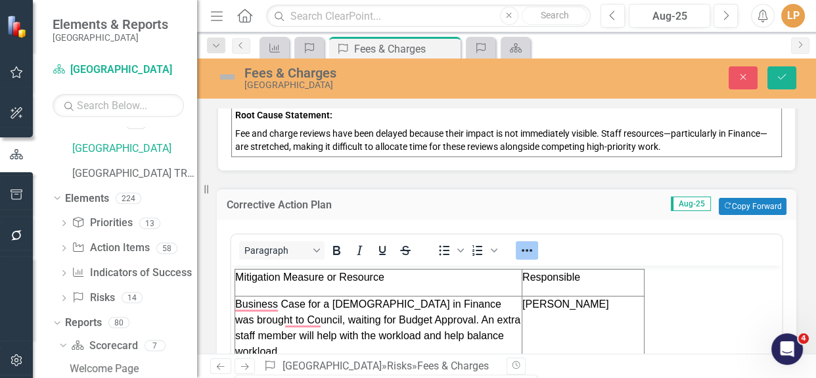
click at [711, 316] on body "Mitigation Measure or Resource Responsible Business Case for a [DEMOGRAPHIC_DAT…" at bounding box center [506, 364] width 551 height 197
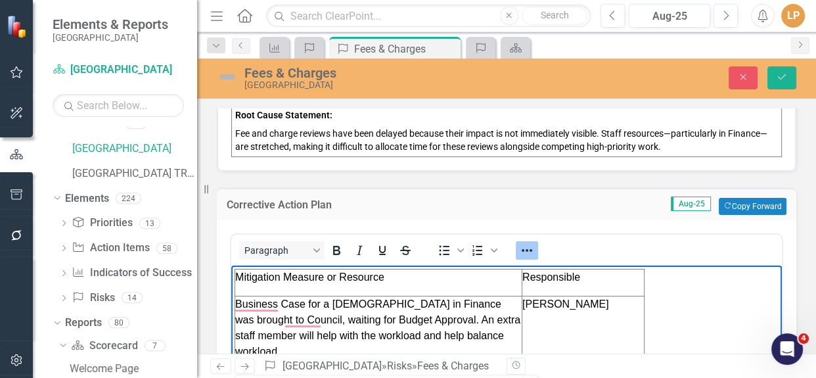
drag, startPoint x: 348, startPoint y: 307, endPoint x: 362, endPoint y: 306, distance: 14.5
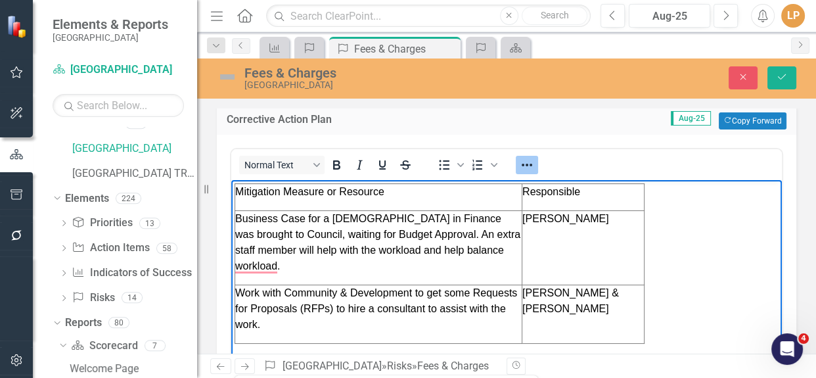
click at [684, 290] on body "Mitigation Measure or Resource Responsible Business Case for a [DEMOGRAPHIC_DAT…" at bounding box center [506, 278] width 551 height 197
click at [588, 255] on td "[PERSON_NAME]" at bounding box center [584, 248] width 122 height 74
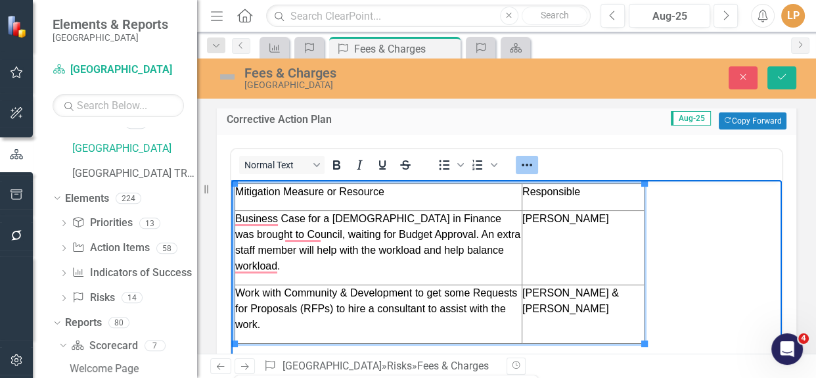
click at [520, 173] on icon "Reveal or hide additional toolbar items" at bounding box center [527, 165] width 16 height 16
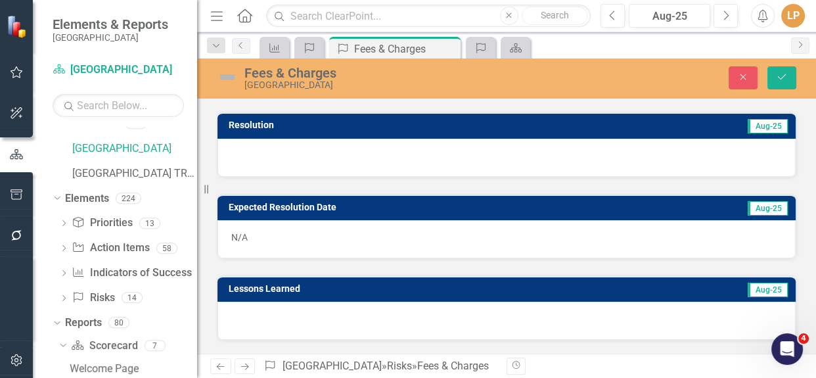
scroll to position [1295, 0]
click at [774, 78] on button "Save" at bounding box center [782, 77] width 29 height 23
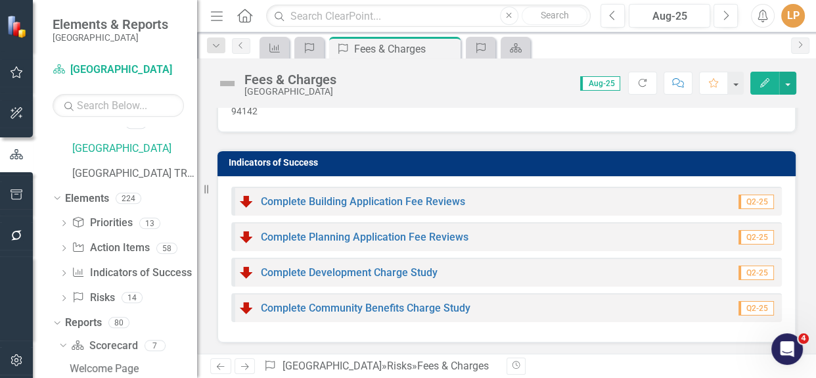
scroll to position [59, 0]
